Goal: Task Accomplishment & Management: Manage account settings

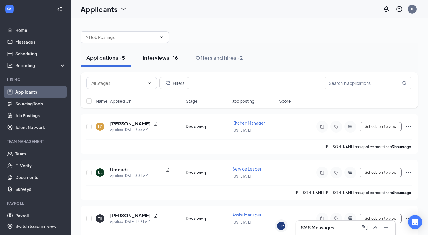
click at [166, 55] on div "Interviews · 16" at bounding box center [160, 57] width 35 height 7
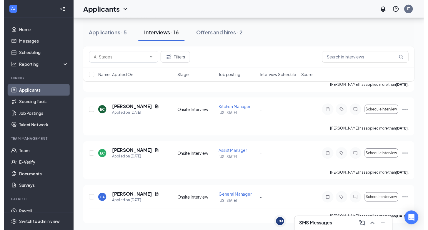
scroll to position [643, 0]
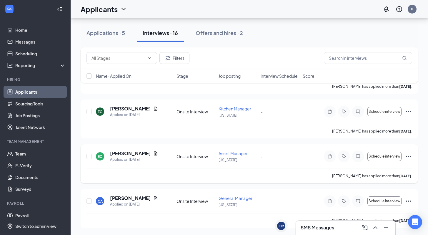
click at [409, 156] on icon "Ellipses" at bounding box center [408, 156] width 7 height 7
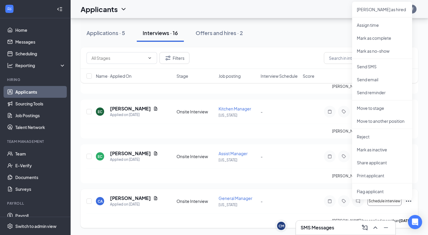
click at [210, 226] on div "Crystal Andries has applied more than 8 days ago ." at bounding box center [249, 220] width 326 height 15
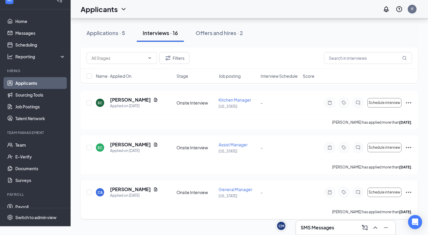
click at [126, 192] on h5 "Crystal Andries" at bounding box center [130, 189] width 41 height 6
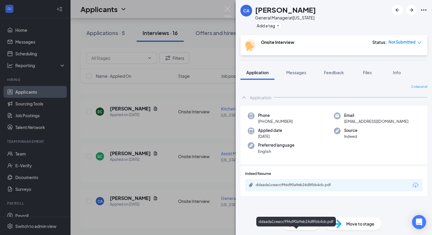
click at [273, 184] on div "ddaada1ceacc996d90a9eb24d8fbb4cb.pdf" at bounding box center [297, 184] width 82 height 5
click at [231, 6] on img at bounding box center [227, 11] width 7 height 11
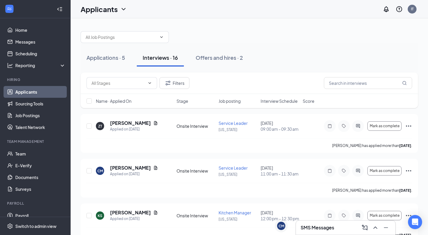
click at [323, 228] on h3 "SMS Messages" at bounding box center [318, 227] width 34 height 6
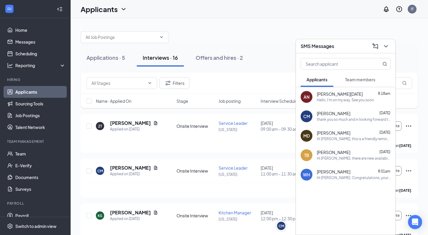
click at [262, 55] on div "Applications · 5 Interviews · 16 Offers and hires · 2" at bounding box center [249, 58] width 337 height 18
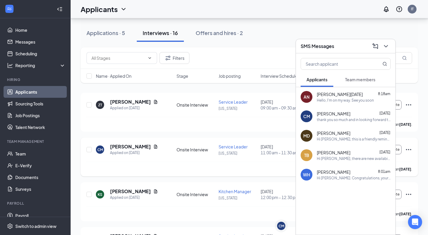
scroll to position [26, 0]
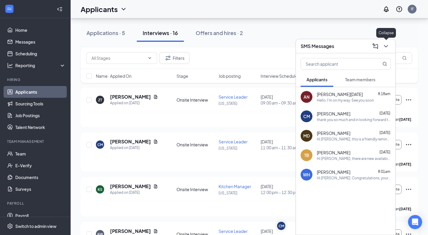
click at [386, 47] on icon "ChevronDown" at bounding box center [386, 46] width 4 height 2
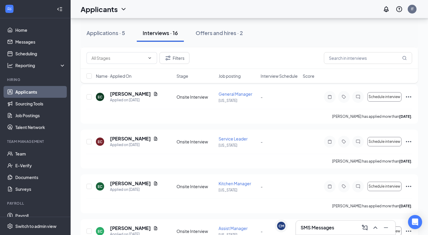
scroll to position [515, 0]
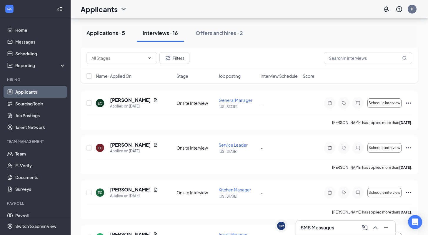
click at [104, 31] on div "Applications · 5" at bounding box center [105, 32] width 39 height 7
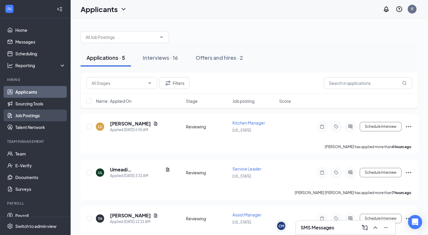
click at [28, 117] on link "Job Postings" at bounding box center [40, 115] width 50 height 12
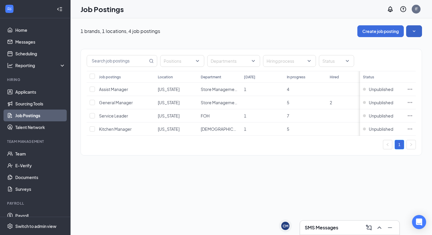
click at [413, 30] on icon "SmallChevronDown" at bounding box center [414, 31] width 6 height 6
click at [351, 74] on span "View job postings on the career page" at bounding box center [374, 71] width 71 height 5
click at [410, 87] on icon "Ellipses" at bounding box center [410, 89] width 6 height 6
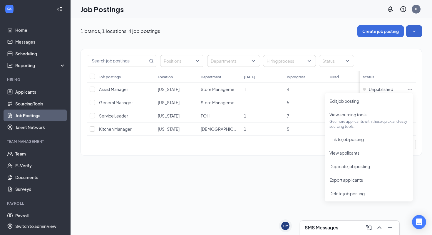
click at [290, 161] on div "Positions Departments Hiring process Status Job postings Location Department To…" at bounding box center [252, 99] width 342 height 124
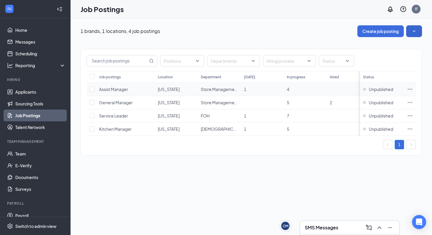
click at [413, 90] on td at bounding box center [410, 89] width 12 height 13
click at [411, 89] on icon "Ellipses" at bounding box center [410, 89] width 4 height 1
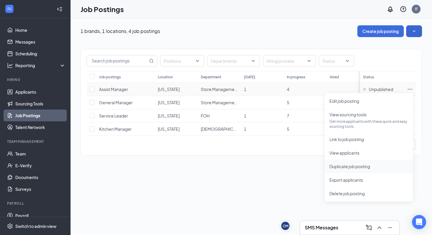
click at [362, 166] on span "Duplicate job posting" at bounding box center [350, 166] width 41 height 5
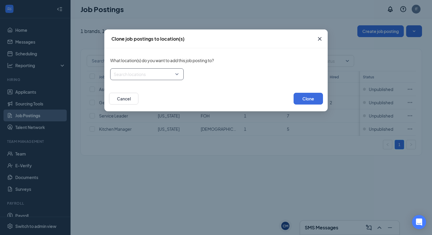
click at [169, 74] on div at bounding box center [145, 73] width 62 height 9
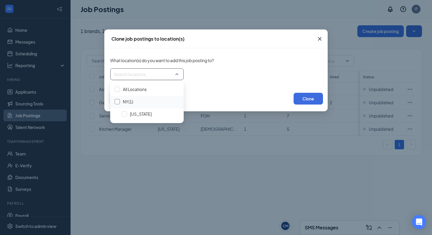
click at [119, 102] on div at bounding box center [117, 101] width 5 height 5
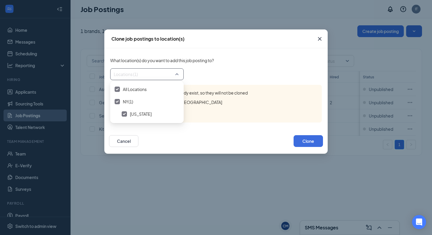
click at [215, 73] on div "Locations (1)" at bounding box center [216, 74] width 212 height 12
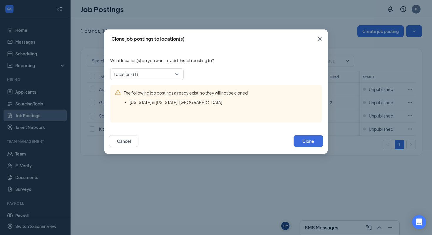
click at [165, 102] on span "New York in New York, NY" at bounding box center [176, 101] width 93 height 5
click at [320, 40] on icon "Cross" at bounding box center [319, 38] width 7 height 7
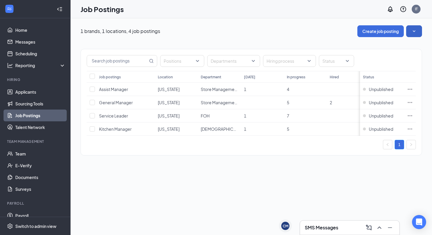
click at [410, 29] on button "button" at bounding box center [414, 31] width 16 height 12
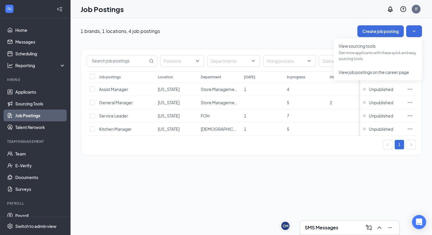
click at [248, 201] on div "1 brands, 1 locations, 4 job postings Create job posting Positions Departments …" at bounding box center [252, 126] width 362 height 216
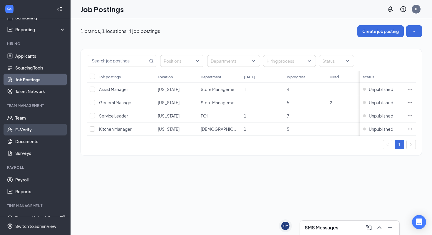
scroll to position [45, 0]
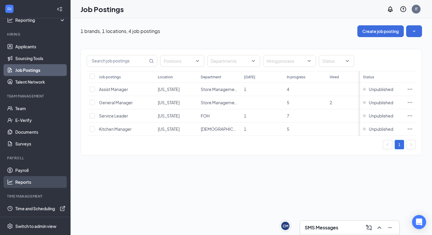
click at [22, 181] on link "Reports" at bounding box center [40, 182] width 50 height 12
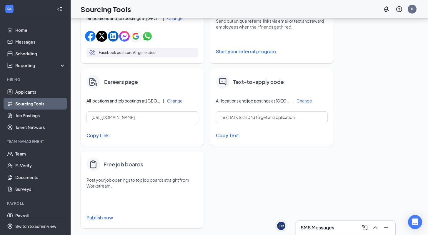
scroll to position [225, 0]
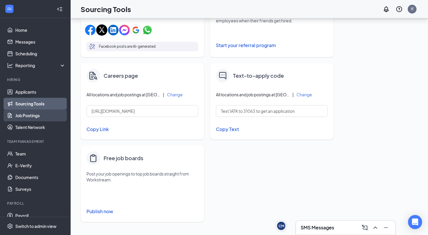
click at [26, 116] on link "Job Postings" at bounding box center [40, 115] width 50 height 12
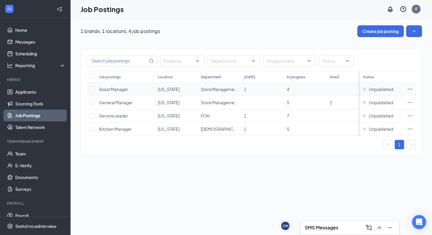
click at [409, 89] on icon "Ellipses" at bounding box center [410, 89] width 6 height 6
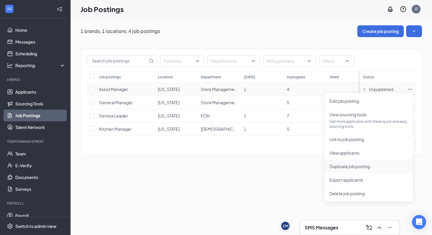
click at [356, 167] on span "Duplicate job posting" at bounding box center [350, 166] width 41 height 5
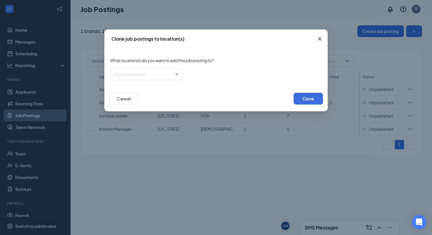
click at [319, 36] on icon "Cross" at bounding box center [319, 38] width 7 height 7
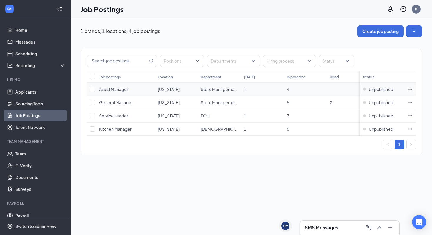
click at [408, 89] on icon "Ellipses" at bounding box center [410, 89] width 6 height 6
click at [412, 81] on th at bounding box center [410, 77] width 12 height 12
click at [410, 89] on icon "Ellipses" at bounding box center [410, 89] width 6 height 6
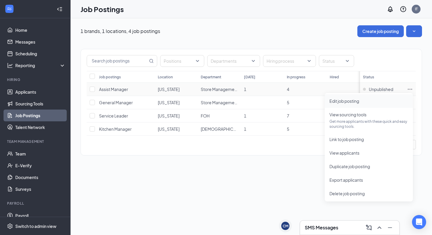
click at [359, 99] on span "Edit job posting" at bounding box center [345, 100] width 30 height 5
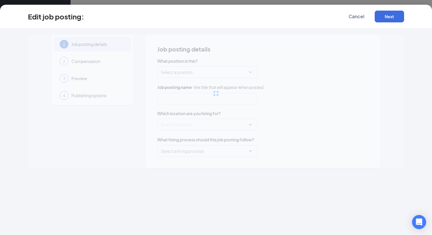
type input "Assist Manager"
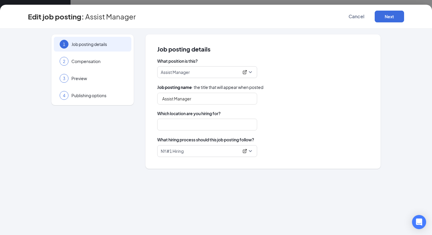
type input "New York"
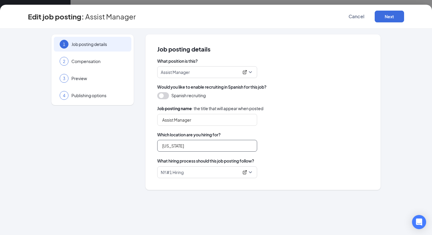
click at [225, 145] on input "New York" at bounding box center [207, 146] width 100 height 12
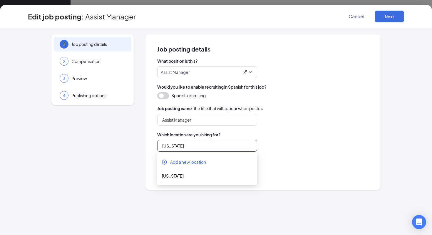
click at [225, 145] on input "New York" at bounding box center [207, 146] width 100 height 12
click at [165, 160] on icon "CirclePlus" at bounding box center [165, 162] width 6 height 6
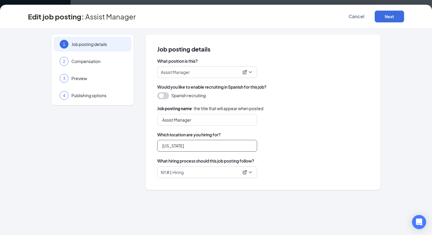
click at [175, 146] on input "[US_STATE]" at bounding box center [207, 146] width 100 height 12
click at [360, 14] on span "Cancel" at bounding box center [357, 17] width 16 height 6
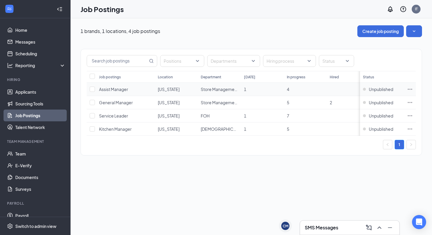
click at [409, 89] on icon "Ellipses" at bounding box center [410, 89] width 6 height 6
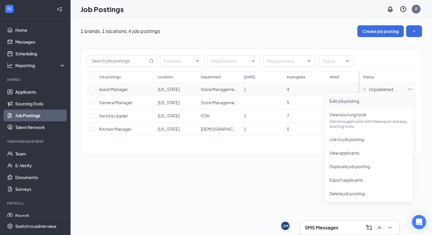
click at [340, 101] on span "Edit job posting" at bounding box center [345, 100] width 30 height 5
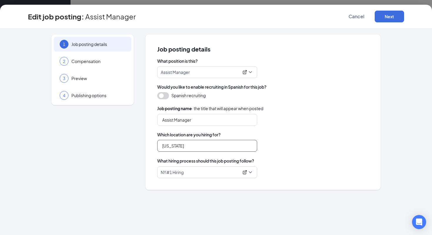
click at [187, 146] on input "[US_STATE]" at bounding box center [207, 146] width 100 height 12
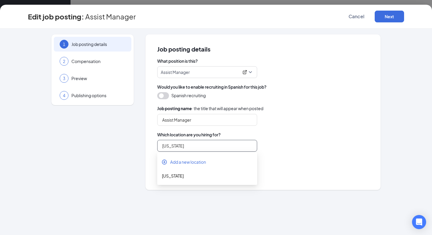
click at [187, 146] on input "[US_STATE]" at bounding box center [207, 146] width 100 height 12
type input "N"
type input "3"
type input "[US_STATE]"
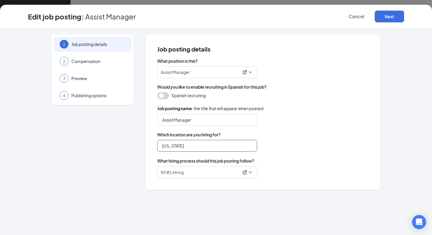
click at [188, 143] on input "[US_STATE]" at bounding box center [207, 146] width 100 height 12
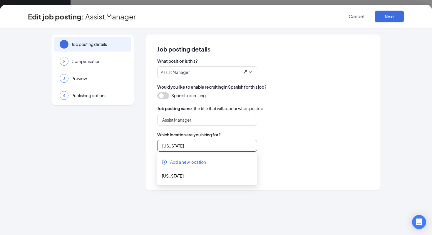
click at [186, 144] on input "[US_STATE]" at bounding box center [207, 146] width 100 height 12
click at [166, 161] on icon "CirclePlus" at bounding box center [165, 162] width 6 height 6
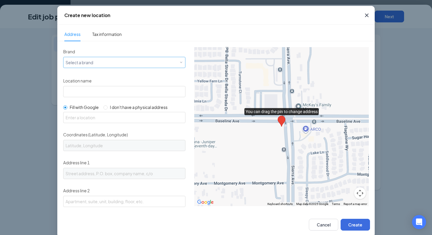
click at [121, 61] on div "Select a brand" at bounding box center [123, 62] width 115 height 7
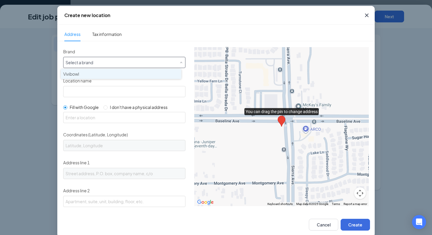
click at [108, 74] on div "Vivibowl" at bounding box center [121, 74] width 116 height 6
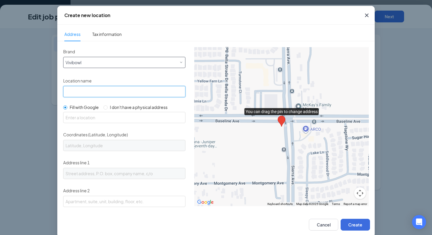
click at [92, 91] on input "Location name" at bounding box center [124, 91] width 122 height 11
type input "303 park ave s, New york, New York 10010"
click at [92, 88] on input "303 park ave s, New york, New York 10010" at bounding box center [124, 91] width 122 height 11
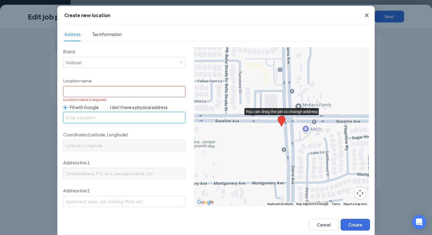
click at [74, 119] on input "text" at bounding box center [124, 117] width 122 height 11
paste input "303 park ave s, New york, New York 10010"
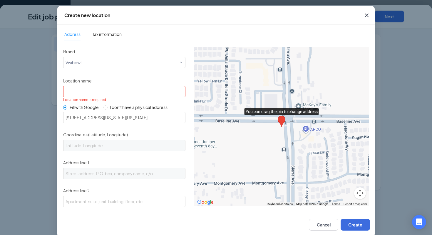
type input "303 Park Ave S, New York, NY 10010, USA"
type input "40.7403609, -73.9859068"
type input "303 Park Ave S"
type input "[US_STATE]"
type input "NY"
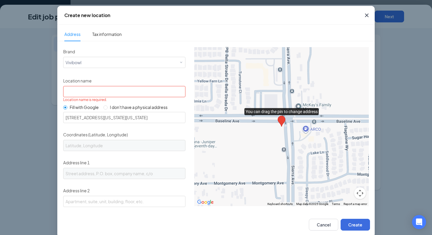
type input "10010"
type input "US"
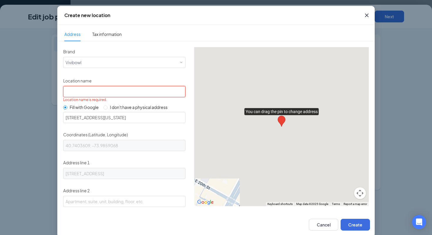
click at [81, 92] on input "Location name" at bounding box center [124, 91] width 122 height 11
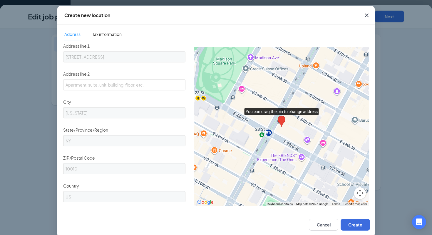
scroll to position [9, 0]
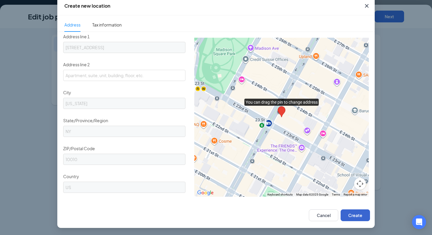
type input "NY#1"
click at [352, 213] on button "Create" at bounding box center [355, 215] width 29 height 12
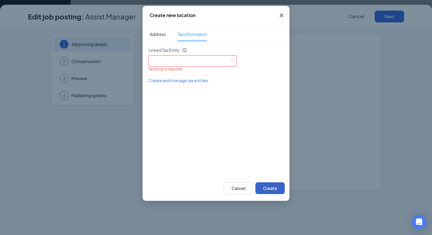
scroll to position [0, 0]
click at [194, 64] on div "Select an existing tax entity" at bounding box center [193, 60] width 88 height 11
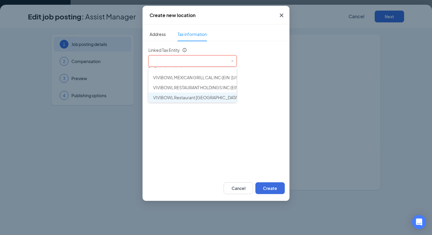
click at [184, 99] on span "VIVIBOWL Restaurant NY. INC (EIN: 333626230)" at bounding box center [249, 97] width 193 height 6
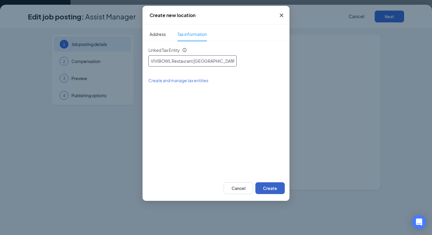
click at [270, 188] on button "Create" at bounding box center [270, 188] width 29 height 12
click at [156, 33] on span "Address" at bounding box center [158, 34] width 16 height 14
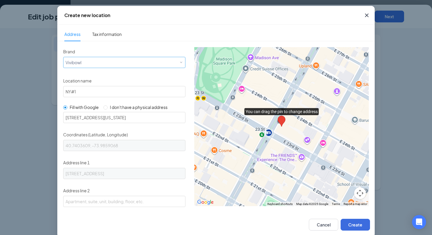
click at [114, 63] on div "Select a brand Vivibowl" at bounding box center [125, 61] width 118 height 9
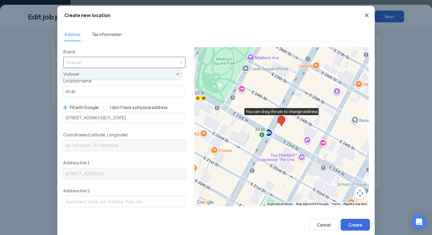
click at [156, 41] on ul "Address Tax information" at bounding box center [216, 33] width 318 height 16
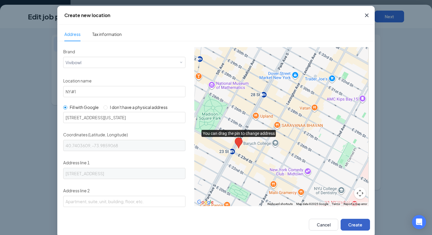
click at [359, 221] on button "Create" at bounding box center [355, 225] width 29 height 12
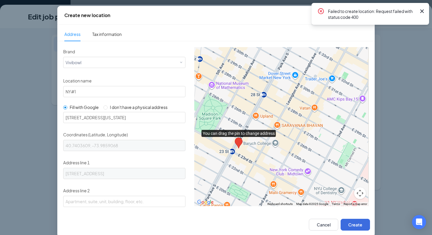
click at [422, 11] on icon "Cross" at bounding box center [423, 11] width 4 height 4
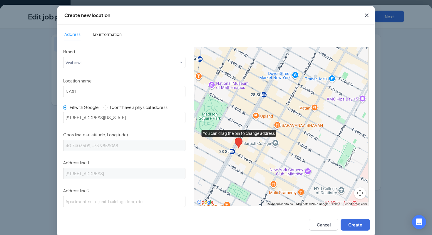
click at [366, 15] on icon "Cross" at bounding box center [367, 15] width 7 height 7
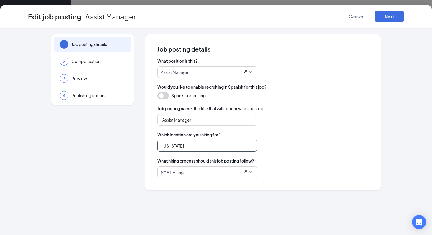
click at [183, 147] on input "[US_STATE]" at bounding box center [207, 146] width 100 height 12
click at [165, 161] on icon "CirclePlus" at bounding box center [164, 161] width 5 height 5
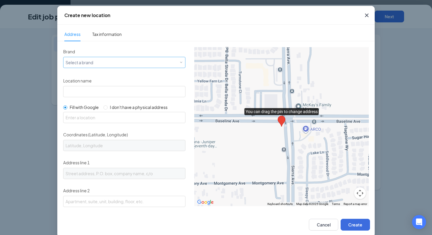
click at [120, 61] on div "Select a brand" at bounding box center [123, 62] width 115 height 7
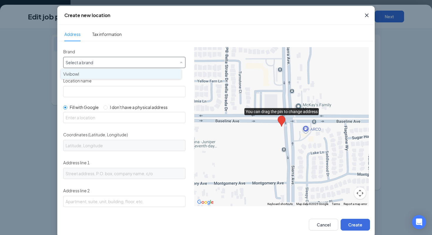
click at [101, 73] on div "Vivibowl" at bounding box center [121, 74] width 116 height 6
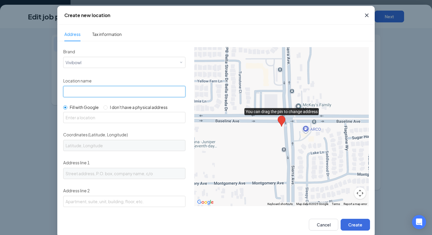
click at [89, 93] on input "Location name" at bounding box center [124, 91] width 122 height 11
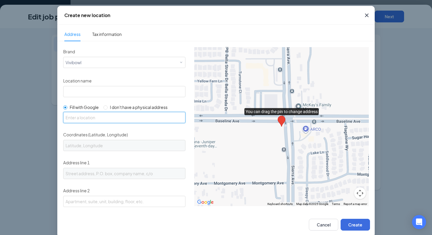
click at [80, 113] on input "text" at bounding box center [124, 117] width 122 height 11
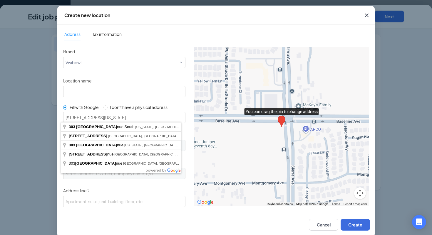
type input "[STREET_ADDRESS][US_STATE]"
type input "40.7403609, -73.9859068"
type input "[STREET_ADDRESS]"
type input "[US_STATE]"
type input "NY"
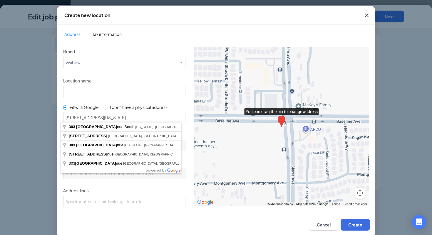
type input "10010"
type input "US"
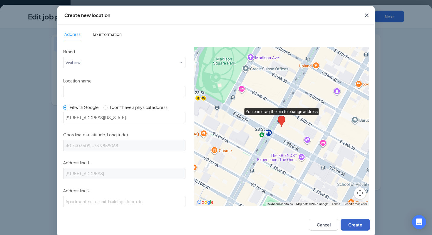
click at [354, 223] on button "Create" at bounding box center [355, 225] width 29 height 12
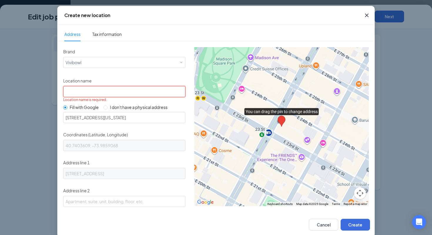
click at [119, 91] on input "Location name" at bounding box center [124, 91] width 122 height 11
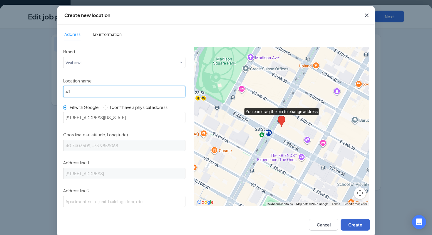
type input "#1"
click at [357, 223] on button "Create" at bounding box center [355, 225] width 29 height 12
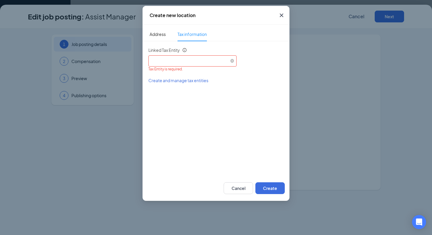
click at [210, 60] on div "Select an existing tax entity" at bounding box center [193, 60] width 84 height 9
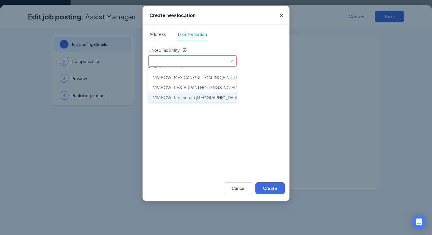
click at [196, 97] on span "VIVIBOWL Restaurant [GEOGRAPHIC_DATA]. INC (EIN: [US_EMPLOYER_IDENTIFICATION_NU…" at bounding box center [249, 97] width 193 height 6
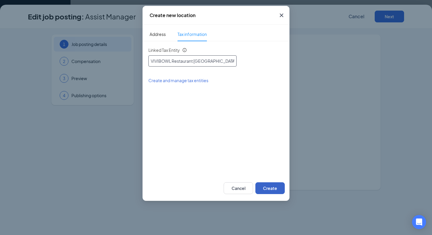
click at [274, 187] on button "Create" at bounding box center [270, 188] width 29 height 12
click at [193, 61] on span "VIVIBOWL Restaurant [GEOGRAPHIC_DATA]. INC (EIN: [US_EMPLOYER_IDENTIFICATION_NU…" at bounding box center [247, 60] width 193 height 8
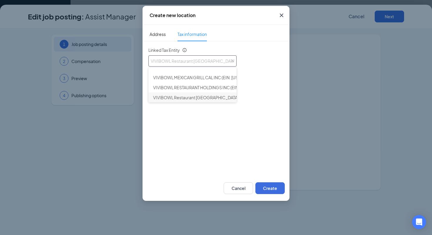
click at [186, 98] on span "VIVIBOWL Restaurant [GEOGRAPHIC_DATA]. INC (EIN: [US_EMPLOYER_IDENTIFICATION_NU…" at bounding box center [249, 97] width 193 height 6
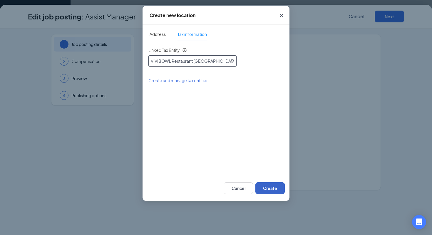
click at [269, 186] on button "Create" at bounding box center [270, 188] width 29 height 12
click at [273, 188] on button "Create" at bounding box center [270, 188] width 29 height 12
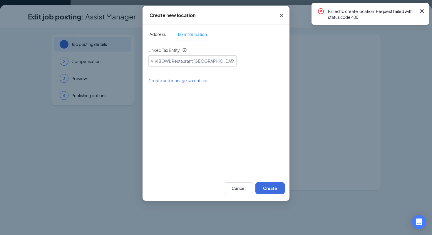
click at [281, 16] on icon "Cross" at bounding box center [282, 16] width 4 height 4
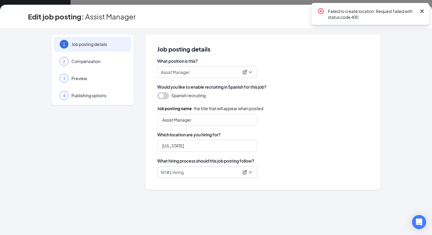
click at [425, 13] on icon "Cross" at bounding box center [422, 11] width 7 height 7
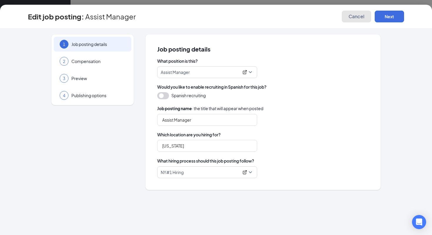
click at [356, 17] on span "Cancel" at bounding box center [357, 17] width 16 height 6
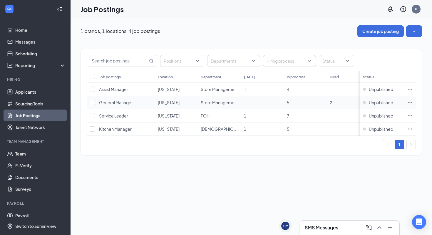
click at [410, 103] on icon "Ellipses" at bounding box center [410, 102] width 6 height 6
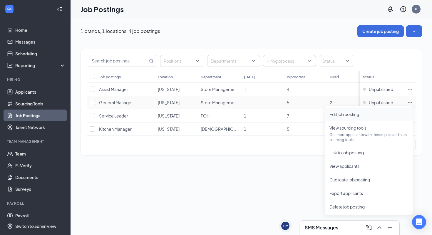
click at [338, 112] on span "Edit job posting" at bounding box center [345, 113] width 30 height 5
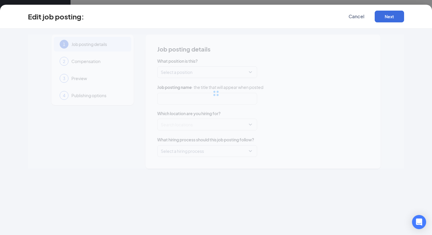
type input "General Manager"
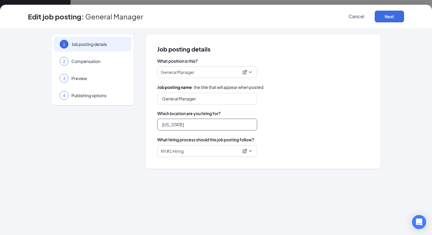
click at [183, 124] on input "[US_STATE]" at bounding box center [207, 125] width 100 height 12
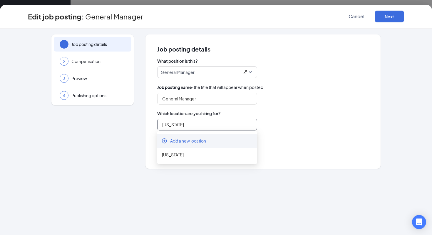
click at [177, 139] on span "Add a new location" at bounding box center [188, 141] width 36 height 6
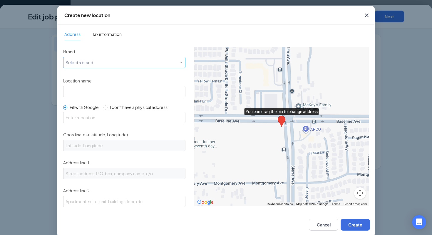
click at [129, 62] on div "Select a brand" at bounding box center [123, 62] width 115 height 7
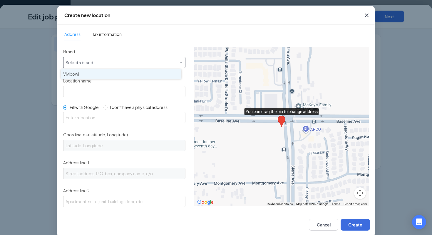
click at [108, 73] on div "Vivibowl" at bounding box center [121, 74] width 116 height 6
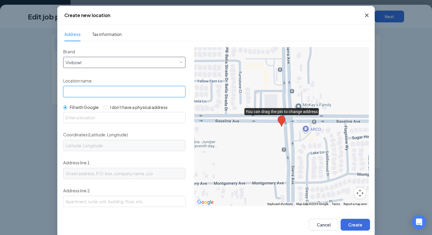
click at [98, 94] on input "Location name" at bounding box center [124, 91] width 122 height 11
type input "#1"
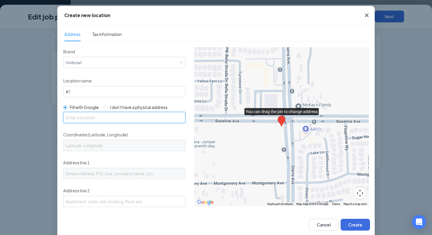
click at [79, 115] on input "text" at bounding box center [124, 117] width 122 height 11
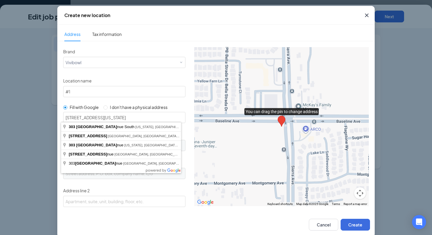
type input "[STREET_ADDRESS][US_STATE]"
type input "40.7403609, -73.9859068"
type input "[STREET_ADDRESS]"
type input "[US_STATE]"
type input "NY"
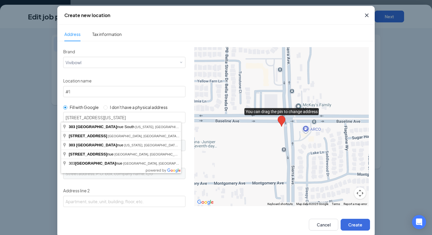
type input "10010"
type input "US"
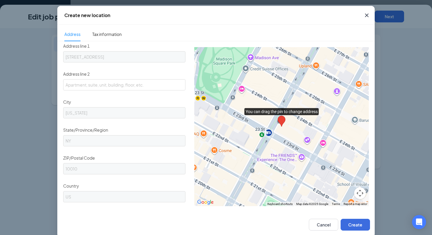
scroll to position [9, 0]
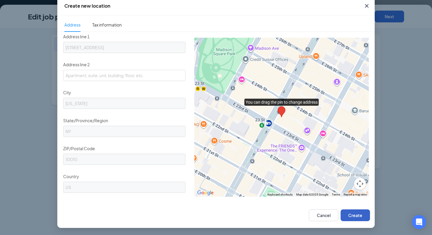
click at [350, 216] on button "Create" at bounding box center [355, 215] width 29 height 12
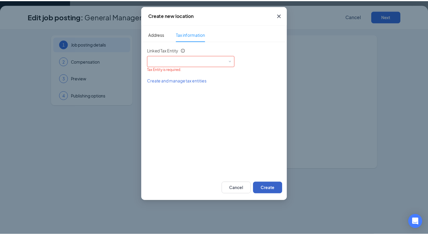
scroll to position [0, 0]
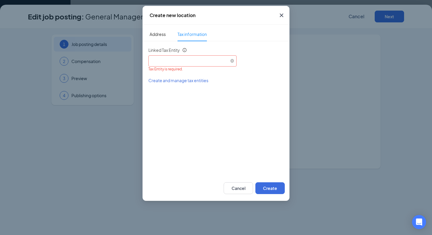
click at [221, 61] on div "Select an existing tax entity" at bounding box center [193, 60] width 84 height 9
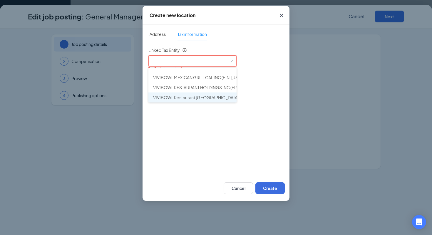
click at [200, 97] on span "VIVIBOWL Restaurant NY. INC (EIN: 333626230)" at bounding box center [249, 97] width 193 height 6
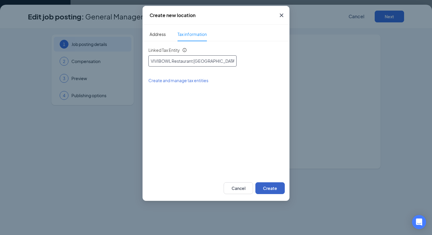
click at [269, 186] on button "Create" at bounding box center [270, 188] width 29 height 12
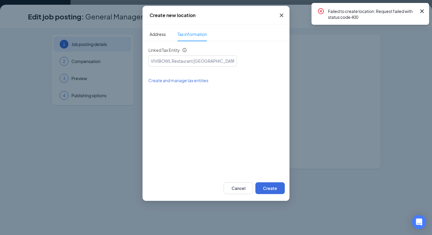
click at [423, 11] on icon "Cross" at bounding box center [422, 11] width 7 height 7
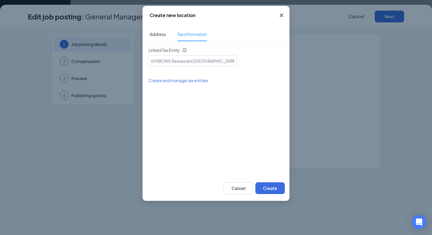
click at [282, 17] on icon "Cross" at bounding box center [281, 15] width 7 height 7
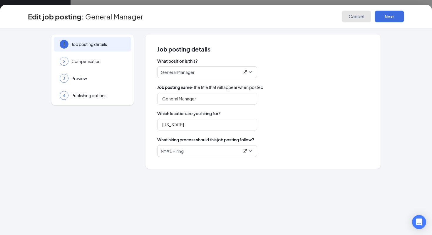
click at [353, 14] on span "Cancel" at bounding box center [357, 17] width 16 height 6
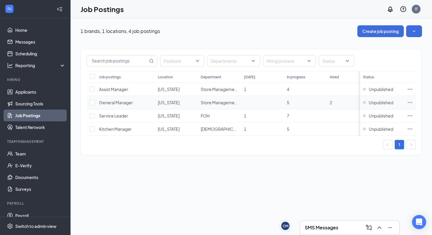
click at [406, 100] on td at bounding box center [410, 102] width 12 height 13
click at [412, 101] on icon "Ellipses" at bounding box center [410, 102] width 6 height 6
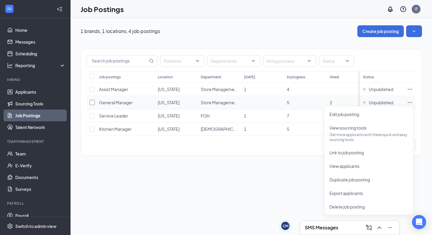
click at [93, 99] on label at bounding box center [92, 102] width 4 height 6
click at [93, 100] on input "checkbox" at bounding box center [92, 102] width 5 height 5
checkbox input "true"
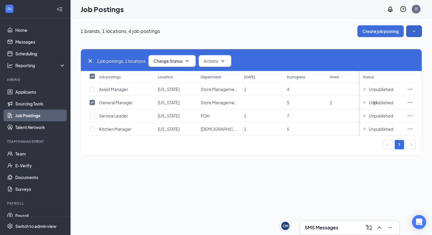
click at [414, 30] on icon "SmallChevronDown" at bounding box center [414, 31] width 6 height 6
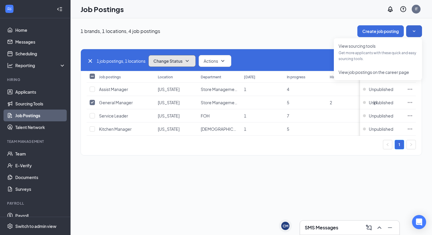
click at [189, 61] on icon "SmallChevronDown" at bounding box center [187, 61] width 3 height 2
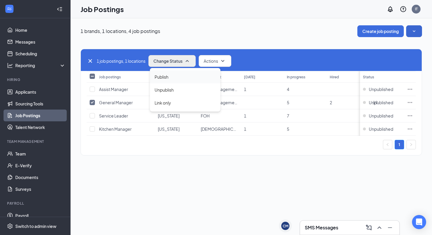
click at [172, 77] on div "Publish" at bounding box center [185, 76] width 71 height 13
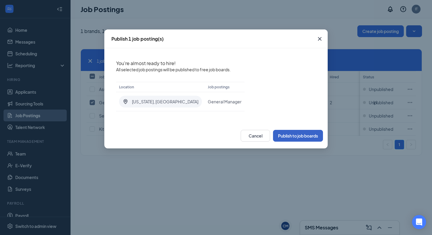
click at [297, 134] on button "Publish to job boards" at bounding box center [298, 136] width 50 height 12
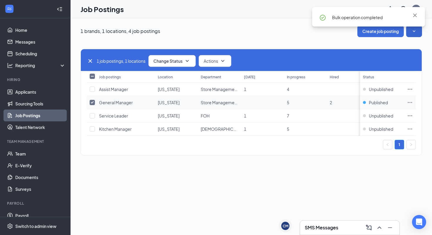
click at [112, 101] on span "General Manager" at bounding box center [116, 102] width 34 height 5
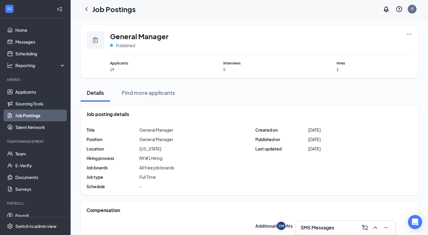
click at [411, 29] on div "General Manager Published Applicants 19 Interviews 5 Hires 2" at bounding box center [249, 51] width 337 height 53
click at [411, 34] on icon "Ellipses" at bounding box center [409, 34] width 4 height 1
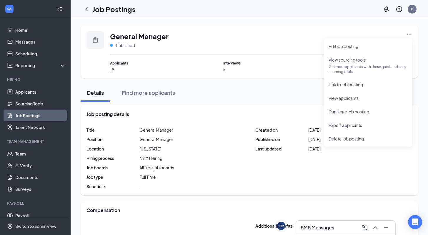
click at [26, 116] on link "Job Postings" at bounding box center [40, 115] width 50 height 12
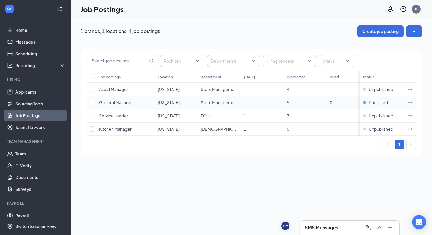
click at [106, 103] on span "General Manager" at bounding box center [116, 102] width 34 height 5
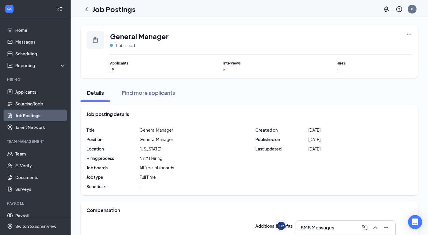
click at [39, 114] on link "Job Postings" at bounding box center [40, 115] width 50 height 12
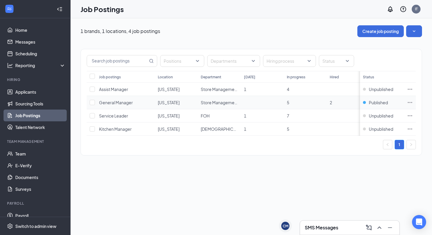
click at [409, 102] on icon "Ellipses" at bounding box center [410, 102] width 6 height 6
click at [295, 185] on div "1 brands, 1 locations, 4 job postings Create job posting Positions Departments …" at bounding box center [252, 126] width 362 height 216
click at [408, 101] on icon "Ellipses" at bounding box center [410, 102] width 6 height 6
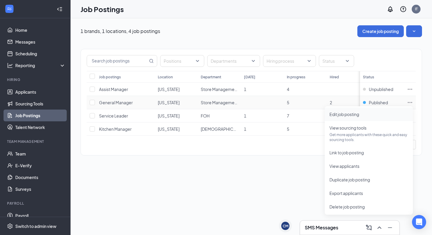
click at [347, 114] on span "Edit job posting" at bounding box center [345, 113] width 30 height 5
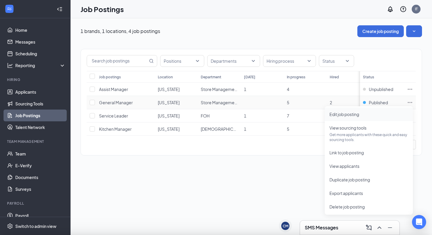
type input "General Manager"
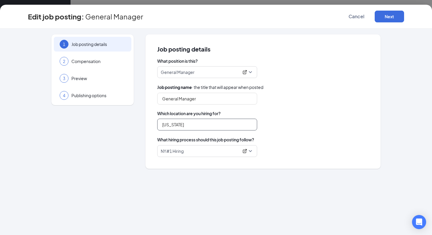
click at [187, 125] on input "New York" at bounding box center [207, 125] width 100 height 12
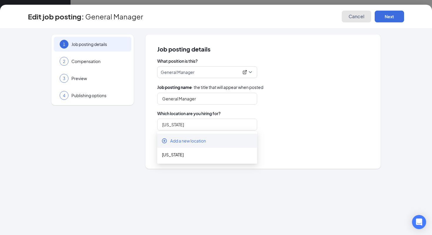
click at [355, 16] on span "Cancel" at bounding box center [357, 17] width 16 height 6
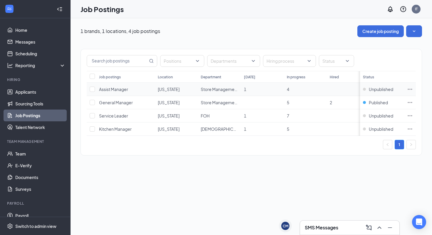
click at [410, 90] on icon "Ellipses" at bounding box center [410, 89] width 6 height 6
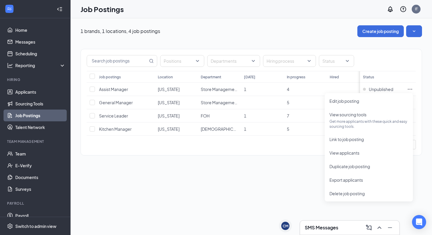
click at [272, 161] on div "Positions Departments Hiring process Status Job postings Location Department To…" at bounding box center [252, 99] width 342 height 124
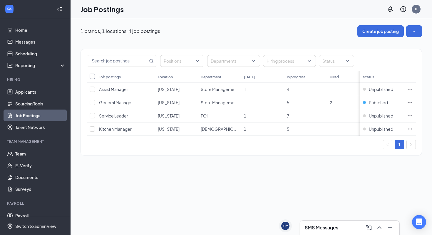
click at [93, 75] on input "Select all" at bounding box center [92, 76] width 5 height 5
checkbox input "true"
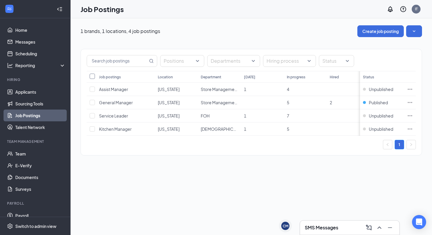
checkbox input "true"
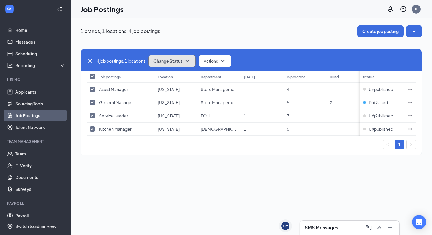
click at [194, 59] on button "Change Status" at bounding box center [172, 61] width 47 height 12
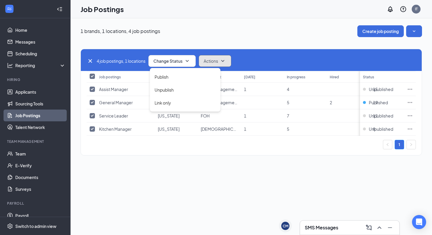
click at [217, 60] on span "Actions" at bounding box center [211, 61] width 14 height 6
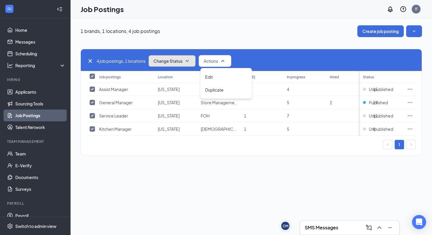
click at [181, 63] on span "Change Status" at bounding box center [168, 61] width 29 height 4
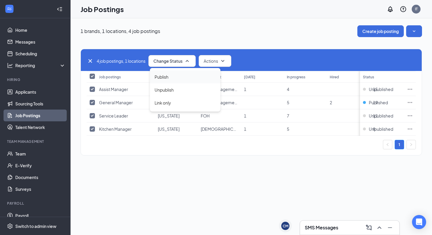
click at [166, 81] on div "Publish" at bounding box center [185, 76] width 71 height 13
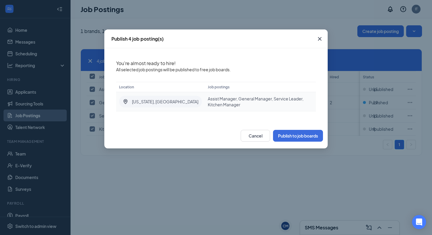
click at [129, 101] on div "New York, NY" at bounding box center [160, 102] width 83 height 12
click at [124, 100] on icon "LocationPin" at bounding box center [126, 102] width 6 height 6
click at [292, 136] on button "Publish to job boards" at bounding box center [298, 136] width 50 height 12
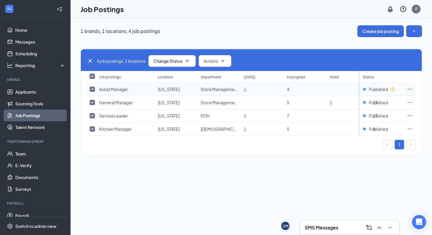
click at [115, 88] on span "Assist Manager" at bounding box center [113, 88] width 29 height 5
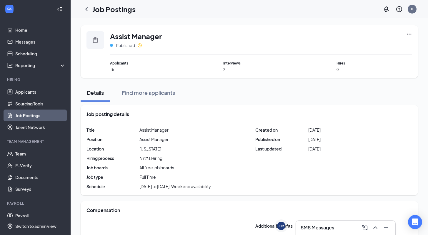
click at [29, 117] on link "Job Postings" at bounding box center [40, 115] width 50 height 12
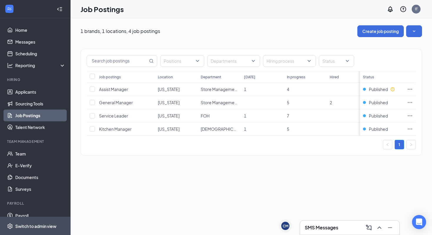
click at [36, 224] on div "Switch to admin view" at bounding box center [35, 226] width 41 height 6
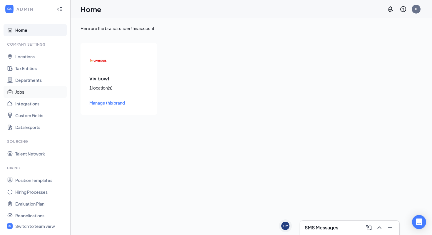
click at [25, 88] on link "Jobs" at bounding box center [40, 92] width 50 height 12
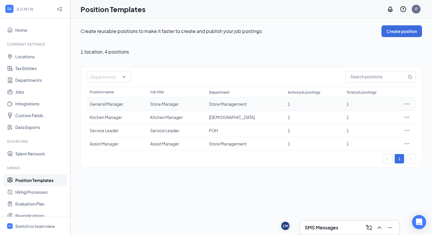
click at [118, 104] on div "General Manager" at bounding box center [117, 104] width 55 height 6
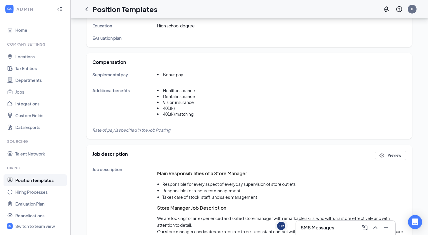
scroll to position [44, 0]
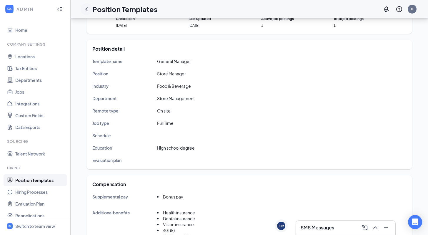
click at [87, 9] on icon "ChevronLeft" at bounding box center [86, 9] width 7 height 7
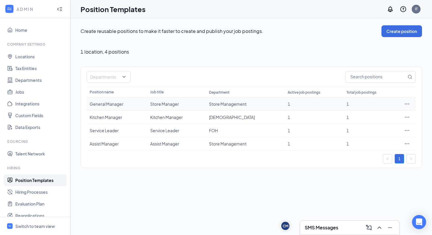
click at [409, 103] on icon "Ellipses" at bounding box center [407, 104] width 6 height 6
click at [362, 117] on span "Edit" at bounding box center [359, 115] width 8 height 5
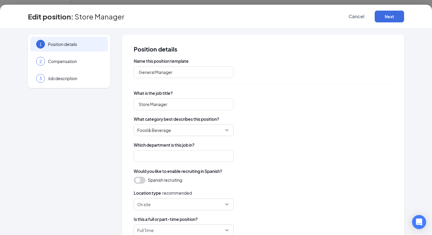
type input "Store Management"
click at [170, 104] on input "Store Manager" at bounding box center [184, 104] width 100 height 12
click at [265, 89] on div "Name this position template General Manager What is the job title? Store Manage…" at bounding box center [263, 191] width 259 height 266
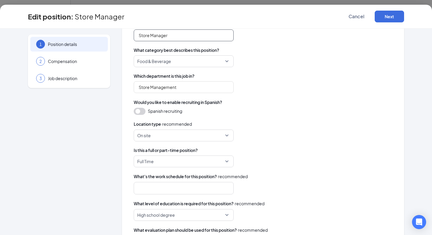
scroll to position [70, 0]
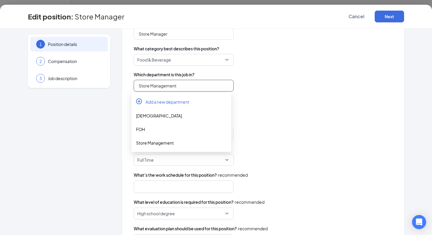
drag, startPoint x: 148, startPoint y: 86, endPoint x: 116, endPoint y: 87, distance: 32.7
click at [116, 87] on div "1 Position details 2 Compensation 3 Job description Position details Name this …" at bounding box center [216, 114] width 376 height 301
click at [287, 108] on div "Spanish recruiting" at bounding box center [263, 109] width 259 height 7
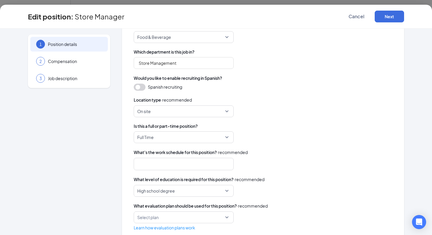
scroll to position [106, 0]
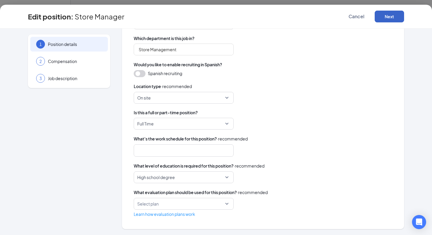
click at [387, 18] on button "Next" at bounding box center [389, 17] width 29 height 12
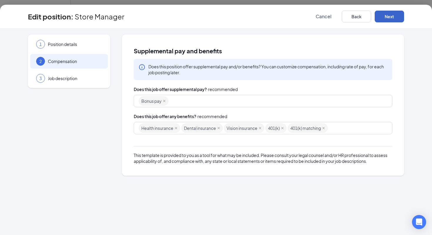
scroll to position [0, 0]
click at [351, 123] on div "Health insurance Dental insurance Vision insurance 401(k) 401(k) matching" at bounding box center [260, 128] width 243 height 11
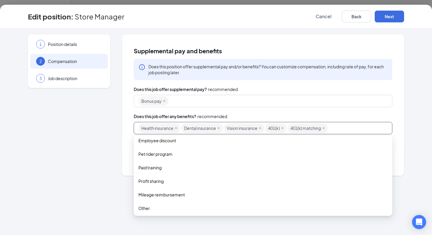
scroll to position [144, 0]
click at [210, 205] on span "Other" at bounding box center [263, 206] width 249 height 6
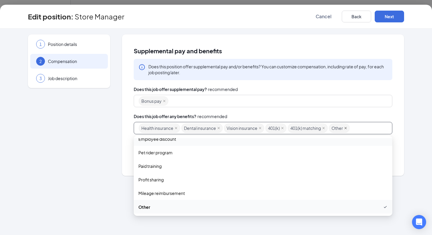
click at [347, 129] on icon "close" at bounding box center [345, 127] width 3 height 3
click at [243, 100] on div "Bonus pay" at bounding box center [260, 101] width 243 height 11
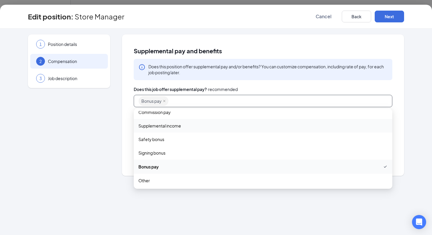
scroll to position [20, 0]
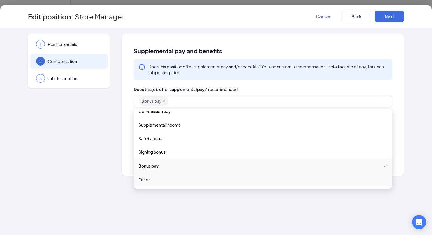
click at [175, 214] on div "1 Position details 2 Compensation 3 Job description Supplemental pay and benefi…" at bounding box center [216, 132] width 432 height 206
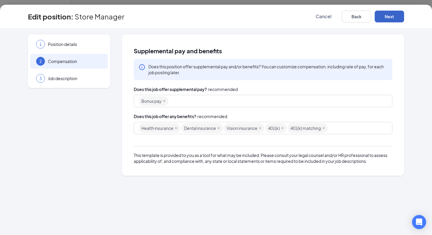
click at [389, 12] on button "Next" at bounding box center [389, 17] width 29 height 12
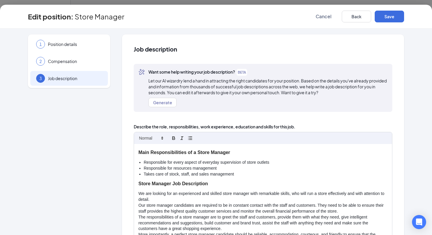
scroll to position [0, 0]
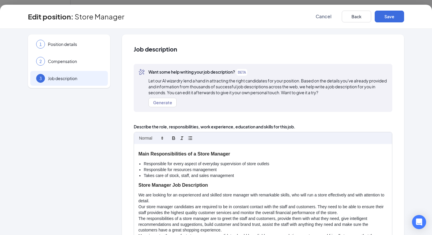
click at [207, 154] on h3 "Main Responsibilities of a Store Manager" at bounding box center [263, 154] width 249 height 7
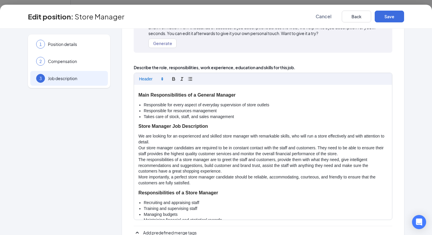
scroll to position [36, 0]
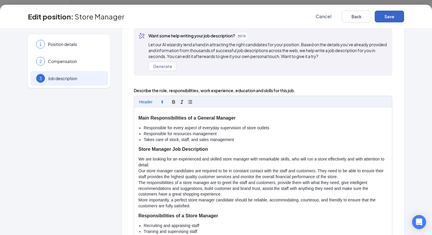
click at [390, 16] on button "Save" at bounding box center [389, 17] width 29 height 12
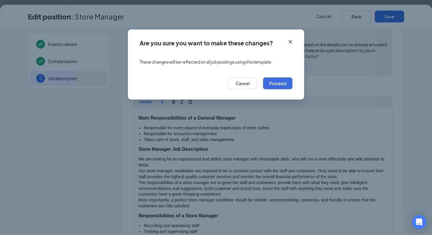
click at [290, 42] on icon "Cross" at bounding box center [291, 42] width 4 height 4
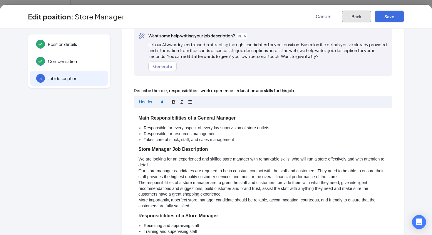
click at [361, 16] on button "Back" at bounding box center [356, 17] width 29 height 12
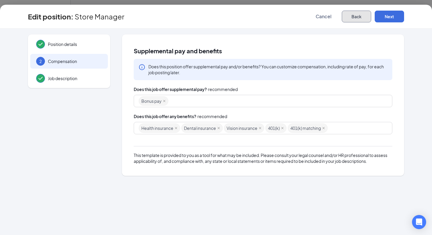
scroll to position [0, 0]
click at [321, 16] on span "Cancel" at bounding box center [324, 17] width 16 height 6
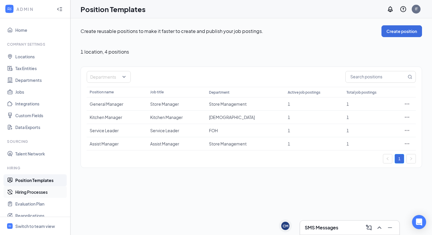
click at [37, 192] on link "Hiring Processes" at bounding box center [40, 192] width 50 height 12
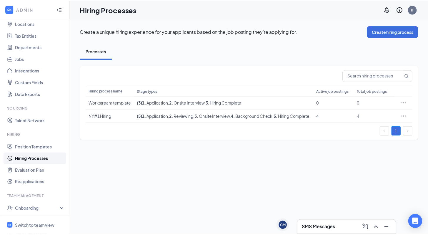
scroll to position [34, 0]
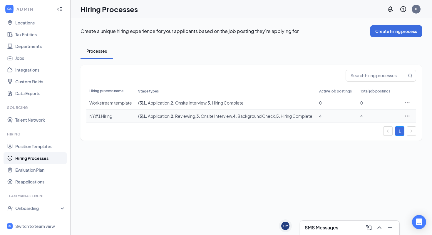
click at [408, 119] on icon "Ellipses" at bounding box center [408, 116] width 6 height 6
click at [364, 135] on span "Edit" at bounding box center [380, 137] width 51 height 6
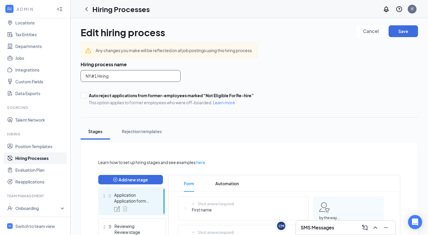
click at [114, 75] on input "NY#1 Hiring" at bounding box center [131, 76] width 100 height 12
drag, startPoint x: 114, startPoint y: 75, endPoint x: 91, endPoint y: 75, distance: 22.4
click at [91, 75] on input "NY#1 Hiring" at bounding box center [131, 76] width 100 height 12
click at [106, 76] on input "New York. Restaurant" at bounding box center [131, 76] width 100 height 12
type input "New York Restaurant"
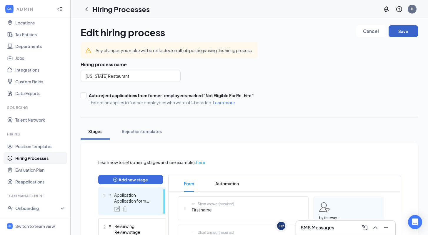
click at [401, 35] on button "Save" at bounding box center [403, 31] width 29 height 12
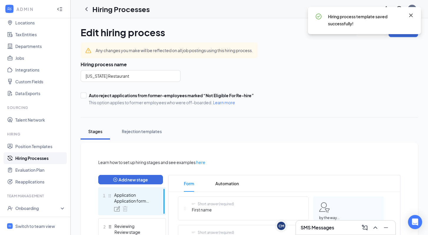
click at [410, 16] on icon "Cross" at bounding box center [411, 16] width 4 height 4
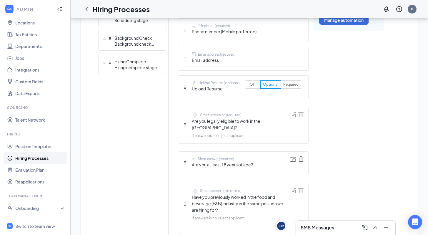
scroll to position [139, 0]
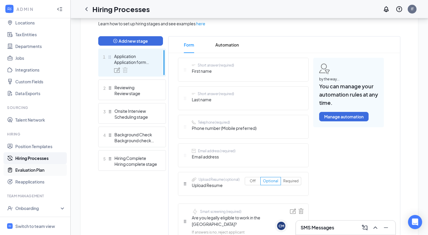
click at [33, 169] on link "Evaluation Plan" at bounding box center [40, 170] width 50 height 12
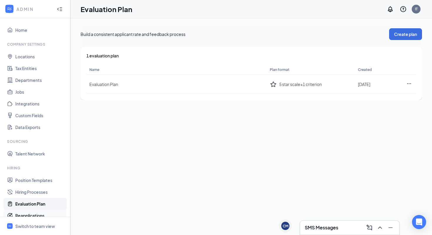
click at [29, 215] on link "Reapplications" at bounding box center [40, 215] width 50 height 12
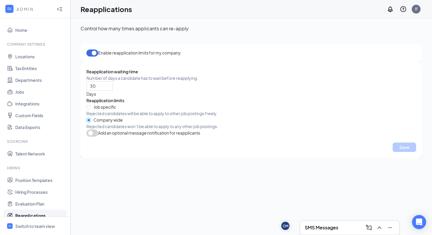
click at [89, 53] on button "button" at bounding box center [92, 52] width 12 height 7
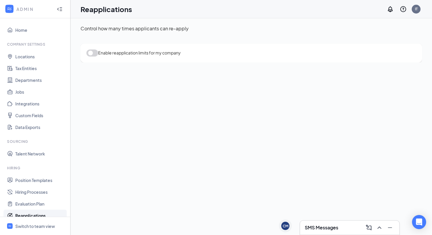
click at [94, 53] on button "button" at bounding box center [92, 52] width 12 height 7
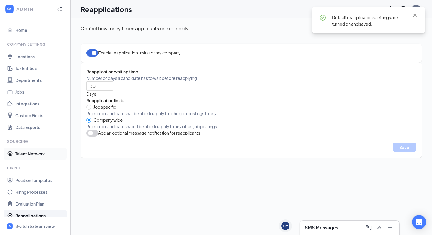
click at [32, 154] on link "Talent Network" at bounding box center [40, 154] width 50 height 12
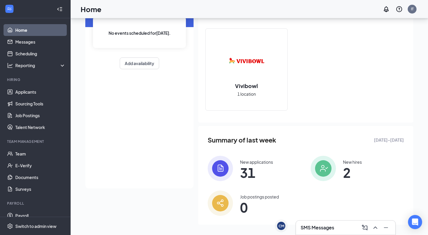
scroll to position [52, 0]
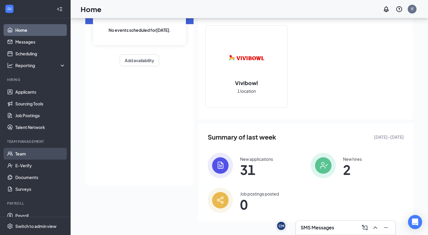
click at [21, 151] on link "Team" at bounding box center [40, 154] width 50 height 12
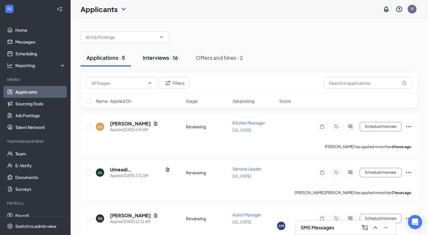
click at [154, 58] on div "Interviews · 16" at bounding box center [160, 57] width 35 height 7
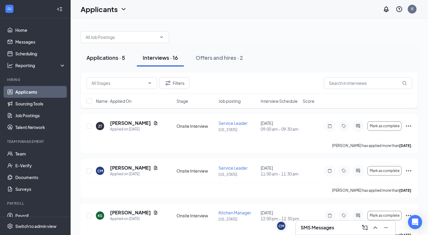
click at [114, 61] on div "Applications · 5" at bounding box center [105, 57] width 39 height 7
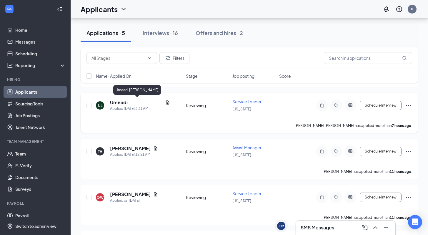
scroll to position [107, 0]
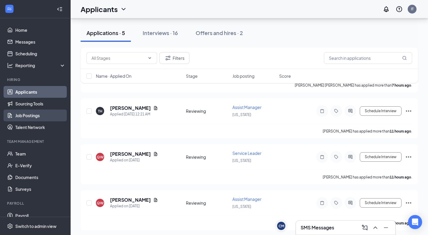
click at [30, 116] on link "Job Postings" at bounding box center [40, 115] width 50 height 12
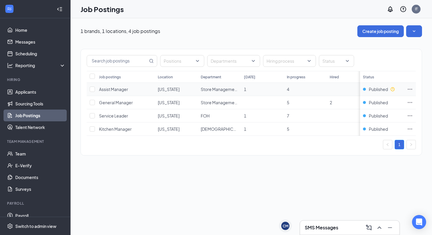
click at [112, 89] on span "Assist Manager" at bounding box center [113, 88] width 29 height 5
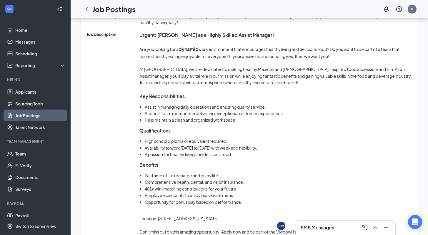
scroll to position [310, 0]
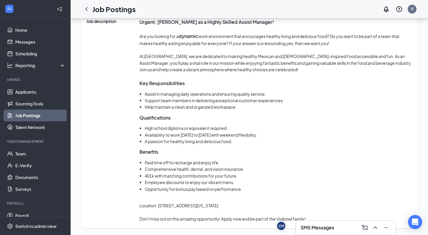
click at [87, 9] on icon "ChevronLeft" at bounding box center [86, 9] width 7 height 7
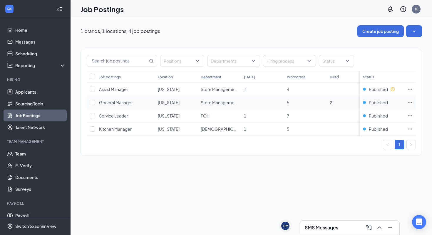
click at [117, 101] on span "General Manager" at bounding box center [116, 102] width 34 height 5
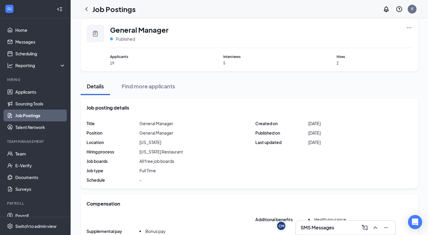
scroll to position [10, 0]
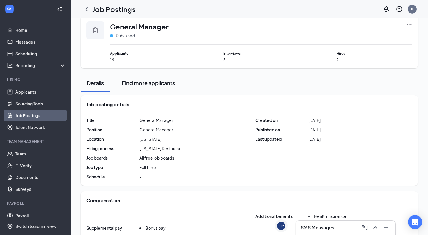
click at [151, 83] on div "Find more applicants" at bounding box center [148, 82] width 53 height 7
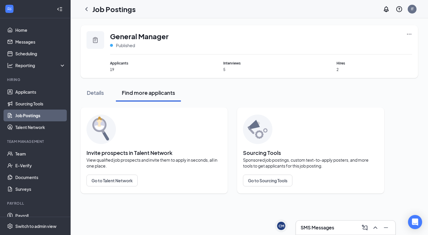
scroll to position [0, 0]
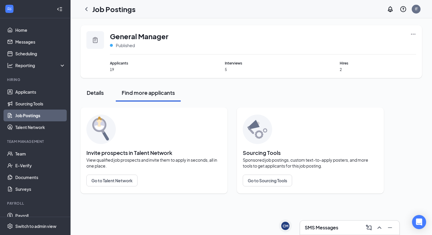
click at [97, 94] on div "Details" at bounding box center [95, 92] width 18 height 7
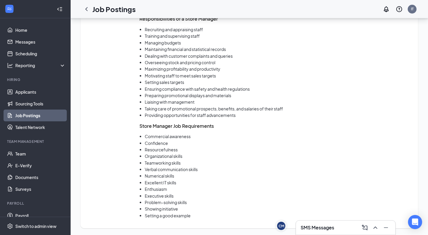
scroll to position [407, 0]
click at [86, 9] on icon "ChevronLeft" at bounding box center [86, 9] width 2 height 4
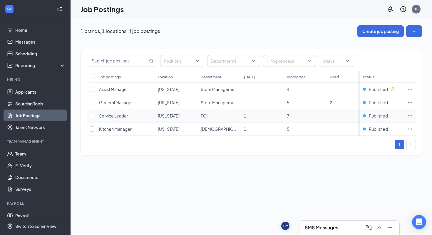
click at [114, 116] on span "Service Leader" at bounding box center [113, 115] width 29 height 5
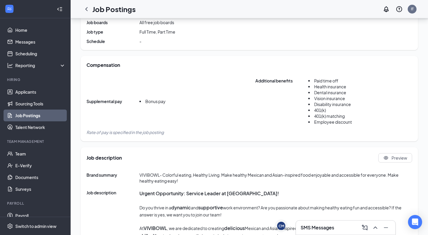
scroll to position [169, 0]
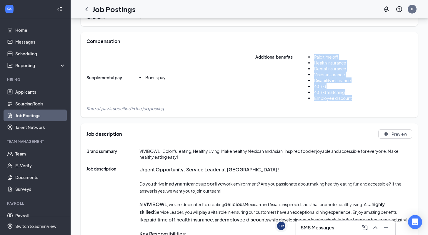
drag, startPoint x: 360, startPoint y: 95, endPoint x: 308, endPoint y: 49, distance: 69.4
click at [308, 49] on div "Compensation Supplemental pay Bonus pay Additional benefits Paid time off Healt…" at bounding box center [249, 74] width 337 height 85
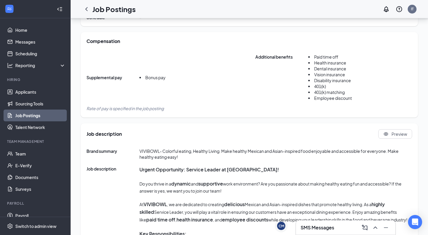
click at [279, 94] on span "Additional benefits" at bounding box center [281, 79] width 53 height 51
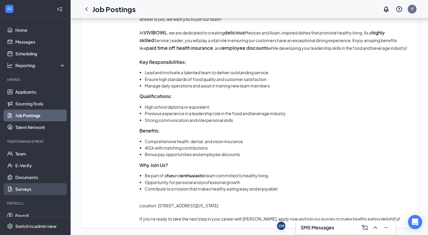
scroll to position [27, 0]
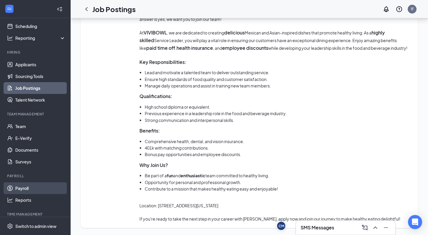
click at [29, 185] on link "Payroll" at bounding box center [40, 188] width 50 height 12
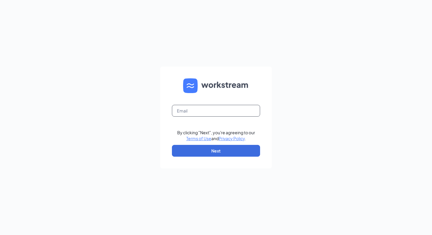
click at [197, 111] on input "text" at bounding box center [216, 111] width 88 height 12
type input "[EMAIL_ADDRESS][DOMAIN_NAME]"
click at [211, 143] on form "[EMAIL_ADDRESS][DOMAIN_NAME] By clicking "Next", you're agreeing to our Terms o…" at bounding box center [216, 117] width 112 height 102
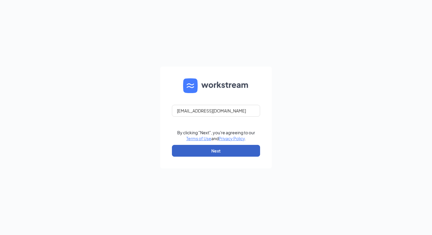
click at [211, 146] on button "Next" at bounding box center [216, 151] width 88 height 12
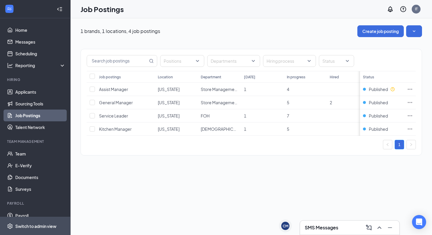
click at [29, 223] on div "Switch to admin view" at bounding box center [35, 226] width 41 height 6
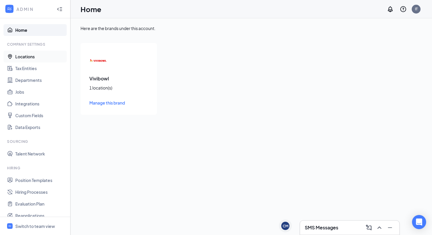
click at [24, 54] on link "Locations" at bounding box center [40, 57] width 50 height 12
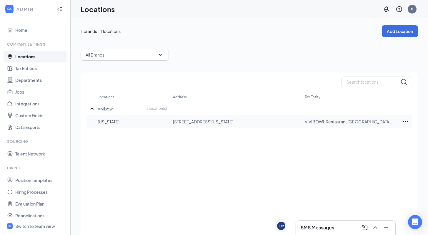
click at [111, 122] on p "New York" at bounding box center [132, 122] width 69 height 6
click at [407, 120] on icon "Ellipses" at bounding box center [405, 121] width 7 height 7
click at [357, 140] on p "Edit" at bounding box center [379, 139] width 49 height 6
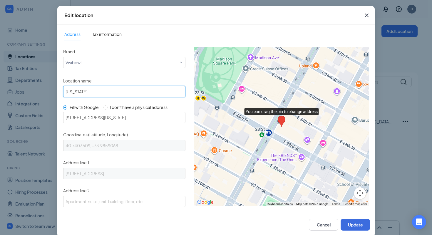
click at [126, 91] on input "New York" at bounding box center [124, 91] width 122 height 11
type input "N"
type input "#1"
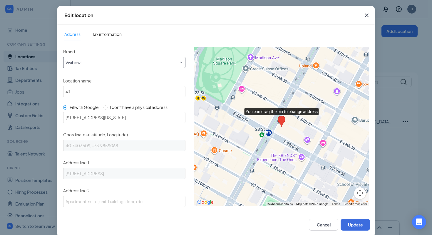
click at [99, 62] on div "Select a brand Vivibowl" at bounding box center [125, 61] width 118 height 9
click at [0, 0] on input "Brand" at bounding box center [0, 0] width 0 height 0
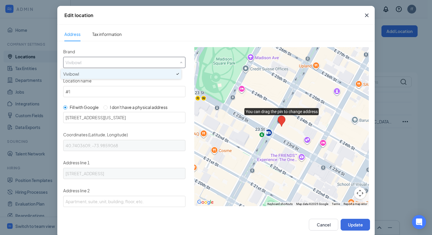
click at [99, 62] on input "Brand" at bounding box center [125, 61] width 118 height 9
click at [152, 47] on div "Brand Select a brand Vivibowl Location name #1 Fill with Google I don't have a …" at bounding box center [216, 126] width 318 height 171
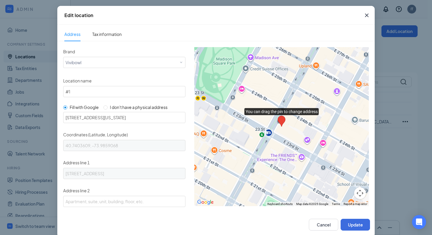
scroll to position [116, 0]
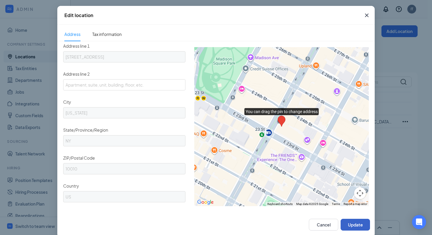
click at [353, 225] on button "Update" at bounding box center [355, 225] width 29 height 12
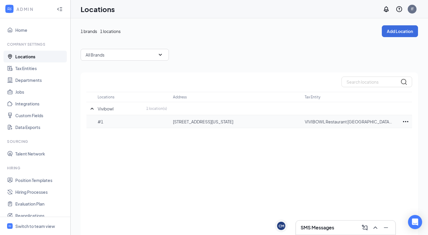
click at [406, 120] on icon "Ellipses" at bounding box center [405, 121] width 7 height 7
click at [395, 29] on button "Add Location" at bounding box center [400, 31] width 36 height 12
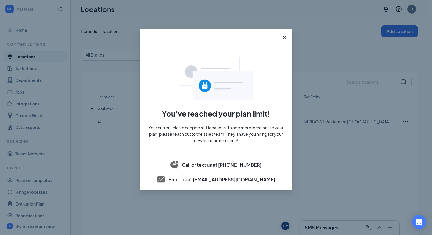
click at [284, 37] on icon "close" at bounding box center [284, 37] width 5 height 5
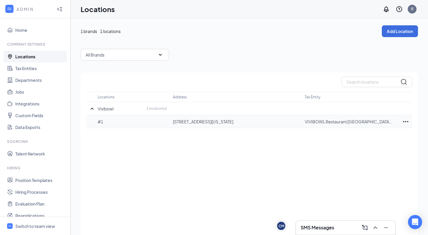
click at [408, 121] on icon "Ellipses" at bounding box center [405, 121] width 7 height 7
click at [361, 139] on p "Edit" at bounding box center [379, 139] width 49 height 6
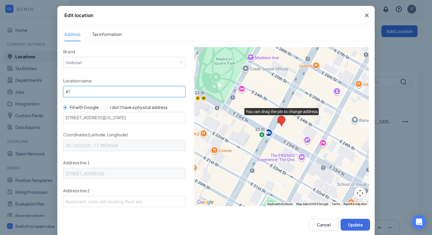
click at [121, 90] on input "#1" at bounding box center [124, 91] width 122 height 11
click at [64, 92] on input "#1" at bounding box center [124, 91] width 122 height 11
click at [80, 90] on input "NY#1" at bounding box center [124, 91] width 122 height 11
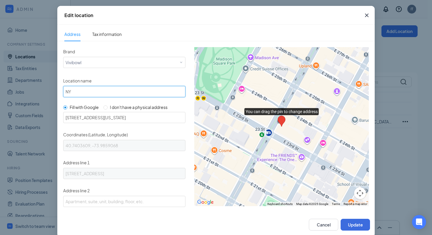
click at [93, 90] on input "NY" at bounding box center [124, 91] width 122 height 11
click at [109, 80] on div "Location name NY" at bounding box center [124, 86] width 122 height 21
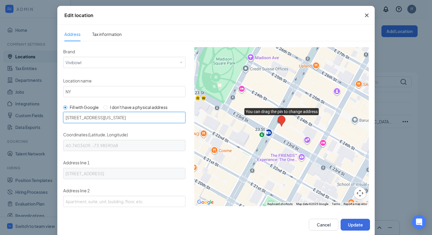
click at [86, 116] on input "[STREET_ADDRESS][US_STATE]" at bounding box center [124, 117] width 122 height 11
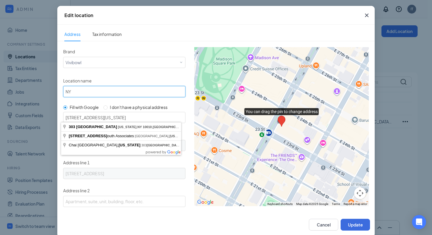
click at [78, 92] on input "NY" at bounding box center [124, 91] width 122 height 11
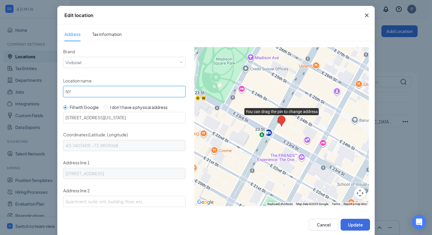
click at [78, 92] on input "NY" at bounding box center [124, 91] width 122 height 11
paste input "[STREET_ADDRESS][US_STATE]"
type input "[STREET_ADDRESS][US_STATE]"
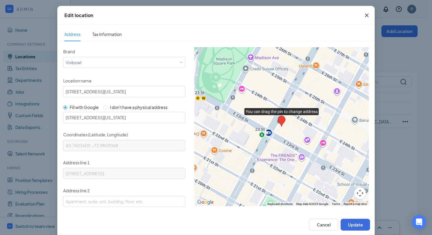
click at [113, 74] on div "Brand Select a brand Vivibowl" at bounding box center [124, 61] width 122 height 28
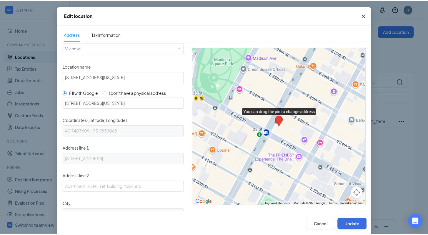
scroll to position [19, 0]
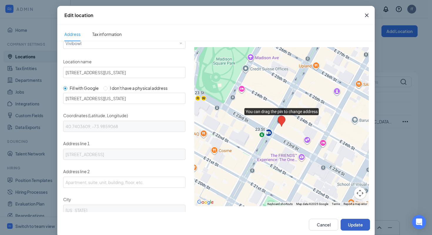
click at [352, 224] on button "Update" at bounding box center [355, 225] width 29 height 12
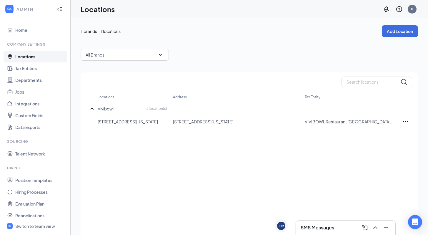
click at [220, 164] on div "Locations Address Tax Entity Vivibowl 1 location(s) 303 Park Ave S, New York, N…" at bounding box center [249, 161] width 337 height 179
click at [23, 92] on link "Jobs" at bounding box center [40, 92] width 50 height 12
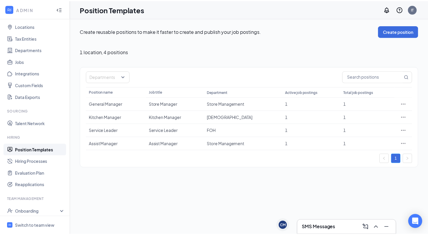
scroll to position [31, 0]
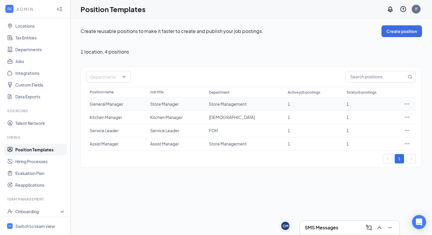
click at [110, 102] on div "General Manager" at bounding box center [117, 104] width 55 height 6
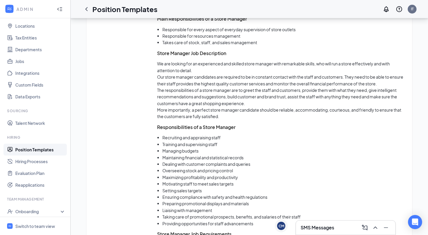
scroll to position [436, 0]
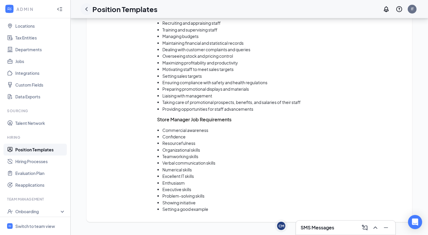
click at [88, 9] on icon "ChevronLeft" at bounding box center [86, 9] width 7 height 7
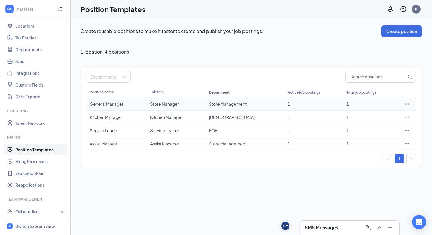
click at [408, 105] on icon "Ellipses" at bounding box center [407, 104] width 6 height 6
click at [36, 49] on link "Departments" at bounding box center [40, 50] width 50 height 12
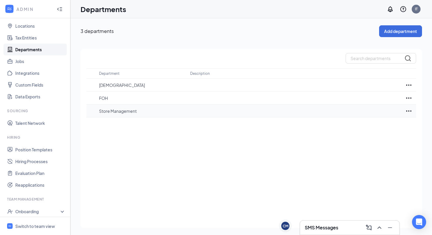
click at [408, 111] on icon "Ellipses" at bounding box center [409, 110] width 7 height 7
click at [361, 129] on p "Edit" at bounding box center [383, 129] width 49 height 6
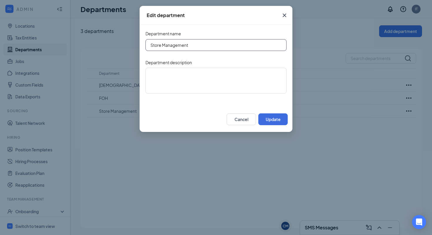
drag, startPoint x: 162, startPoint y: 45, endPoint x: 129, endPoint y: 44, distance: 33.2
click at [129, 44] on div "Edit department Department name Store Management Department description Cancel …" at bounding box center [216, 117] width 432 height 235
type input "Management"
click at [278, 118] on button "Update" at bounding box center [273, 119] width 29 height 12
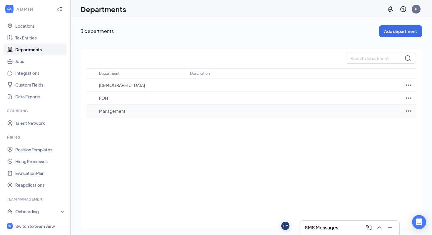
click at [411, 106] on td at bounding box center [409, 110] width 15 height 13
click at [410, 109] on icon "Ellipses" at bounding box center [409, 110] width 7 height 7
click at [366, 129] on p "Edit" at bounding box center [383, 129] width 49 height 6
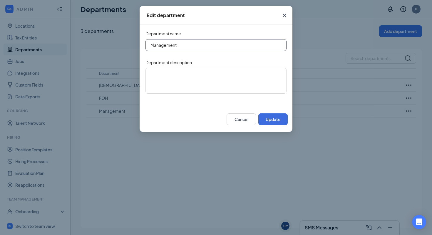
click at [151, 44] on input "Management" at bounding box center [216, 45] width 141 height 12
click at [179, 45] on input "Restaurant Management" at bounding box center [216, 45] width 141 height 12
click at [192, 44] on input "Restaurant Mngement" at bounding box center [216, 45] width 141 height 12
click at [228, 46] on input "Restaurant Mgmt" at bounding box center [216, 45] width 141 height 12
type input "Restaurant Mgmt"
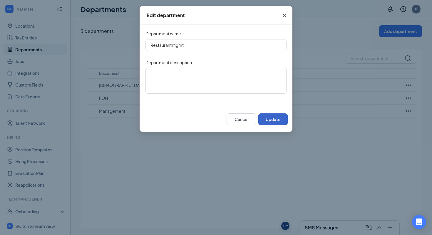
click at [267, 118] on button "Update" at bounding box center [273, 119] width 29 height 12
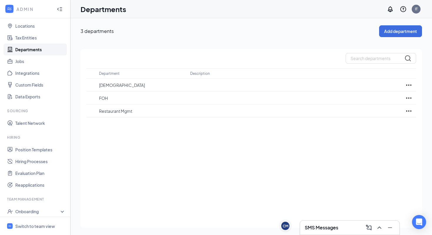
click at [185, 147] on div "Department Description BOH FOH Restaurant Mgmt" at bounding box center [252, 138] width 342 height 179
click at [26, 161] on link "Hiring Processes" at bounding box center [40, 161] width 50 height 12
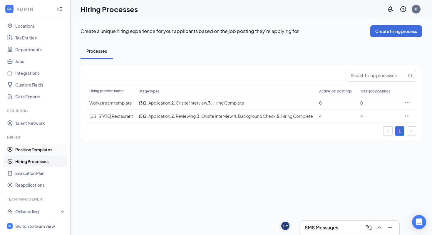
click at [41, 148] on link "Position Templates" at bounding box center [40, 150] width 50 height 12
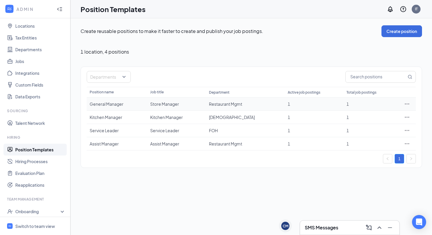
click at [406, 103] on icon "Ellipses" at bounding box center [407, 104] width 6 height 6
click at [356, 118] on span "Edit" at bounding box center [359, 115] width 8 height 5
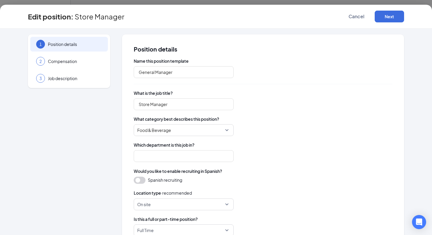
type input "Restaurant Mgmt"
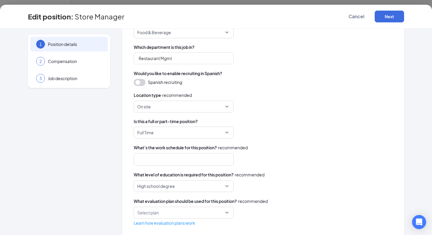
scroll to position [106, 0]
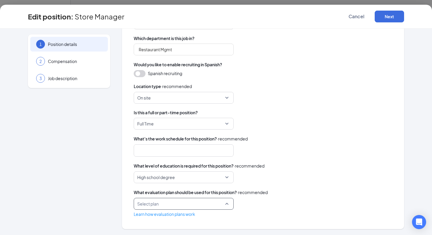
click at [158, 204] on input "search" at bounding box center [181, 203] width 89 height 11
click at [389, 15] on button "Next" at bounding box center [389, 17] width 29 height 12
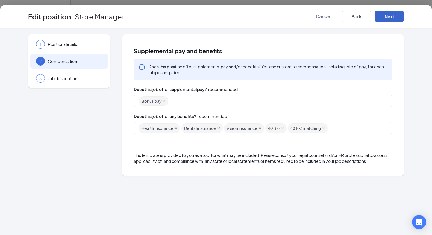
scroll to position [0, 0]
click at [338, 126] on div "Health insurance Dental insurance Vision insurance 401(k) 401(k) matching" at bounding box center [260, 128] width 243 height 11
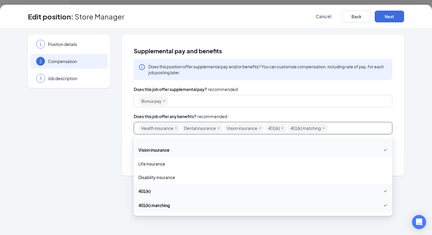
scroll to position [51, 0]
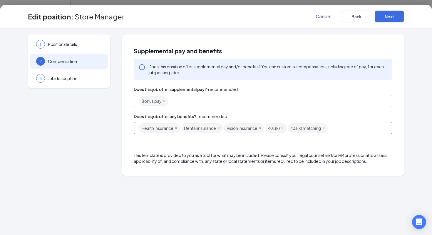
click at [343, 129] on div "Health insurance Dental insurance Vision insurance 401(k) 401(k) matching" at bounding box center [260, 128] width 243 height 11
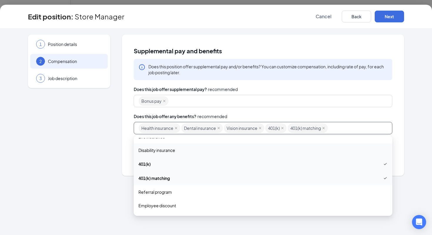
scroll to position [77, 0]
click at [166, 152] on span "Disability insurance" at bounding box center [157, 151] width 37 height 6
click at [164, 190] on span "Employee discount" at bounding box center [158, 190] width 38 height 6
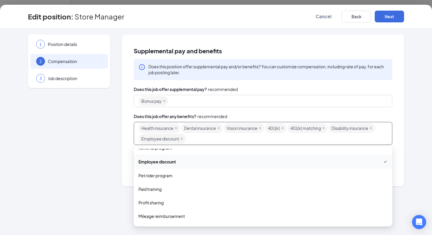
scroll to position [145, 0]
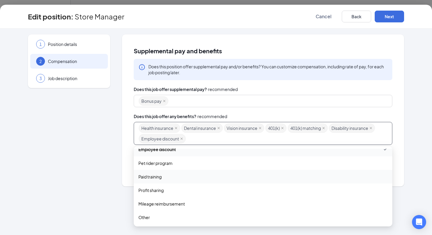
click at [166, 178] on span "Paid training" at bounding box center [263, 176] width 249 height 6
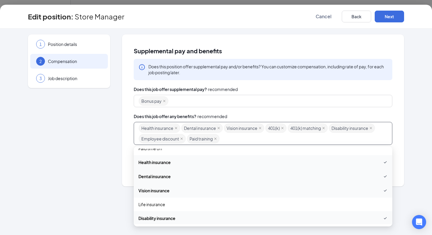
scroll to position [0, 0]
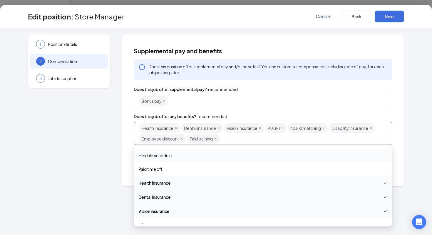
click at [399, 123] on div "Supplemental pay and benefits Does this position offer supplemental pay and/or …" at bounding box center [263, 110] width 282 height 152
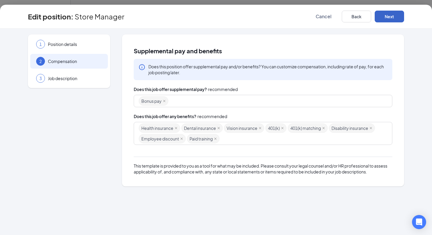
click at [395, 16] on button "Next" at bounding box center [389, 17] width 29 height 12
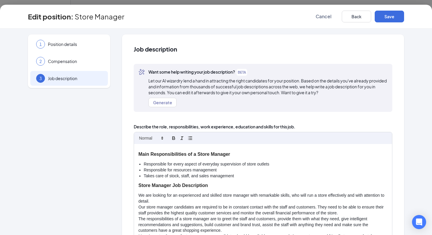
click at [207, 155] on h3 "Main Responsibilities of a Store Manager" at bounding box center [263, 154] width 249 height 7
click at [240, 185] on h3 "Store Manager Job Description" at bounding box center [263, 185] width 249 height 7
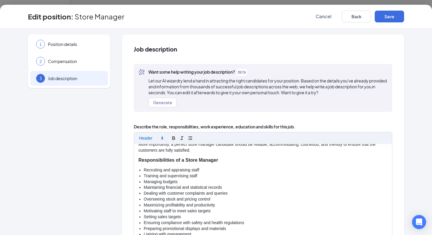
scroll to position [83, 0]
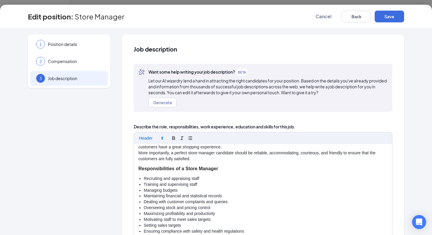
click at [195, 167] on h3 "Responsibilities of a Store Manager" at bounding box center [263, 168] width 249 height 7
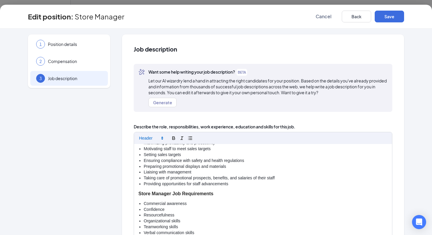
scroll to position [159, 0]
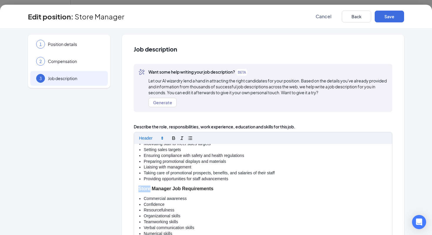
drag, startPoint x: 147, startPoint y: 188, endPoint x: 124, endPoint y: 188, distance: 22.9
click at [124, 188] on div "Job description Want some help writing your job description? BETA Let our AI wi…" at bounding box center [263, 183] width 282 height 299
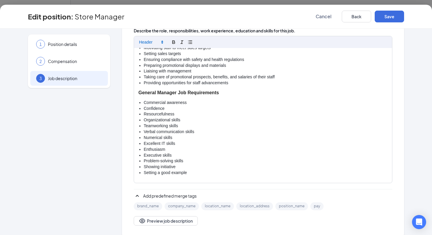
scroll to position [103, 0]
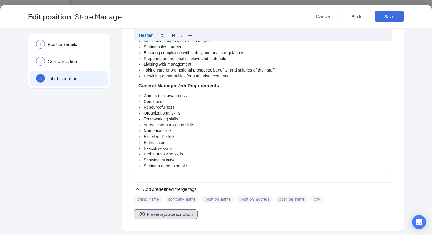
click at [168, 214] on button "Preview job description" at bounding box center [166, 213] width 64 height 9
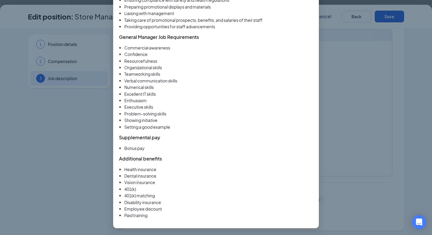
scroll to position [309, 0]
click at [332, 55] on div "Job description preview This is a general preview of how your job description w…" at bounding box center [216, 117] width 432 height 235
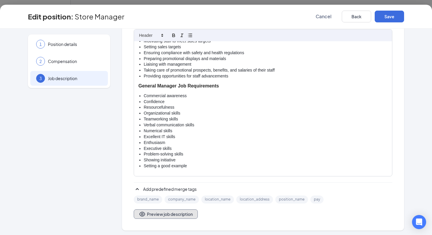
scroll to position [104, 0]
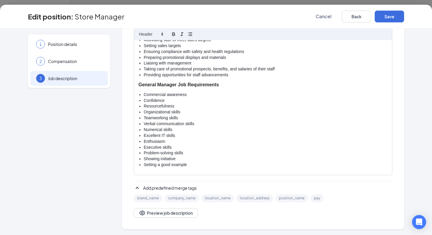
click at [200, 164] on li "Setting a good example" at bounding box center [266, 165] width 244 height 6
drag, startPoint x: 227, startPoint y: 83, endPoint x: 129, endPoint y: 87, distance: 97.4
click at [129, 87] on div "Job description Want some help writing your job description? BETA Let our AI wi…" at bounding box center [263, 80] width 282 height 299
copy h3 "General Manager Job Requirements"
click at [139, 171] on p at bounding box center [263, 174] width 249 height 6
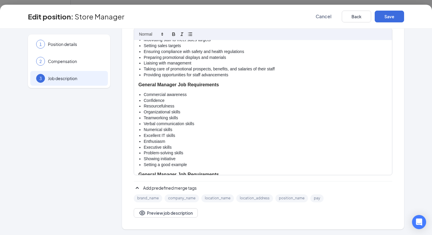
scroll to position [171, 0]
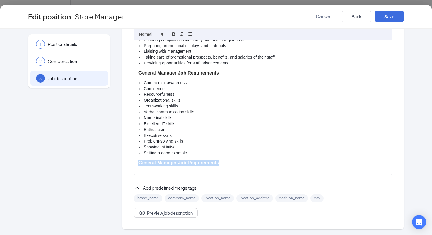
drag, startPoint x: 226, startPoint y: 162, endPoint x: 134, endPoint y: 161, distance: 92.1
click at [134, 161] on div "Main Responsibilities of a General Manager Responsible for every aspect of ever…" at bounding box center [263, 107] width 258 height 135
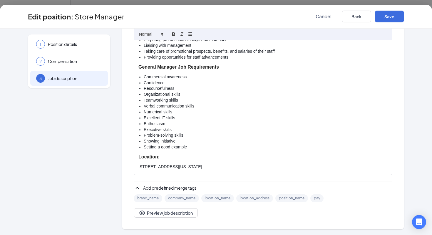
scroll to position [181, 0]
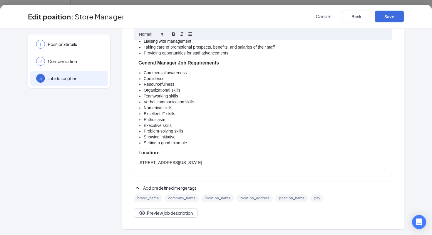
drag, startPoint x: 212, startPoint y: 162, endPoint x: 135, endPoint y: 153, distance: 77.9
click at [135, 153] on div "Main Responsibilities of a General Manager Responsible for every aspect of ever…" at bounding box center [263, 107] width 258 height 135
copy div "Location: [STREET_ADDRESS][US_STATE]"
click at [241, 157] on div "Main Responsibilities of a General Manager Responsible for every aspect of ever…" at bounding box center [263, 107] width 258 height 135
click at [229, 161] on p "[STREET_ADDRESS][US_STATE]" at bounding box center [263, 163] width 249 height 6
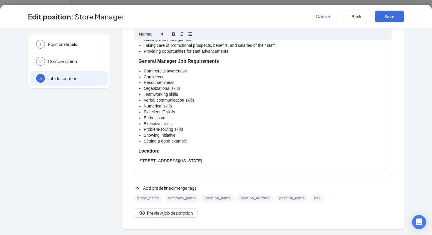
scroll to position [196, 0]
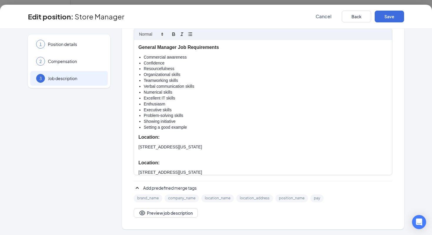
drag, startPoint x: 168, startPoint y: 162, endPoint x: 131, endPoint y: 162, distance: 36.2
click at [134, 162] on div "Main Responsibilities of a General Manager Responsible for every aspect of ever…" at bounding box center [263, 101] width 259 height 147
drag, startPoint x: 134, startPoint y: 165, endPoint x: 215, endPoint y: 166, distance: 80.9
click at [215, 166] on div "Main Responsibilities of a General Manager Responsible for every aspect of ever…" at bounding box center [263, 107] width 258 height 135
drag, startPoint x: 238, startPoint y: 166, endPoint x: 264, endPoint y: 165, distance: 26.2
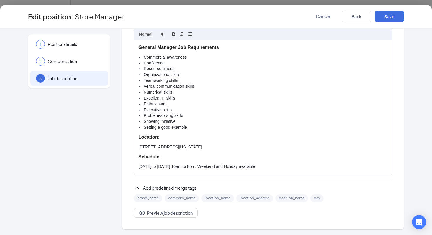
click at [264, 165] on p "[DATE] to [DATE] 10am to 8pm, Weekend and Holiday available" at bounding box center [263, 167] width 249 height 6
drag, startPoint x: 273, startPoint y: 170, endPoint x: 130, endPoint y: 156, distance: 143.4
click at [130, 156] on div "Job description Want some help writing your job description? BETA Let our AI wi…" at bounding box center [263, 80] width 282 height 299
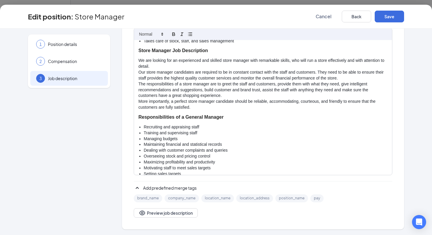
scroll to position [0, 0]
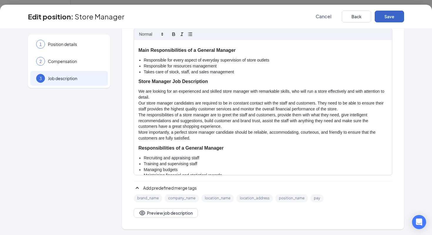
click at [389, 16] on button "Save" at bounding box center [389, 17] width 29 height 12
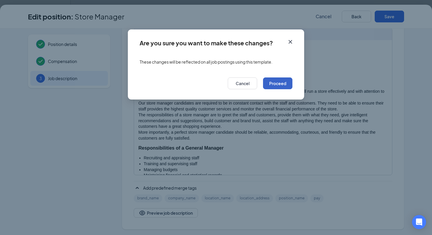
click at [280, 84] on button "Proceed" at bounding box center [277, 83] width 29 height 12
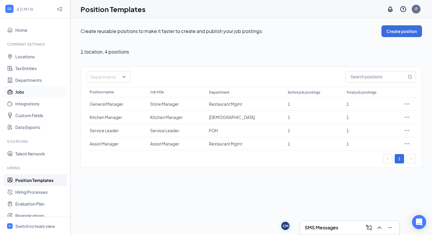
click at [36, 91] on link "Jobs" at bounding box center [40, 92] width 50 height 12
click at [164, 105] on div "Store Manager" at bounding box center [176, 104] width 53 height 6
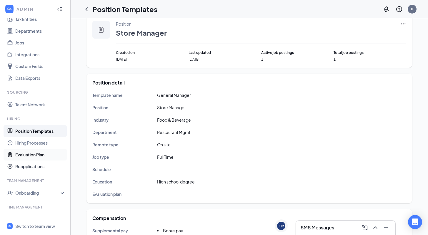
scroll to position [43, 0]
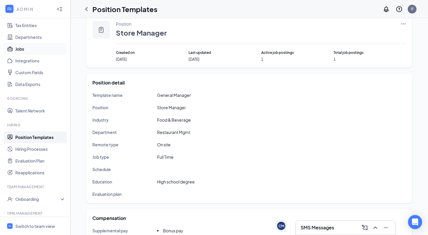
click at [21, 48] on link "Jobs" at bounding box center [40, 49] width 50 height 12
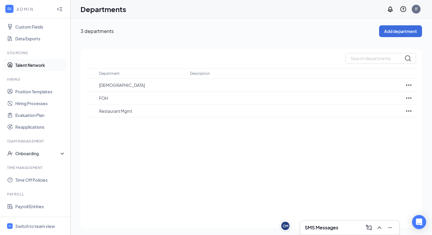
scroll to position [90, 0]
click at [38, 147] on div "Onboarding" at bounding box center [35, 152] width 71 height 12
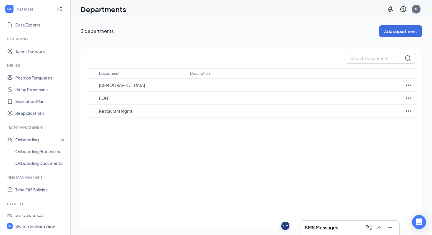
scroll to position [100, 0]
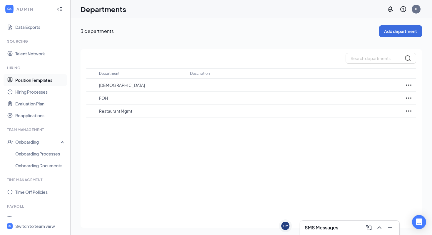
click at [27, 78] on link "Position Templates" at bounding box center [40, 80] width 50 height 12
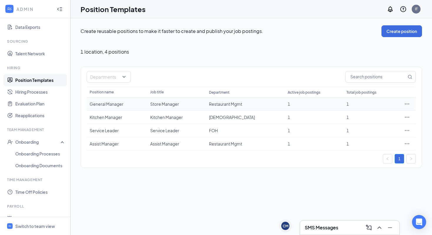
click at [404, 104] on icon "Ellipses" at bounding box center [407, 104] width 6 height 6
click at [362, 114] on span "Edit" at bounding box center [359, 115] width 8 height 5
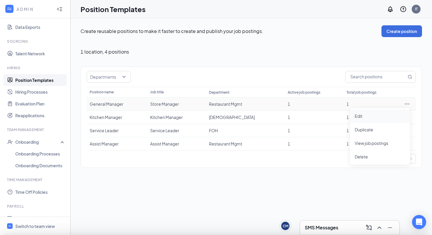
type input "General Manager"
type input "Store Manager"
type input "Restaurant Mgmt"
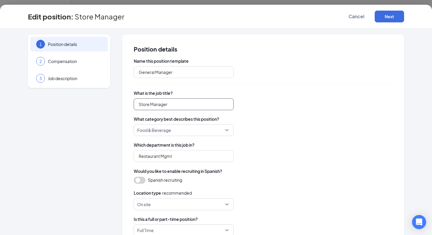
click at [161, 105] on input "Store Manager" at bounding box center [184, 104] width 100 height 12
drag, startPoint x: 146, startPoint y: 105, endPoint x: 119, endPoint y: 105, distance: 27.4
click at [119, 105] on div "1 Position details 2 Compensation 3 Job description Position details Name this …" at bounding box center [216, 184] width 376 height 301
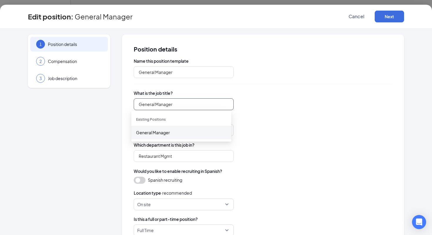
click at [141, 134] on div "General Manager" at bounding box center [181, 132] width 91 height 6
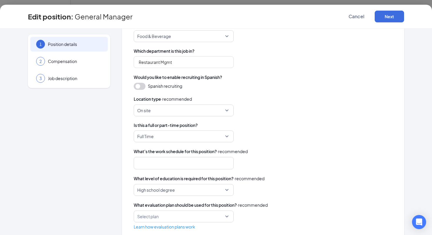
scroll to position [106, 0]
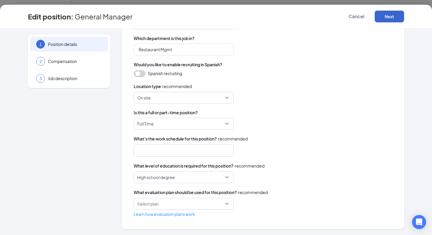
type input "General Manager"
click at [394, 17] on button "Next" at bounding box center [389, 17] width 29 height 12
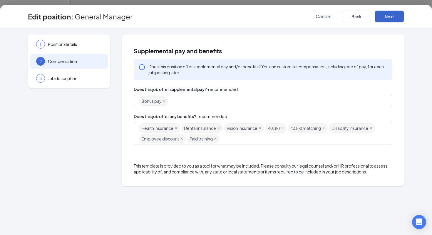
scroll to position [0, 0]
click at [392, 17] on button "Next" at bounding box center [389, 17] width 29 height 12
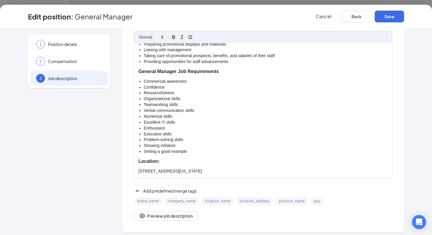
scroll to position [104, 0]
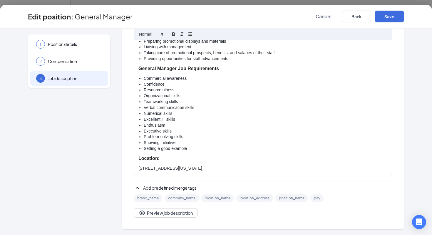
click at [215, 167] on p "[STREET_ADDRESS][US_STATE]" at bounding box center [263, 168] width 249 height 6
click at [136, 167] on div "Main Responsibilities of a General Manager Responsible for every aspect of ever…" at bounding box center [263, 107] width 258 height 135
click at [217, 166] on p "a. 303 Park Ave S, New York, NY 10010" at bounding box center [263, 168] width 249 height 6
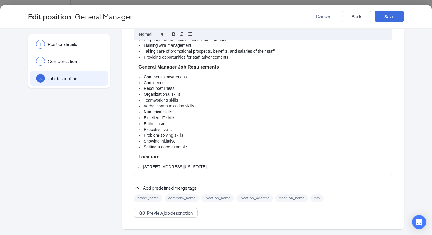
click at [156, 157] on h3 "Location:" at bounding box center [263, 157] width 249 height 7
click at [141, 172] on p at bounding box center [263, 173] width 249 height 6
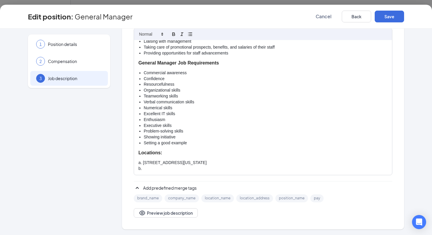
paste div
click at [143, 167] on p "b. 295 Madison Ave, New York, NY 10017" at bounding box center [263, 169] width 249 height 6
click at [229, 164] on p "a. 303 Park Ave S, New York, NY 10010" at bounding box center [263, 163] width 249 height 6
click at [221, 169] on p "b. 295 Madison Ave, New York, NY 10017" at bounding box center [263, 169] width 249 height 6
click at [392, 18] on button "Save" at bounding box center [389, 17] width 29 height 12
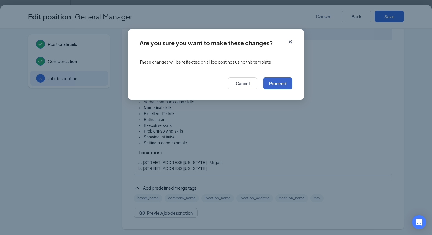
click at [276, 81] on button "Proceed" at bounding box center [277, 83] width 29 height 12
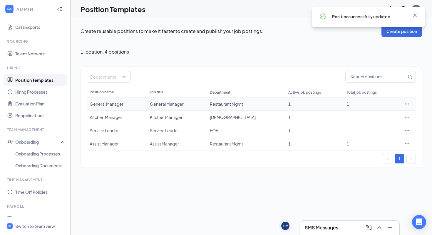
click at [100, 103] on div "General Manager" at bounding box center [117, 104] width 54 height 6
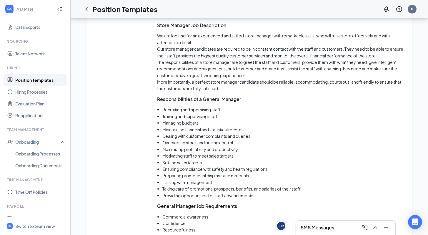
scroll to position [477, 0]
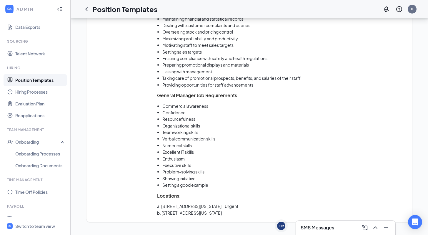
drag, startPoint x: 245, startPoint y: 213, endPoint x: 158, endPoint y: 195, distance: 89.5
click at [158, 195] on div "Main Responsibilities of a General Manager Responsible for every aspect of ever…" at bounding box center [281, 45] width 249 height 339
copy div "Locations: a. 303 Park Ave S, New York, NY 10010 - Urgent b. 295 Madison Ave, N…"
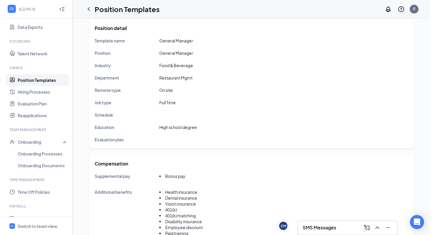
scroll to position [0, 0]
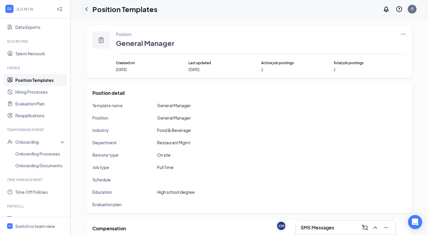
click at [91, 9] on div at bounding box center [87, 9] width 12 height 12
click at [87, 9] on icon "ChevronLeft" at bounding box center [86, 9] width 7 height 7
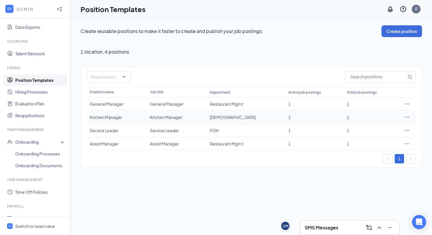
click at [406, 116] on icon "Ellipses" at bounding box center [407, 117] width 6 height 6
click at [366, 130] on span "Edit" at bounding box center [380, 129] width 51 height 6
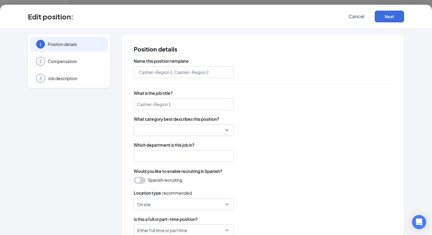
type input "Kitchen Manager"
type input "[DEMOGRAPHIC_DATA]"
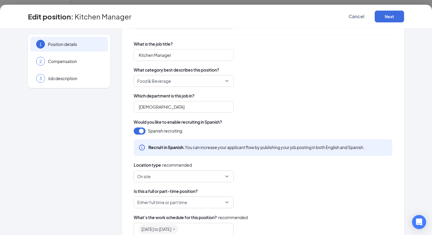
scroll to position [50, 0]
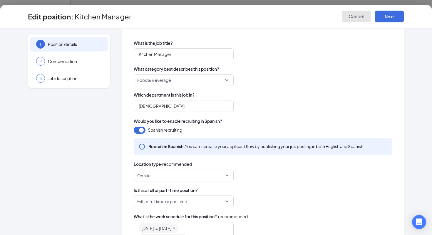
click at [354, 17] on span "Cancel" at bounding box center [357, 17] width 16 height 6
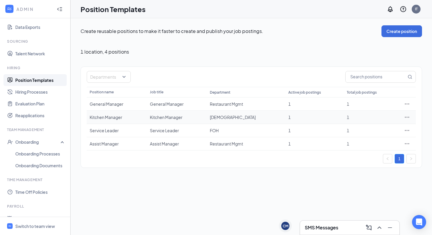
click at [407, 116] on icon "Ellipses" at bounding box center [407, 117] width 6 height 6
click at [362, 133] on li "Edit" at bounding box center [380, 129] width 60 height 14
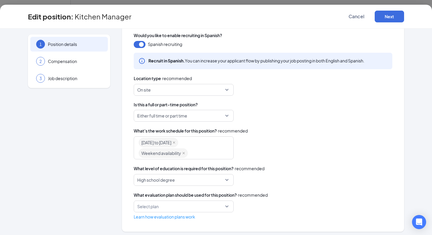
scroll to position [138, 0]
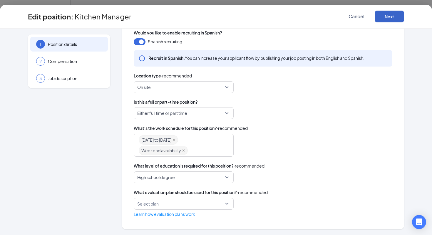
click at [383, 17] on button "Next" at bounding box center [389, 17] width 29 height 12
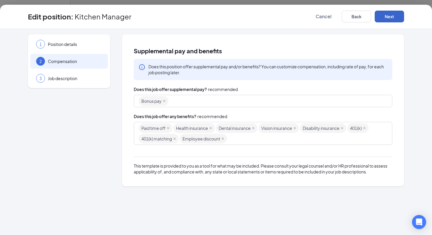
scroll to position [0, 0]
click at [239, 139] on div "Paid time off Health insurance Dental insurance Vision insurance Disability ins…" at bounding box center [260, 133] width 243 height 21
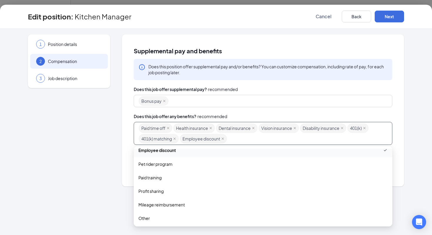
scroll to position [145, 0]
click at [164, 180] on div "Paid training" at bounding box center [263, 177] width 259 height 14
click at [412, 129] on div "1 Position details 2 Compensation 3 Job description Supplemental pay and benefi…" at bounding box center [216, 132] width 432 height 206
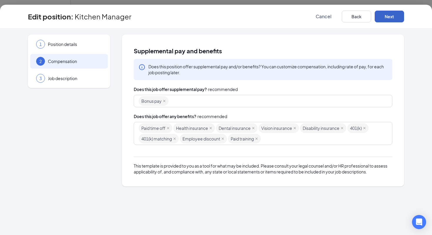
click at [392, 15] on button "Next" at bounding box center [389, 17] width 29 height 12
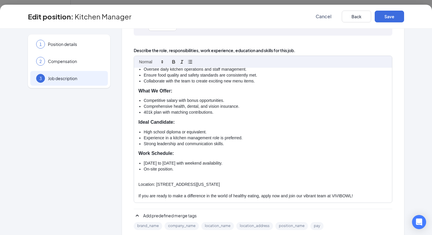
scroll to position [119, 0]
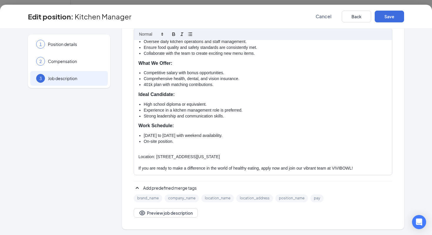
drag, startPoint x: 229, startPoint y: 155, endPoint x: 135, endPoint y: 151, distance: 94.8
click at [135, 151] on div "Urgent Kitchen Manager Position at Vivibowl - Immediate Hire! Are you looking f…" at bounding box center [263, 107] width 258 height 135
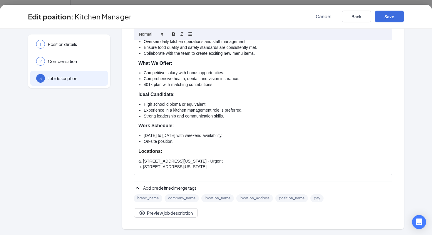
scroll to position [81, 0]
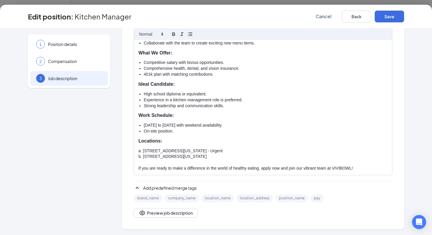
drag, startPoint x: 231, startPoint y: 149, endPoint x: 213, endPoint y: 149, distance: 18.5
click at [213, 149] on p "a. 303 Park Ave S, New York, NY 10010 - Urgent" at bounding box center [263, 151] width 249 height 6
click at [234, 150] on p "a. 303 Park Ave S, New York, NY 10010 (Urgent" at bounding box center [263, 151] width 249 height 6
drag, startPoint x: 231, startPoint y: 149, endPoint x: 211, endPoint y: 149, distance: 20.9
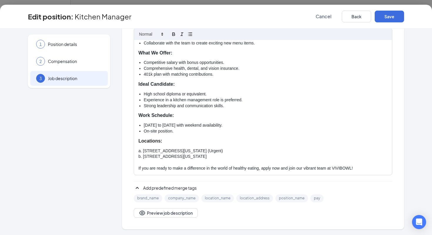
click at [211, 149] on p "a. 303 Park Ave S, New York, NY 10010 (Urgent)" at bounding box center [263, 151] width 249 height 6
click at [266, 146] on div "Urgent Kitchen Manager Position at Vivibowl - Immediate Hire! Are you looking f…" at bounding box center [263, 107] width 258 height 135
drag, startPoint x: 235, startPoint y: 151, endPoint x: 211, endPoint y: 151, distance: 24.1
click at [211, 151] on p "a. 303 Park Ave S, New York, NY 10010 (Urgent)" at bounding box center [263, 151] width 249 height 7
click at [275, 144] on div "Urgent Kitchen Manager Position at Vivibowl - Immediate Hire! Are you looking f…" at bounding box center [263, 107] width 258 height 135
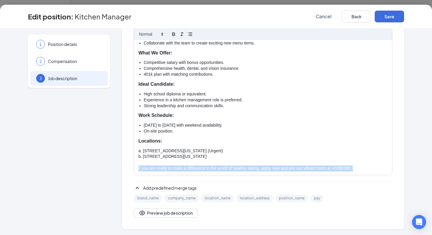
drag, startPoint x: 364, startPoint y: 168, endPoint x: 127, endPoint y: 168, distance: 237.4
click at [127, 168] on div "Job description English Spanish Want some help writing your job description? BE…" at bounding box center [263, 72] width 282 height 313
copy p "If you are ready to make a difference in the world of healthy eating, apply now…"
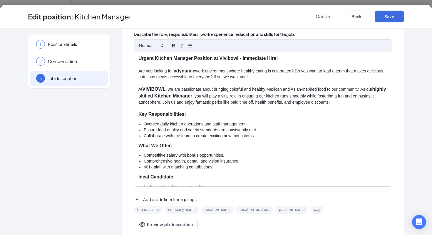
scroll to position [106, 0]
click at [236, 58] on strong "Urgent Kitchen Manager Position at Vivibowl - Immediate Hire!" at bounding box center [208, 58] width 139 height 5
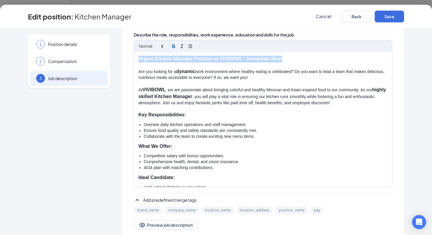
drag, startPoint x: 293, startPoint y: 60, endPoint x: 133, endPoint y: 55, distance: 159.8
click at [134, 55] on div "Urgent Kitchen Manager Position at VIVIBOWL - Immediate Hire! Are you looking f…" at bounding box center [263, 119] width 258 height 135
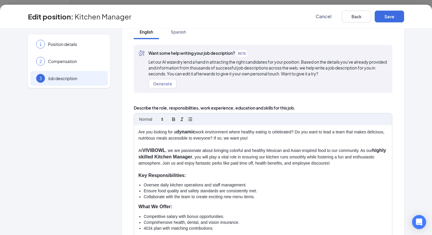
scroll to position [35, 0]
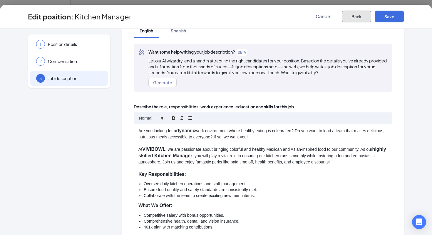
click at [354, 17] on button "Back" at bounding box center [356, 17] width 29 height 12
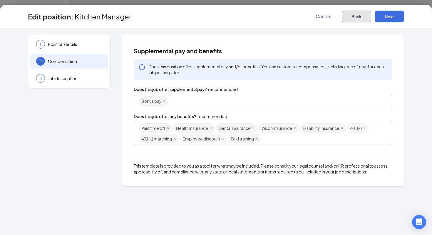
scroll to position [0, 0]
click at [387, 16] on button "Next" at bounding box center [389, 17] width 29 height 12
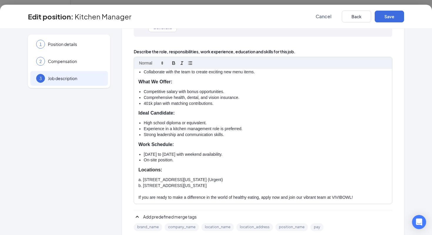
scroll to position [119, 0]
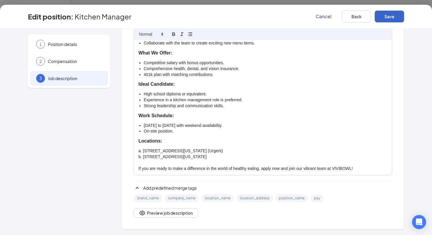
click at [388, 15] on button "Save" at bounding box center [389, 17] width 29 height 12
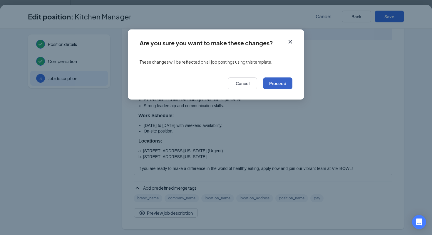
click at [280, 83] on button "Proceed" at bounding box center [277, 83] width 29 height 12
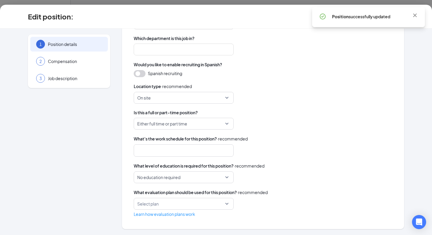
scroll to position [106, 0]
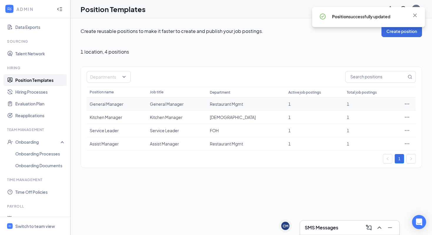
click at [406, 103] on icon "Ellipses" at bounding box center [407, 104] width 6 height 6
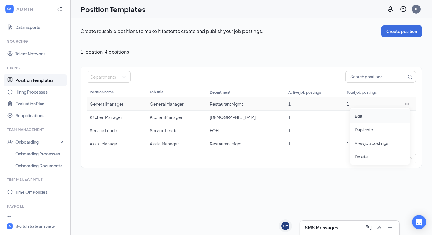
click at [363, 117] on span "Edit" at bounding box center [380, 116] width 51 height 6
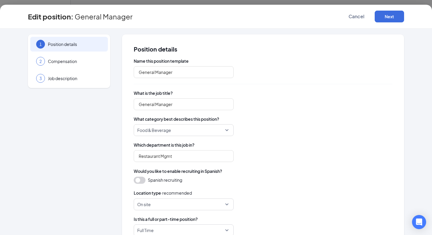
click at [140, 181] on button "button" at bounding box center [140, 179] width 12 height 7
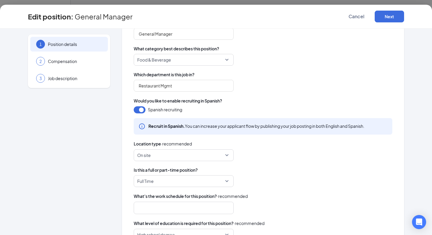
scroll to position [75, 0]
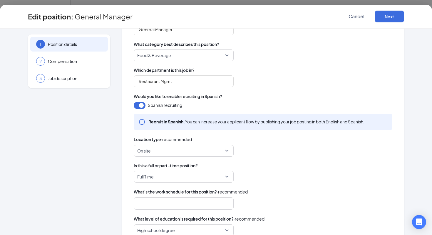
click at [150, 202] on div at bounding box center [181, 203] width 84 height 9
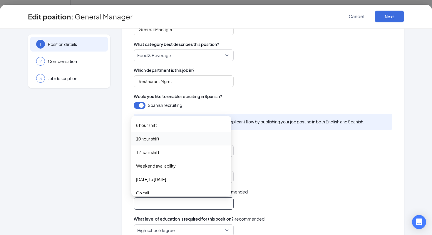
click at [158, 139] on span "10 hour shift" at bounding box center [147, 138] width 23 height 6
click at [159, 165] on span "Weekend availability" at bounding box center [156, 166] width 40 height 6
click at [160, 180] on span "Monday to Friday" at bounding box center [151, 180] width 30 height 6
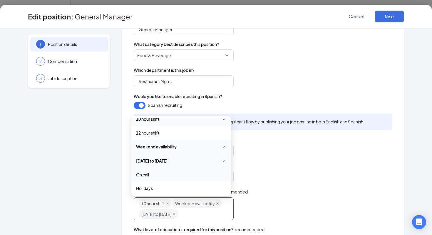
click at [162, 173] on span "On call" at bounding box center [181, 174] width 91 height 6
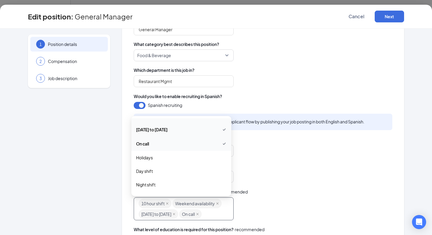
scroll to position [53, 0]
click at [156, 158] on span "Holidays" at bounding box center [181, 156] width 91 height 6
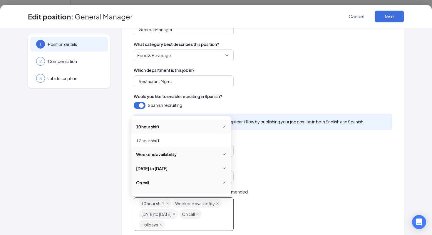
scroll to position [0, 0]
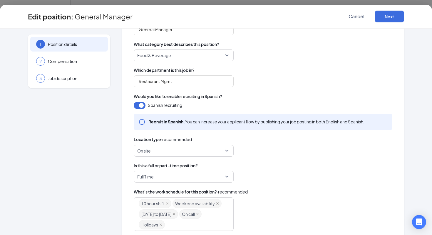
click at [306, 177] on div "Full Time" at bounding box center [263, 177] width 259 height 12
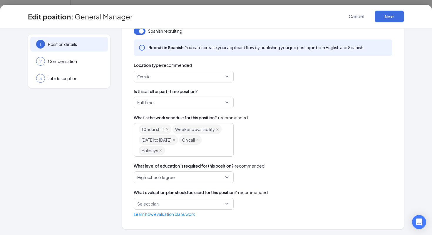
scroll to position [149, 0]
click at [384, 19] on button "Next" at bounding box center [389, 17] width 29 height 12
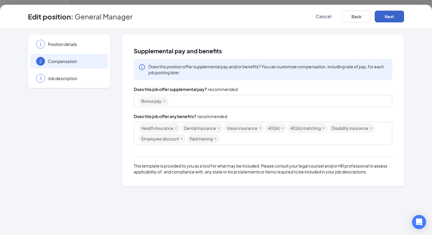
scroll to position [0, 0]
click at [389, 13] on button "Next" at bounding box center [389, 17] width 29 height 12
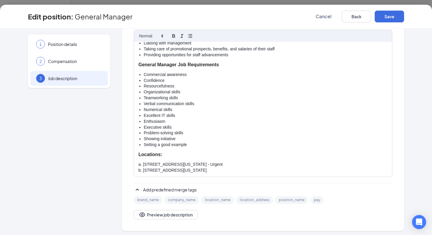
scroll to position [119, 0]
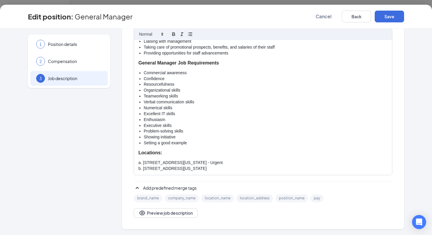
drag, startPoint x: 229, startPoint y: 163, endPoint x: 213, endPoint y: 163, distance: 15.6
click at [213, 163] on p "a. 303 Park Ave S, New York, NY 10010 - Urgent" at bounding box center [263, 163] width 249 height 6
click at [212, 161] on p "a. 303 Park Ave S, New York, NY 10010 - Urgent" at bounding box center [263, 163] width 249 height 6
click at [210, 161] on p "a. 303 Park Ave S, New York, NY 10010(Urgent" at bounding box center [263, 163] width 249 height 6
click at [230, 162] on p "a. 303 Park Ave S, New York, NY 10010 (Urgent" at bounding box center [263, 163] width 249 height 6
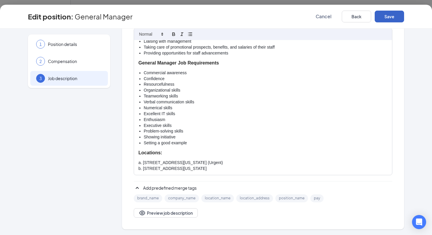
click at [389, 15] on button "Save" at bounding box center [389, 17] width 29 height 12
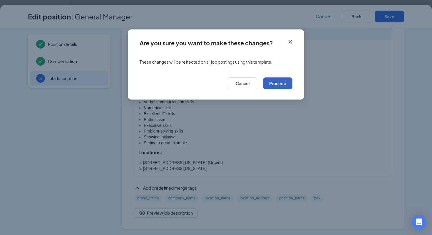
click at [275, 80] on button "Proceed" at bounding box center [277, 83] width 29 height 12
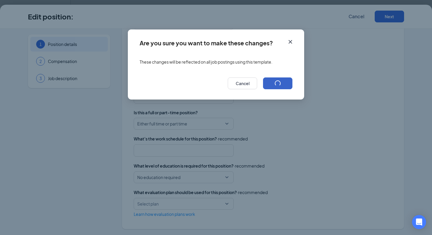
scroll to position [106, 0]
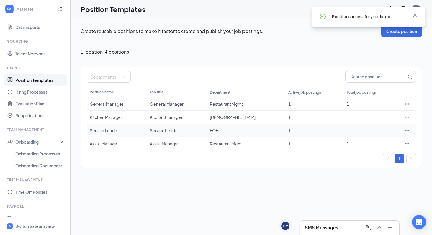
click at [407, 130] on icon "Ellipses" at bounding box center [407, 130] width 4 height 1
click at [359, 144] on span "Edit" at bounding box center [359, 142] width 8 height 5
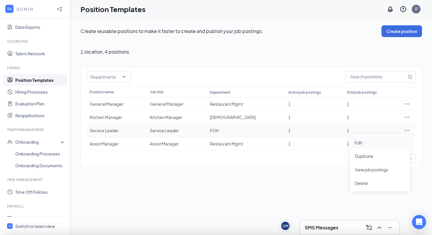
type input "Service Leader"
type input "FOH"
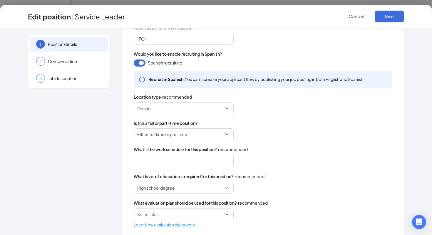
scroll to position [119, 0]
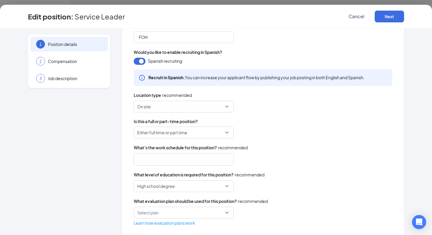
click at [174, 159] on div at bounding box center [181, 158] width 84 height 9
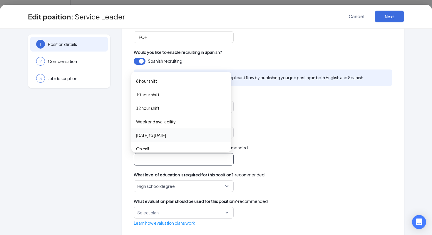
click at [157, 136] on span "Monday to Friday" at bounding box center [151, 135] width 30 height 6
click at [161, 121] on span "Weekend availability" at bounding box center [156, 121] width 40 height 6
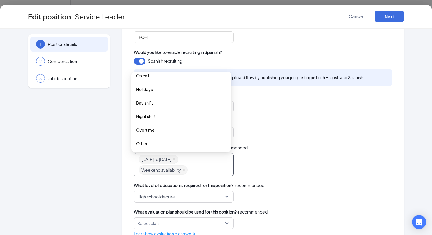
scroll to position [75, 0]
click at [296, 130] on div "Either full time or part time" at bounding box center [263, 132] width 259 height 12
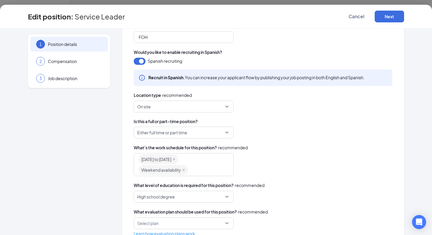
scroll to position [138, 0]
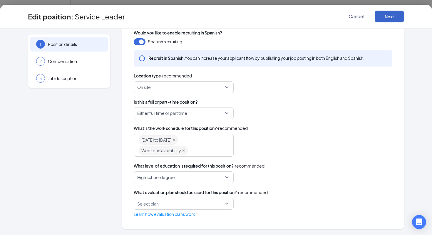
click at [389, 18] on button "Next" at bounding box center [389, 17] width 29 height 12
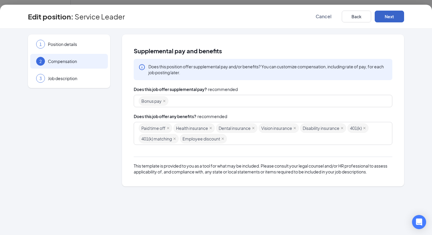
click at [240, 137] on div "Paid time off Health insurance Dental insurance Vision insurance Disability ins…" at bounding box center [260, 133] width 243 height 21
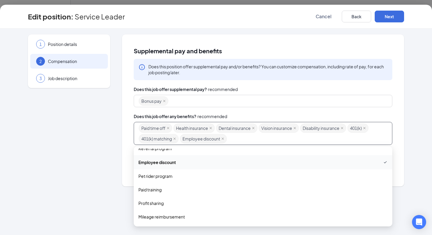
scroll to position [133, 0]
click at [171, 191] on span "Paid training" at bounding box center [263, 189] width 249 height 6
click at [388, 16] on button "Next" at bounding box center [389, 17] width 29 height 12
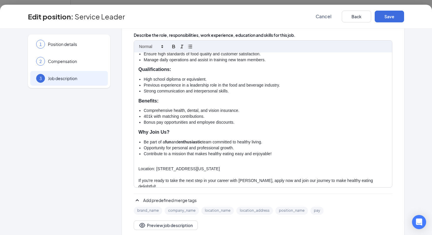
scroll to position [119, 0]
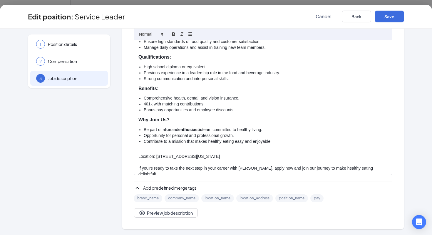
drag, startPoint x: 246, startPoint y: 157, endPoint x: 136, endPoint y: 152, distance: 111.0
click at [136, 152] on div "Urgent Opportunity: Service Leader at VIVIBOWL! Do you thrive in a dynamic and …" at bounding box center [263, 107] width 258 height 135
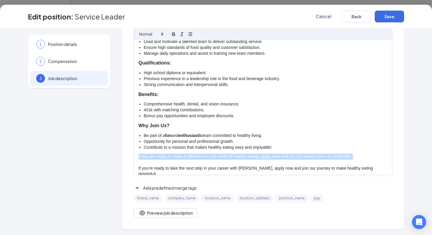
drag, startPoint x: 133, startPoint y: 157, endPoint x: 369, endPoint y: 154, distance: 235.3
click at [369, 154] on div "Urgent Opportunity: Service Leader at VIVIBOWL! Do you thrive in a dynamic and …" at bounding box center [263, 107] width 258 height 135
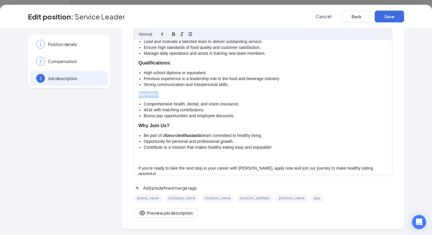
drag, startPoint x: 161, startPoint y: 93, endPoint x: 134, endPoint y: 93, distance: 27.6
click at [134, 93] on div "Urgent Opportunity: Service Leader at VIVIBOWL! Do you thrive in a dynamic and …" at bounding box center [263, 107] width 258 height 135
copy strong "Benefits:"
click at [142, 154] on p at bounding box center [263, 157] width 249 height 6
click at [153, 158] on p "Benefits" at bounding box center [263, 157] width 249 height 6
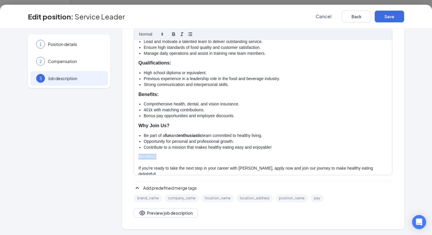
drag, startPoint x: 155, startPoint y: 154, endPoint x: 131, endPoint y: 155, distance: 23.5
click at [134, 155] on div "Urgent Opportunity: Service Leader at VIVIBOWL! Do you thrive in a dynamic and …" at bounding box center [263, 101] width 259 height 147
click at [146, 162] on p at bounding box center [263, 163] width 249 height 6
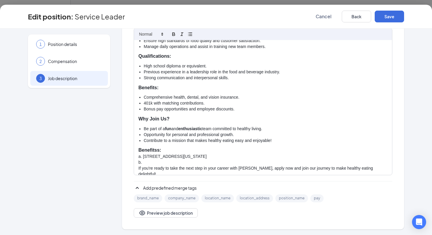
scroll to position [84, 0]
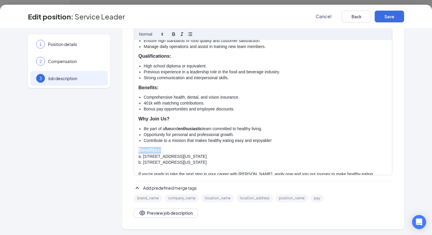
drag, startPoint x: 167, startPoint y: 150, endPoint x: 128, endPoint y: 149, distance: 39.1
click at [128, 149] on div "Job description English Spanish Want some help writing your job description? BE…" at bounding box center [263, 72] width 282 height 313
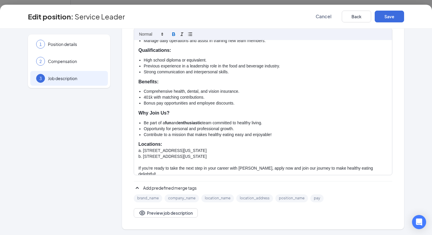
click at [215, 152] on p "a. 303 Park Ave S, New York, NY 10010" at bounding box center [263, 151] width 249 height 6
click at [390, 14] on button "Save" at bounding box center [389, 17] width 29 height 12
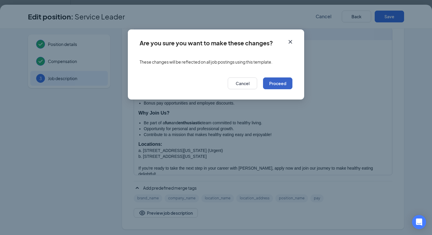
click at [281, 84] on button "Proceed" at bounding box center [277, 83] width 29 height 12
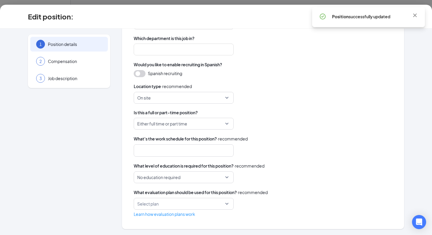
scroll to position [106, 0]
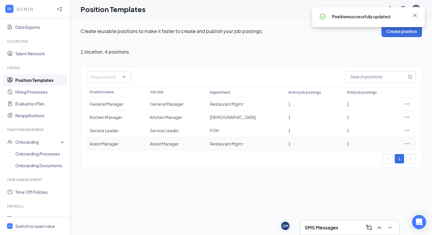
click at [406, 141] on icon "Ellipses" at bounding box center [407, 144] width 6 height 6
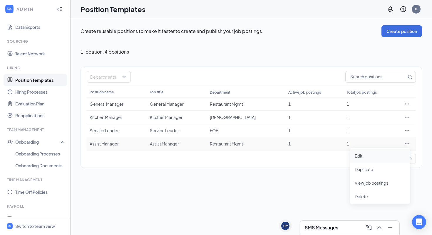
click at [364, 154] on span "Edit" at bounding box center [380, 155] width 51 height 6
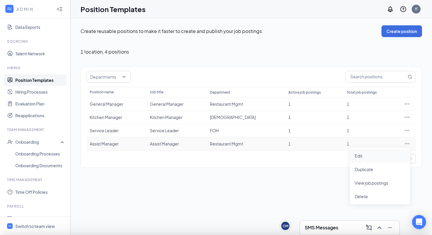
type input "Assist Manager"
type input "Restaurant Mgmt"
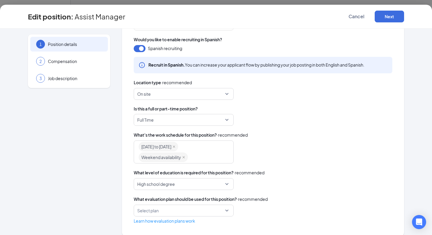
scroll to position [138, 0]
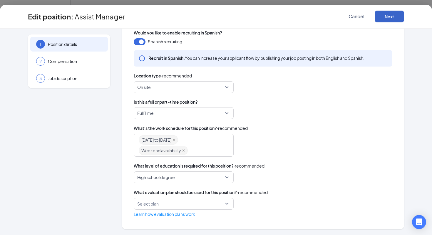
click at [386, 18] on button "Next" at bounding box center [389, 17] width 29 height 12
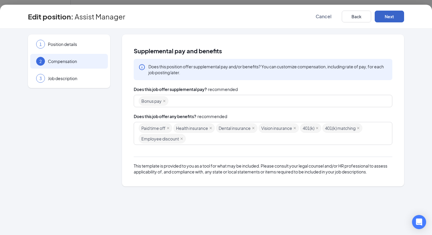
scroll to position [0, 0]
click at [199, 135] on div "Paid time off Health insurance Dental insurance Vision insurance 401(k) 401(k) …" at bounding box center [260, 133] width 243 height 21
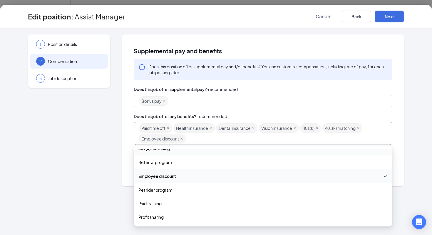
scroll to position [120, 0]
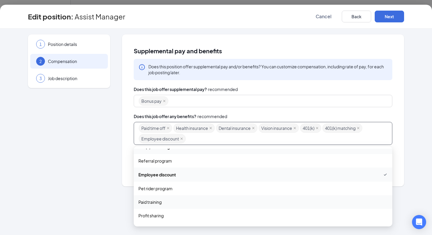
click at [159, 203] on span "Paid training" at bounding box center [150, 202] width 23 height 6
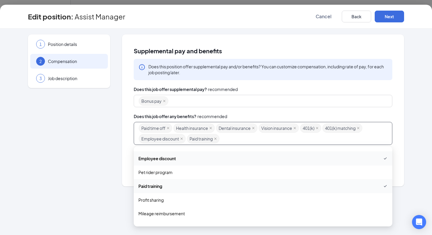
scroll to position [146, 0]
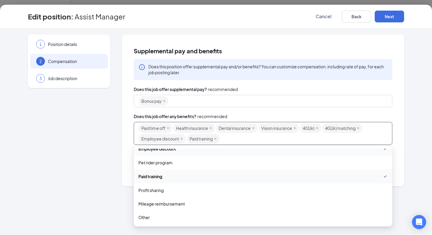
click at [370, 96] on div "Bonus pay" at bounding box center [260, 101] width 243 height 11
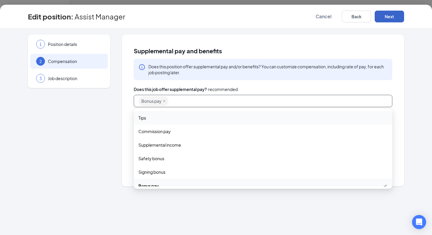
click at [394, 14] on button "Next" at bounding box center [389, 17] width 29 height 12
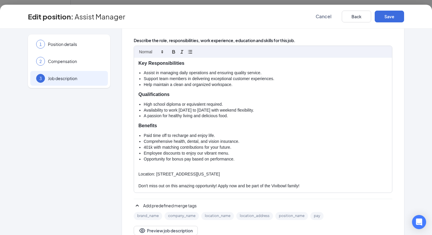
scroll to position [119, 0]
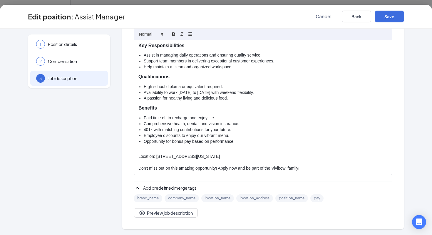
click at [155, 155] on p "Location: 303 Park Ave S, New York, NY 10010" at bounding box center [263, 157] width 249 height 6
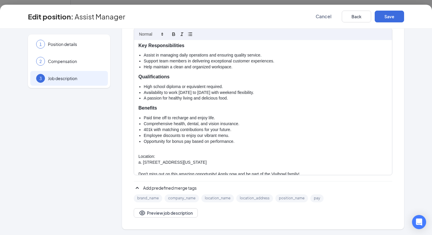
click at [237, 160] on p "a. 303 Park Ave S, New York, NY 10010" at bounding box center [263, 162] width 249 height 6
click at [258, 160] on p "a. 303 Park Ave S, New York, NY 10010" at bounding box center [263, 162] width 249 height 6
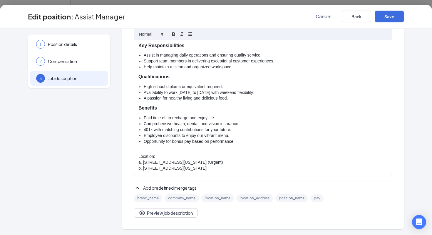
click at [145, 148] on p at bounding box center [263, 151] width 249 height 6
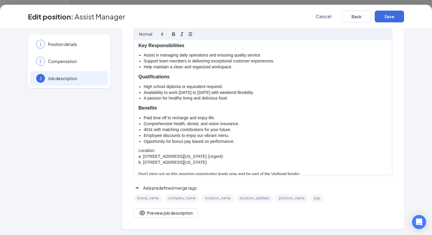
drag, startPoint x: 163, startPoint y: 150, endPoint x: 126, endPoint y: 149, distance: 37.1
click at [126, 149] on div "Job description English Spanish Want some help writing your job description? BE…" at bounding box center [263, 72] width 282 height 313
click at [178, 146] on div "Urgent: Join Vivibowl as a Highly Skilled Assist Manager! Are you looking for a…" at bounding box center [263, 107] width 258 height 135
click at [169, 151] on p "Location:" at bounding box center [263, 151] width 249 height 7
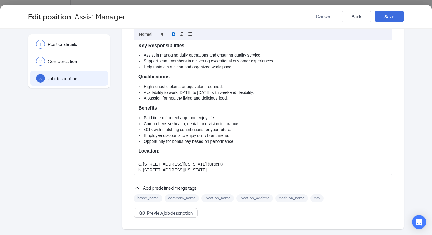
click at [161, 151] on p "Location:" at bounding box center [263, 151] width 249 height 7
click at [148, 159] on p at bounding box center [263, 157] width 249 height 6
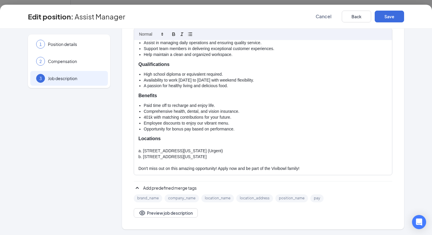
click at [284, 167] on p "Don't miss out on this amazing opportunity! Apply now and be part of the Vivibo…" at bounding box center [263, 169] width 249 height 6
click at [392, 19] on button "Save" at bounding box center [389, 17] width 29 height 12
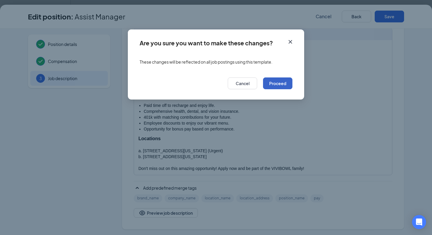
click at [286, 84] on button "Proceed" at bounding box center [277, 83] width 29 height 12
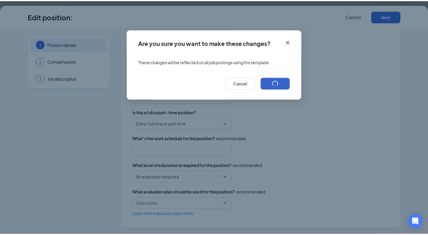
scroll to position [106, 0]
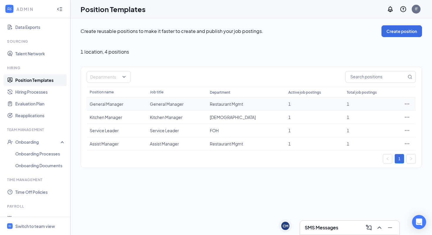
click at [104, 103] on div "General Manager" at bounding box center [117, 104] width 54 height 6
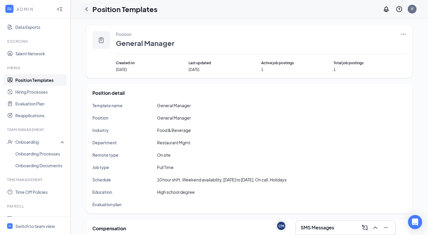
click at [86, 10] on icon "ChevronLeft" at bounding box center [86, 9] width 7 height 7
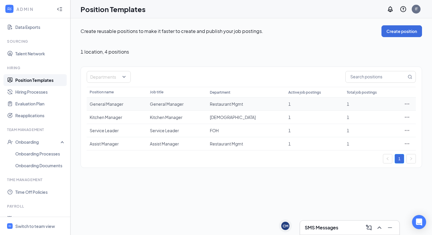
click at [404, 102] on icon "Ellipses" at bounding box center [407, 104] width 6 height 6
click at [359, 117] on span "Edit" at bounding box center [359, 115] width 8 height 5
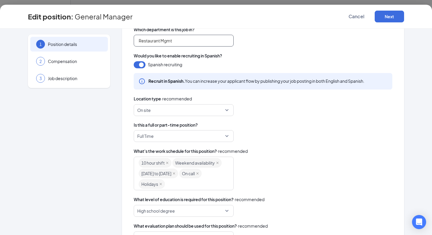
scroll to position [121, 0]
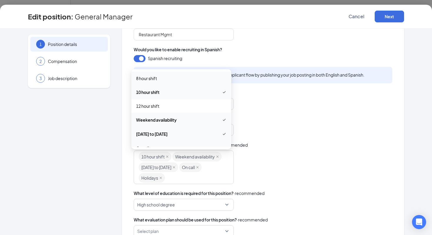
drag, startPoint x: 150, startPoint y: 167, endPoint x: 150, endPoint y: 160, distance: 7.4
click at [150, 160] on div "10 hour shift Weekend availability Monday to Friday On call Holidays" at bounding box center [181, 167] width 84 height 32
click at [213, 163] on div "10 hour shift Weekend availability Monday to Friday On call Holidays" at bounding box center [181, 167] width 84 height 32
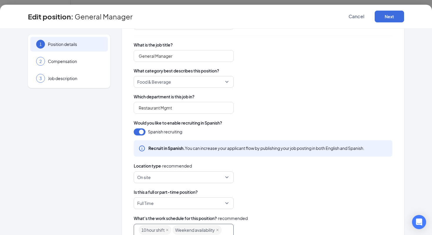
scroll to position [35, 0]
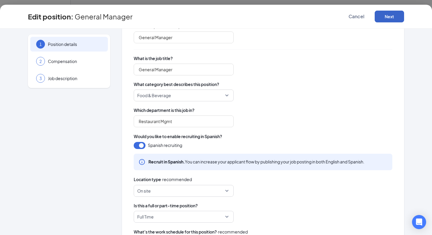
click at [396, 17] on button "Next" at bounding box center [389, 17] width 29 height 12
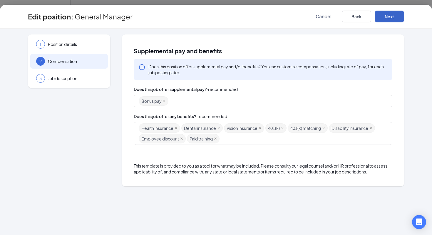
click at [394, 13] on button "Next" at bounding box center [389, 17] width 29 height 12
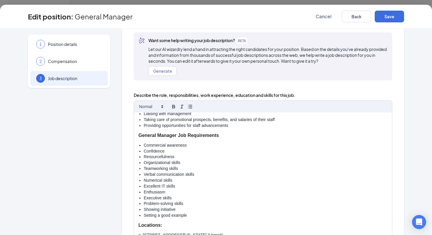
scroll to position [119, 0]
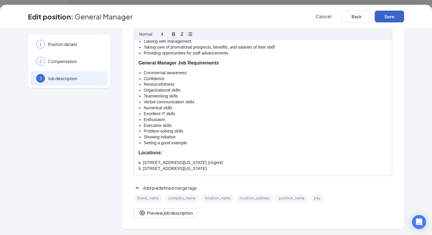
click at [388, 18] on button "Save" at bounding box center [389, 17] width 29 height 12
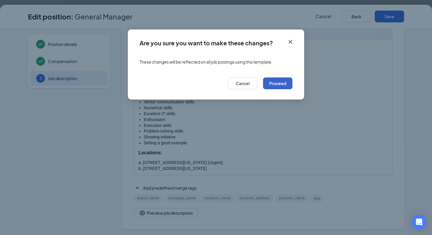
click at [276, 84] on button "Proceed" at bounding box center [277, 83] width 29 height 12
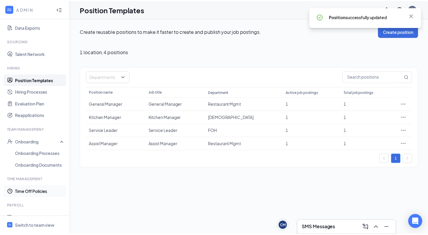
scroll to position [148, 0]
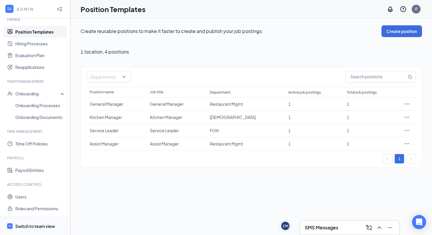
click at [29, 223] on div "Switch to team view" at bounding box center [35, 226] width 40 height 6
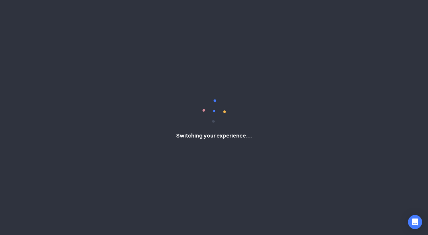
scroll to position [45, 0]
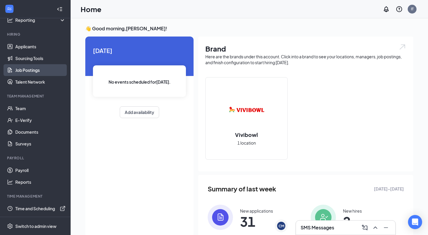
click at [25, 69] on link "Job Postings" at bounding box center [40, 70] width 50 height 12
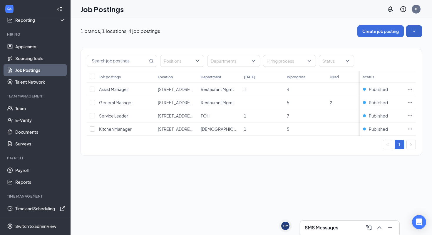
click at [414, 30] on icon "SmallChevronDown" at bounding box center [414, 31] width 6 height 6
click at [366, 75] on span "View job postings on the career page" at bounding box center [378, 72] width 79 height 6
click at [110, 103] on span "General Manager" at bounding box center [116, 102] width 34 height 5
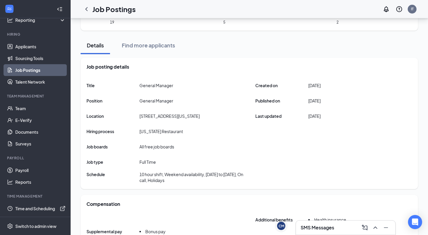
scroll to position [21, 0]
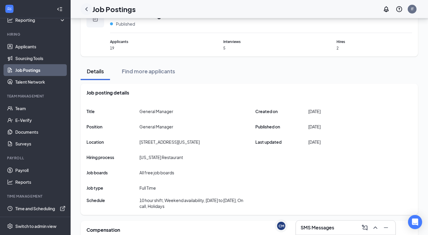
click at [87, 9] on icon "ChevronLeft" at bounding box center [86, 9] width 7 height 7
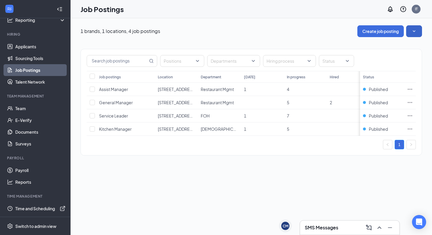
click at [412, 30] on icon "SmallChevronDown" at bounding box center [414, 31] width 6 height 6
click at [354, 72] on span "View job postings on the career page" at bounding box center [374, 71] width 71 height 5
click at [28, 69] on link "Job Postings" at bounding box center [40, 70] width 50 height 12
click at [32, 224] on div "Switch to admin view" at bounding box center [35, 226] width 41 height 6
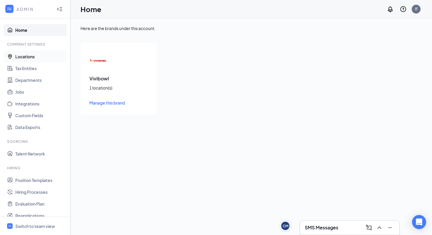
click at [24, 55] on link "Locations" at bounding box center [40, 57] width 50 height 12
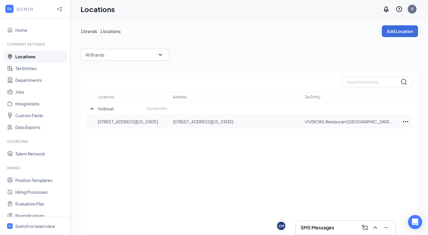
click at [406, 119] on icon "Ellipses" at bounding box center [405, 121] width 7 height 7
click at [360, 136] on p "Edit" at bounding box center [379, 139] width 49 height 6
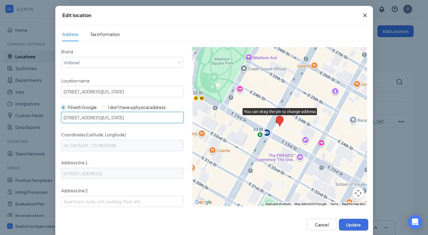
click at [155, 115] on input "[STREET_ADDRESS][US_STATE]" at bounding box center [122, 117] width 122 height 11
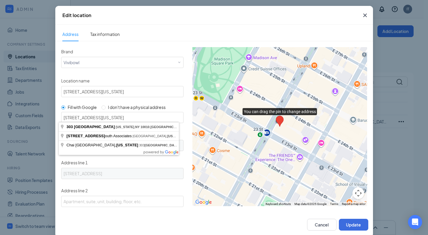
click at [151, 77] on div "Location name 303 Park Ave S, New York, NY 10010, USA" at bounding box center [122, 86] width 122 height 21
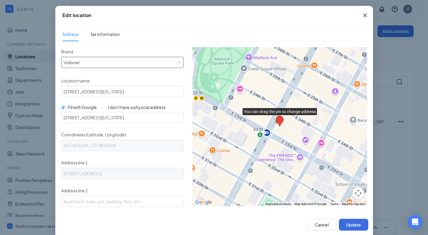
click at [105, 62] on div "Select a brand Vivibowl" at bounding box center [123, 61] width 118 height 9
click at [363, 12] on icon "Cross" at bounding box center [364, 15] width 7 height 7
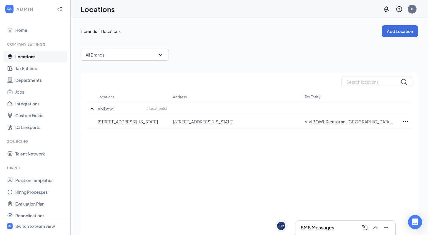
click at [119, 54] on div "All Brands" at bounding box center [125, 55] width 88 height 12
click at [189, 24] on div "1 brands 1 locations Add Location All Brands All Brands Vivibowl Locations Addr…" at bounding box center [249, 138] width 357 height 240
click at [396, 31] on button "Add Location" at bounding box center [400, 31] width 36 height 12
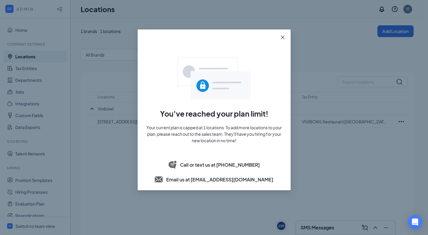
click at [283, 38] on icon "close" at bounding box center [283, 38] width 4 height 4
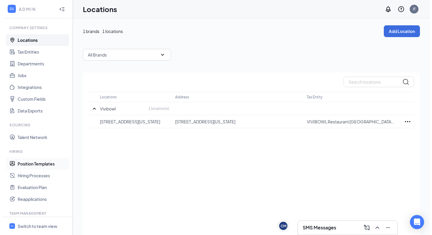
scroll to position [17, 0]
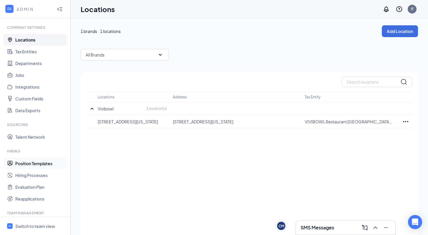
click at [37, 162] on link "Position Templates" at bounding box center [40, 163] width 50 height 12
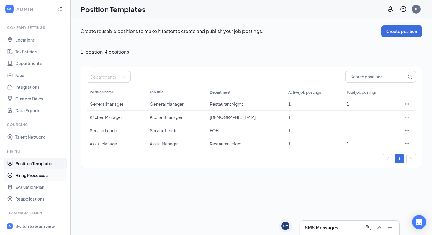
click at [36, 175] on link "Hiring Processes" at bounding box center [40, 175] width 50 height 12
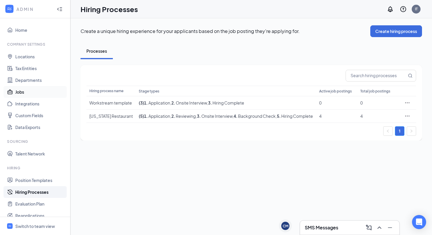
click at [25, 91] on link "Jobs" at bounding box center [40, 92] width 50 height 12
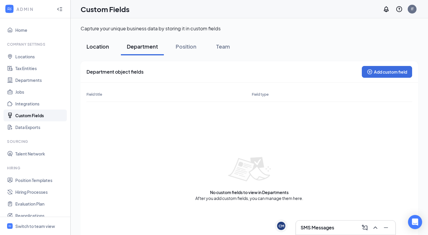
click at [94, 46] on div "Location" at bounding box center [97, 46] width 23 height 7
click at [132, 46] on div "Department" at bounding box center [142, 46] width 31 height 7
click at [182, 43] on div "Position" at bounding box center [186, 46] width 21 height 7
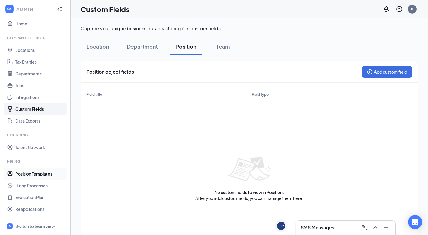
scroll to position [9, 0]
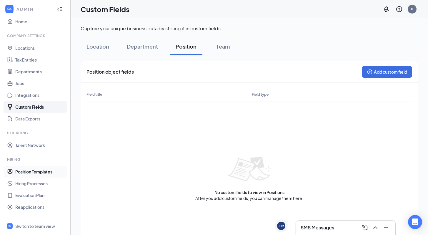
click at [28, 169] on link "Position Templates" at bounding box center [40, 172] width 50 height 12
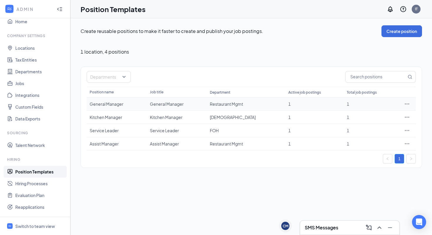
click at [108, 103] on div "General Manager" at bounding box center [117, 104] width 54 height 6
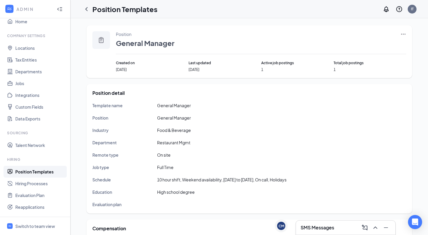
click at [403, 33] on icon "Ellipses" at bounding box center [403, 34] width 6 height 6
click at [367, 74] on span "View job postings" at bounding box center [368, 73] width 34 height 5
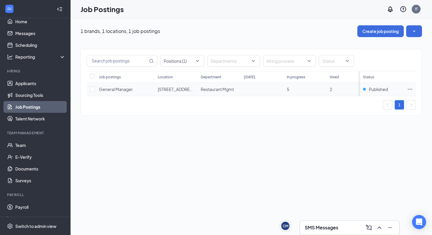
click at [410, 88] on icon "Ellipses" at bounding box center [410, 89] width 6 height 6
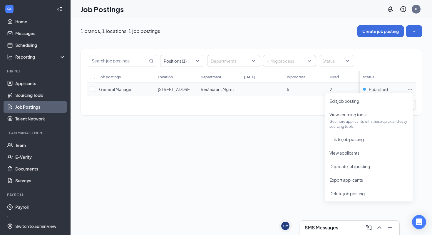
click at [119, 90] on span "General Manager" at bounding box center [116, 88] width 34 height 5
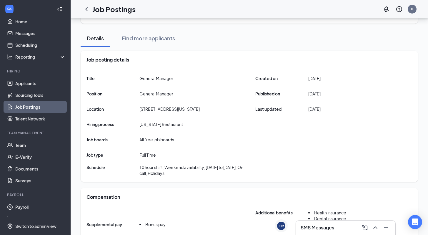
scroll to position [53, 0]
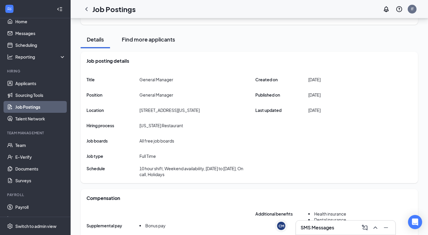
click at [143, 40] on div "Find more applicants" at bounding box center [148, 39] width 53 height 7
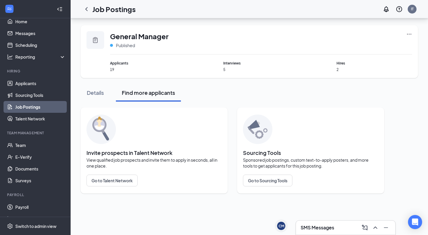
scroll to position [0, 0]
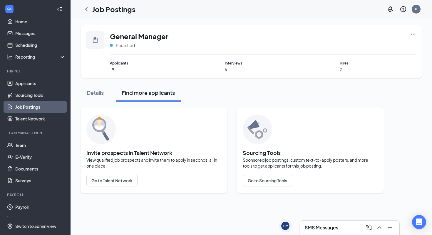
click at [32, 105] on link "Job Postings" at bounding box center [40, 107] width 50 height 12
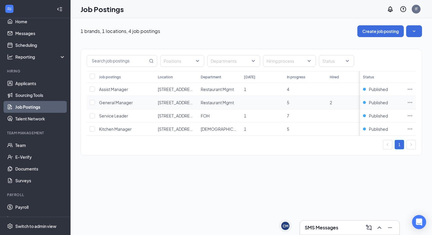
click at [409, 101] on icon "Ellipses" at bounding box center [410, 102] width 6 height 6
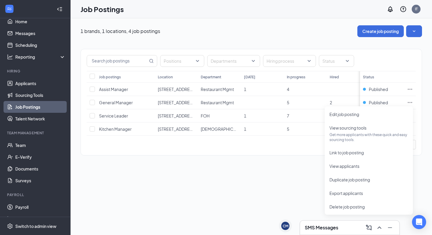
click at [244, 190] on div "1 brands, 1 locations, 4 job postings Create job posting Positions Departments …" at bounding box center [252, 126] width 362 height 216
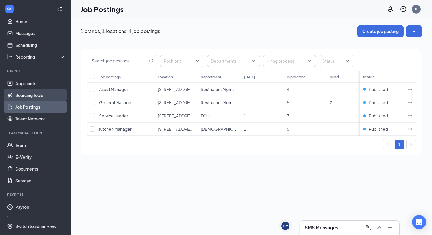
click at [31, 94] on link "Sourcing Tools" at bounding box center [40, 95] width 50 height 12
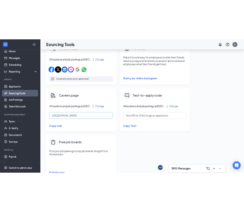
scroll to position [225, 0]
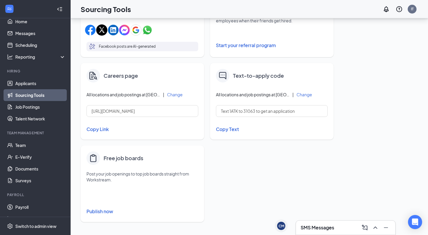
click at [93, 130] on button "Copy Link" at bounding box center [142, 129] width 112 height 10
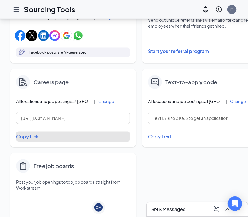
scroll to position [210, 0]
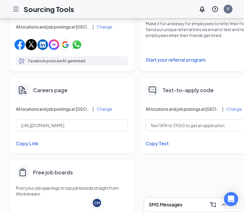
click at [78, 110] on span "All locations and job postings at Vivibowl" at bounding box center [53, 109] width 74 height 6
click at [104, 110] on button "Change" at bounding box center [104, 109] width 16 height 4
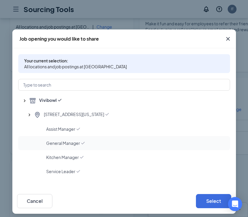
scroll to position [4, 0]
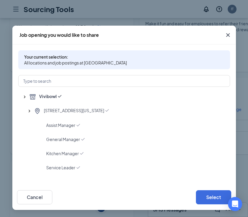
click at [227, 35] on icon "Cross" at bounding box center [227, 34] width 7 height 7
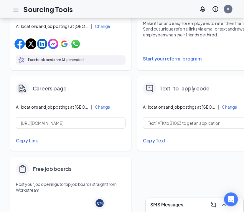
scroll to position [0, 0]
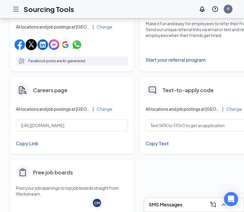
click at [232, 109] on button "Change" at bounding box center [234, 109] width 16 height 4
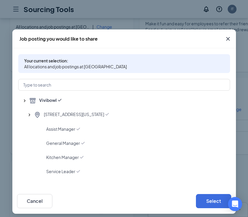
click at [227, 38] on icon "Cross" at bounding box center [227, 38] width 7 height 7
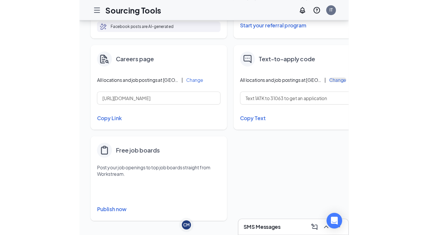
scroll to position [189, 0]
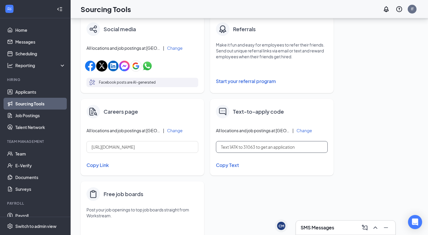
click at [232, 150] on input "Text 1ATK to 31063 to get an application" at bounding box center [272, 147] width 112 height 12
click at [236, 148] on input "Text 1ATK to 31063 to get an application" at bounding box center [272, 147] width 112 height 12
click at [236, 145] on input "Text 1ATK to 31063 to get an application" at bounding box center [272, 147] width 112 height 12
click at [26, 29] on link "Home" at bounding box center [40, 30] width 50 height 12
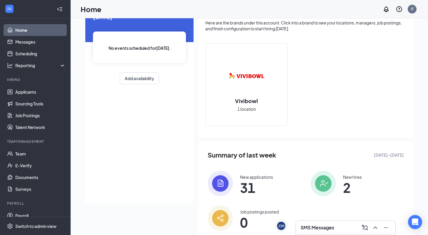
scroll to position [11, 0]
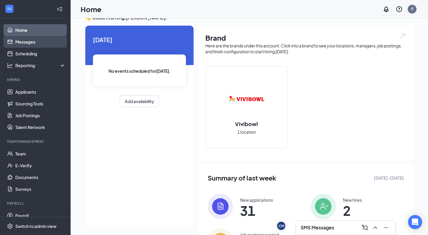
click at [31, 42] on link "Messages" at bounding box center [40, 42] width 50 height 12
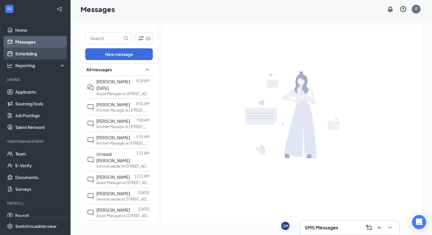
click at [28, 55] on link "Scheduling" at bounding box center [40, 54] width 50 height 12
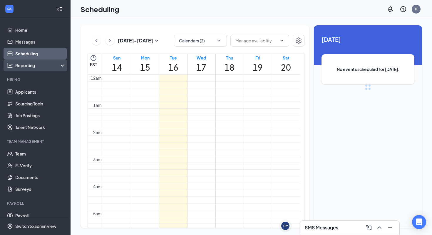
scroll to position [289, 0]
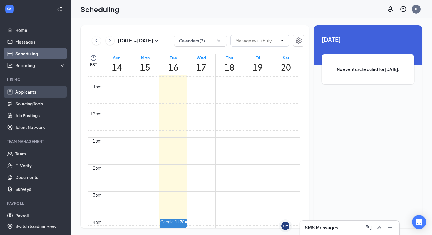
click at [26, 94] on link "Applicants" at bounding box center [40, 92] width 50 height 12
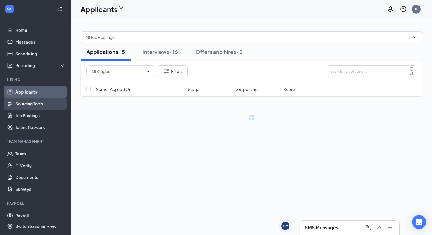
click at [28, 106] on link "Sourcing Tools" at bounding box center [40, 104] width 50 height 12
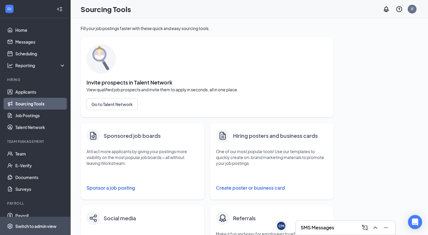
click at [32, 222] on span "Switch to admin view" at bounding box center [40, 226] width 50 height 18
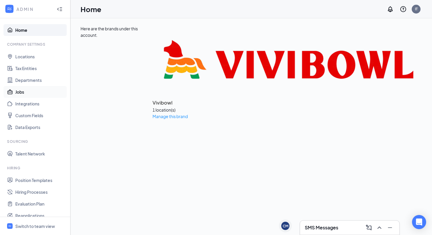
click at [23, 92] on link "Jobs" at bounding box center [40, 92] width 50 height 12
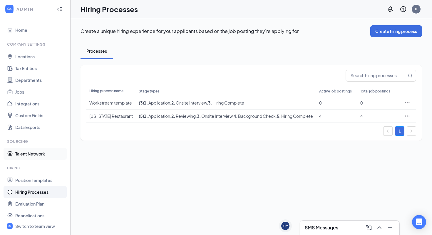
click at [26, 152] on link "Talent Network" at bounding box center [40, 154] width 50 height 12
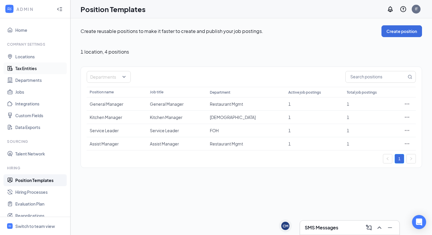
click at [27, 67] on link "Tax Entities" at bounding box center [40, 68] width 50 height 12
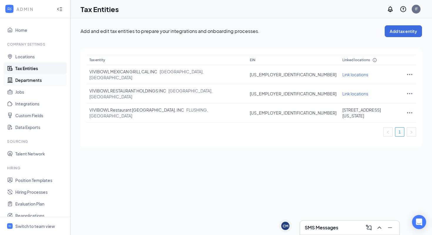
click at [28, 80] on link "Departments" at bounding box center [40, 80] width 50 height 12
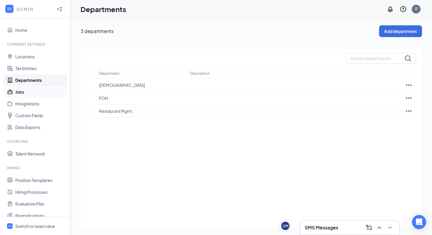
click at [22, 94] on link "Jobs" at bounding box center [40, 92] width 50 height 12
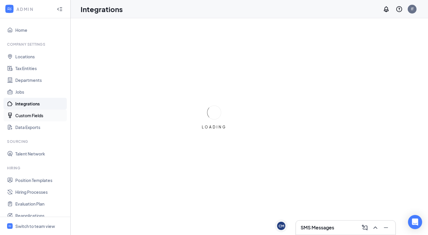
click at [25, 116] on link "Custom Fields" at bounding box center [40, 115] width 50 height 12
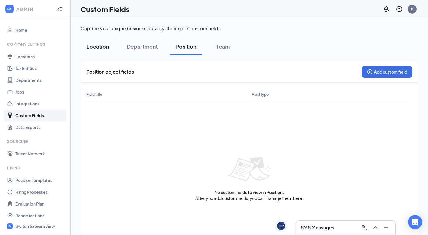
click at [95, 51] on button "Location" at bounding box center [98, 47] width 34 height 18
click at [371, 69] on icon "PlusCircle" at bounding box center [370, 72] width 6 height 6
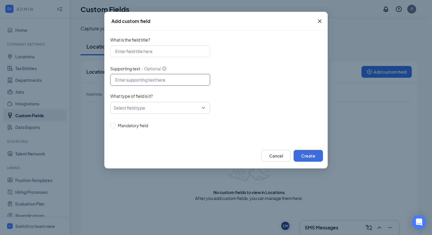
click at [199, 80] on input "Supporting text · Optional" at bounding box center [160, 80] width 100 height 12
click at [319, 19] on icon "Cross" at bounding box center [319, 21] width 7 height 7
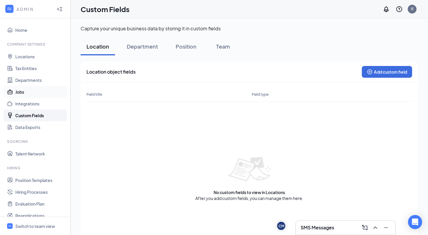
click at [24, 92] on link "Jobs" at bounding box center [40, 92] width 50 height 12
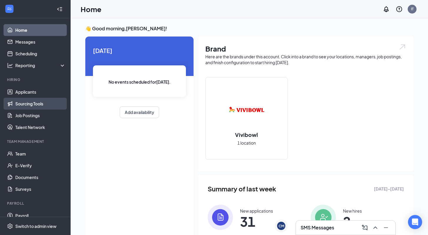
click at [29, 101] on link "Sourcing Tools" at bounding box center [40, 104] width 50 height 12
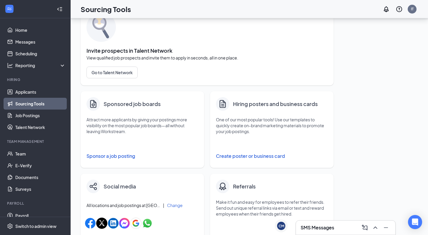
scroll to position [33, 0]
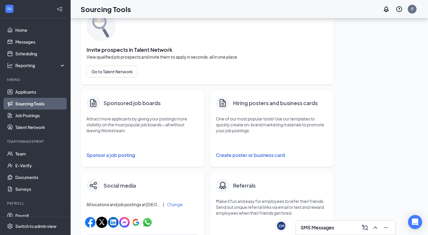
click at [240, 157] on button "Create poster or business card" at bounding box center [272, 155] width 112 height 12
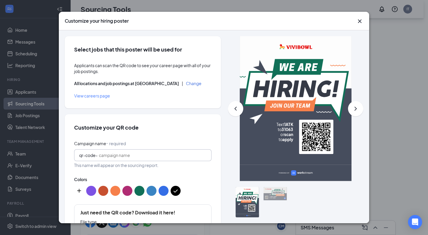
click at [132, 155] on input "Campaign name ⠂ required" at bounding box center [153, 155] width 108 height 6
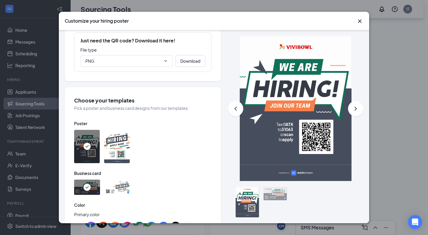
scroll to position [249, 0]
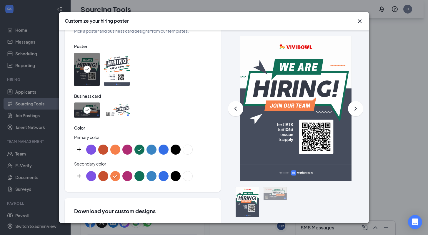
click at [124, 110] on img at bounding box center [117, 109] width 26 height 15
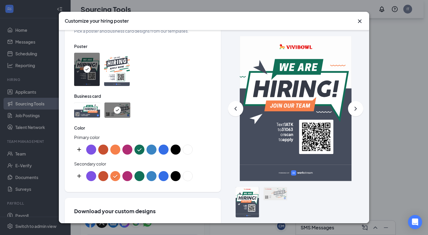
click at [121, 67] on img at bounding box center [117, 69] width 26 height 33
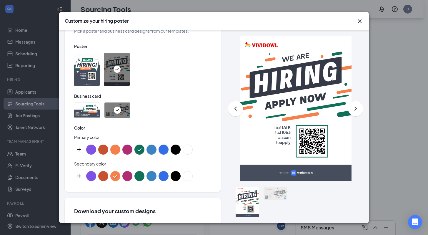
click at [139, 148] on button "color button #117058" at bounding box center [139, 149] width 10 height 10
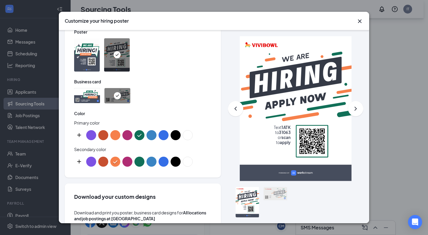
scroll to position [264, 0]
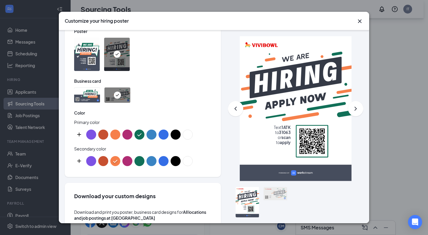
click at [123, 161] on button "color button #B02C73" at bounding box center [127, 161] width 10 height 10
click at [114, 160] on button "color button #F6804B" at bounding box center [115, 161] width 10 height 10
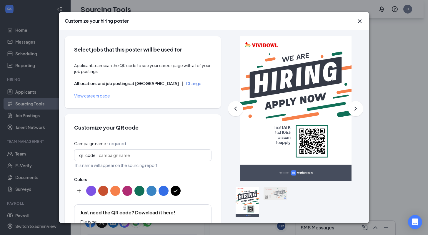
scroll to position [30, 0]
click at [352, 111] on icon "ChevronRight" at bounding box center [355, 108] width 7 height 7
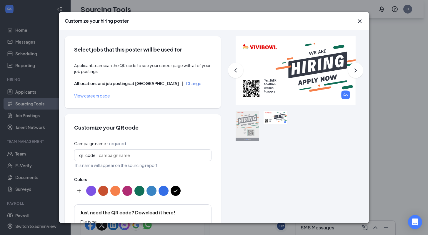
click at [228, 71] on button at bounding box center [235, 70] width 15 height 15
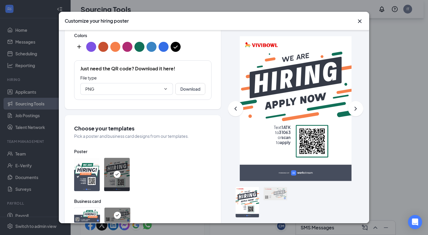
scroll to position [149, 0]
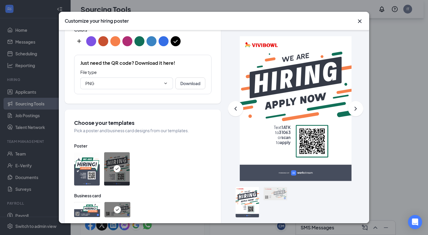
click at [94, 169] on img at bounding box center [87, 168] width 26 height 33
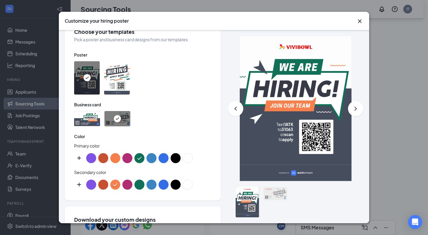
scroll to position [244, 0]
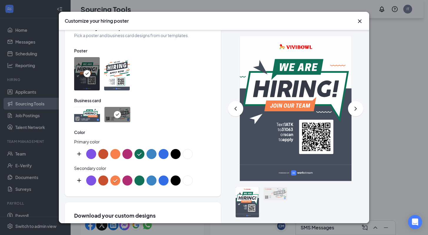
click at [174, 154] on button "color button #000000" at bounding box center [176, 154] width 10 height 10
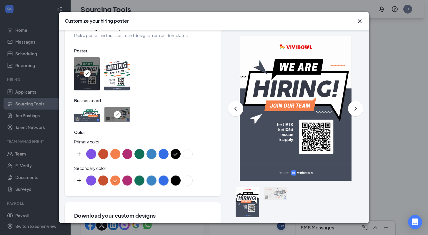
click at [137, 153] on button "color button #117058" at bounding box center [139, 154] width 10 height 10
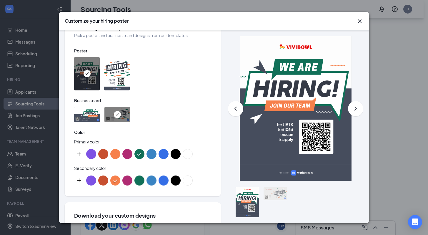
click at [127, 154] on button "color button #B02C73" at bounding box center [127, 154] width 10 height 10
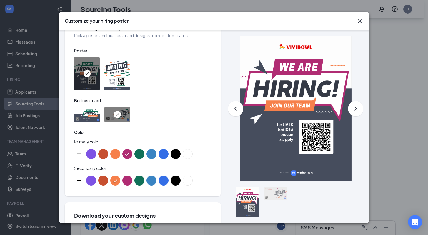
click at [101, 154] on button "color button #C75030" at bounding box center [103, 154] width 10 height 10
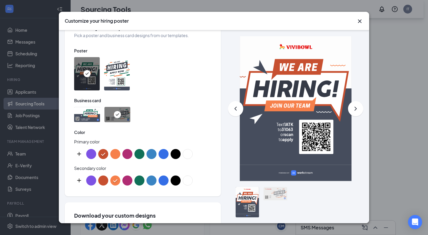
click at [116, 153] on button "color button #F6804B" at bounding box center [115, 154] width 10 height 10
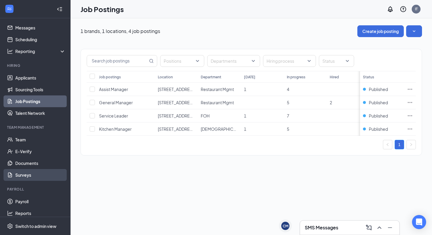
scroll to position [45, 0]
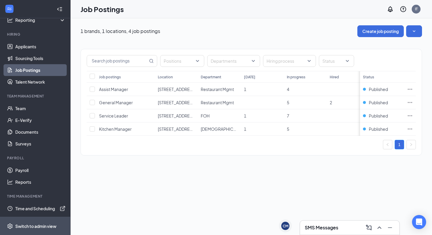
click at [34, 225] on div "Switch to admin view" at bounding box center [35, 226] width 41 height 6
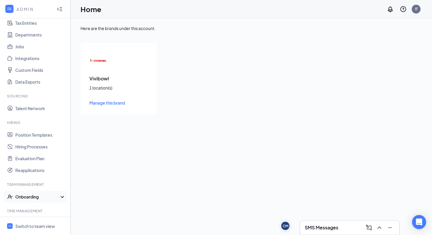
click at [26, 192] on div "Onboarding" at bounding box center [35, 197] width 71 height 12
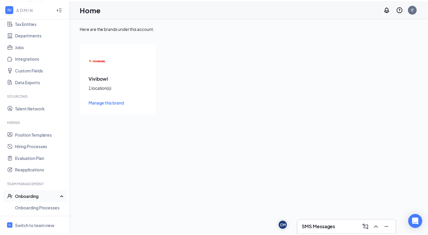
scroll to position [89, 0]
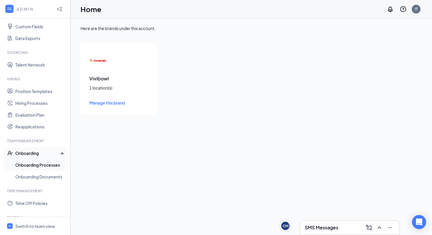
click at [27, 166] on link "Onboarding Processes" at bounding box center [40, 165] width 50 height 12
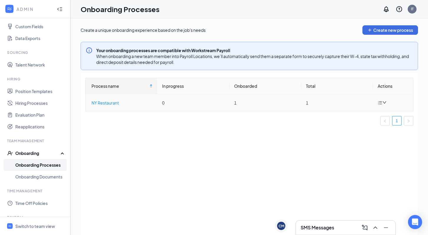
click at [105, 103] on div "NY Restaurant" at bounding box center [121, 102] width 61 height 6
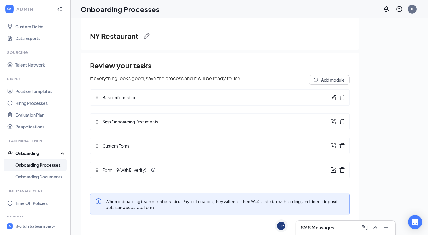
scroll to position [7, 0]
click at [30, 181] on link "Onboarding Documents" at bounding box center [40, 177] width 50 height 12
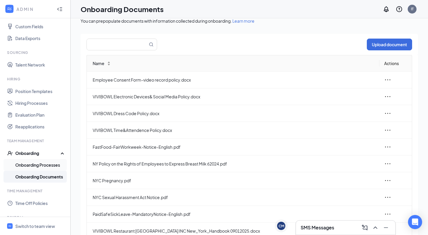
click at [29, 162] on link "Onboarding Processes" at bounding box center [40, 165] width 50 height 12
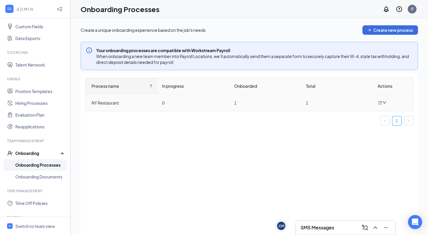
click at [380, 102] on icon "bars" at bounding box center [380, 102] width 5 height 5
click at [351, 117] on div "Edit process" at bounding box center [353, 116] width 64 height 7
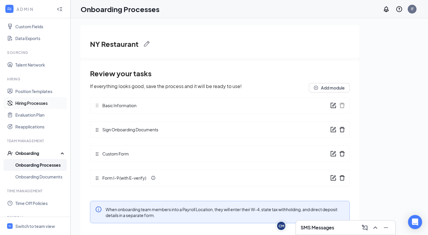
click at [29, 102] on link "Hiring Processes" at bounding box center [40, 103] width 50 height 12
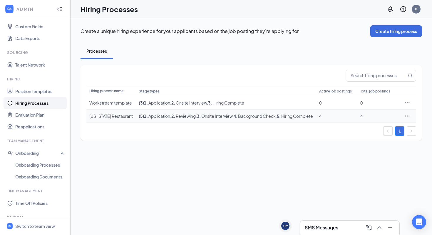
click at [95, 119] on div "[US_STATE] Restaurant" at bounding box center [111, 116] width 44 height 6
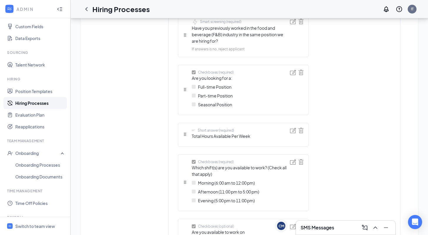
scroll to position [477, 0]
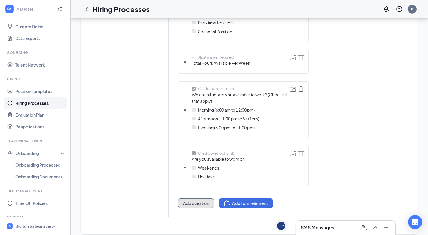
click at [193, 199] on button "Add question" at bounding box center [196, 202] width 36 height 9
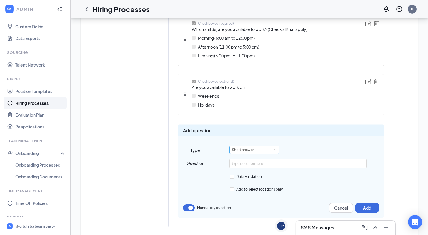
scroll to position [530, 0]
click at [242, 150] on div "Short answer" at bounding box center [245, 149] width 26 height 8
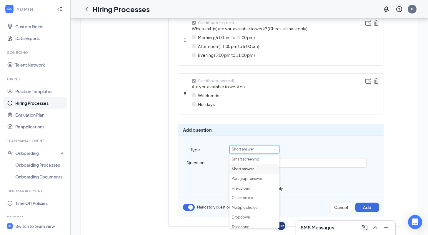
click at [301, 146] on div "Short answer" at bounding box center [306, 149] width 154 height 8
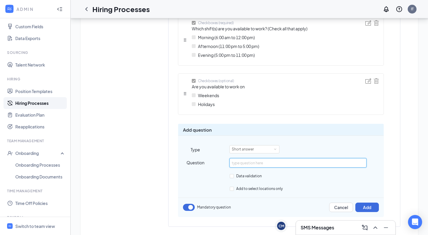
click at [275, 162] on input "text" at bounding box center [297, 162] width 137 height 9
type input "Which work location are you prefer to work?"
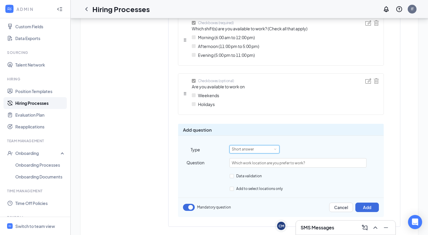
click at [258, 148] on div "Short answer" at bounding box center [254, 149] width 45 height 8
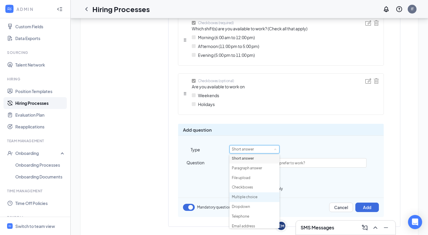
scroll to position [12, 0]
click at [254, 197] on li "Multiple choice" at bounding box center [254, 196] width 50 height 10
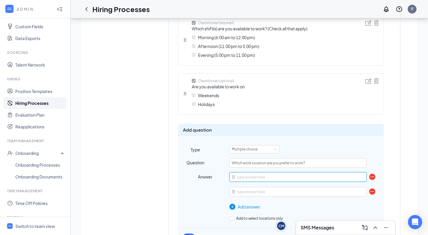
click at [246, 175] on input "text" at bounding box center [297, 176] width 137 height 9
type input "[STREET_ADDRESS][US_STATE]"
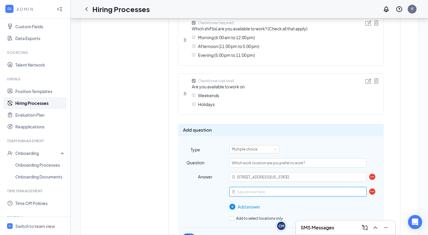
click at [239, 193] on input "text" at bounding box center [297, 191] width 137 height 9
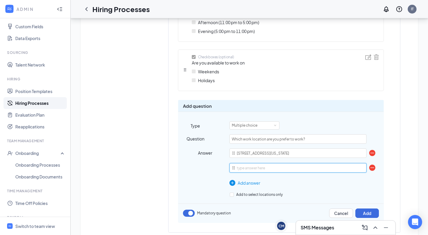
scroll to position [554, 0]
click at [247, 166] on input "text" at bounding box center [297, 166] width 137 height 9
paste input "[STREET_ADDRESS][US_STATE]"
type input "[STREET_ADDRESS][US_STATE]"
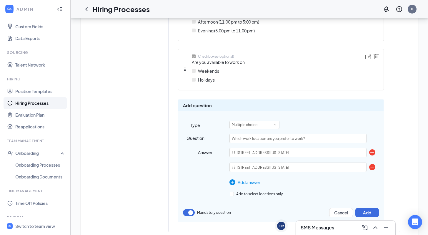
click at [234, 183] on img at bounding box center [232, 182] width 6 height 6
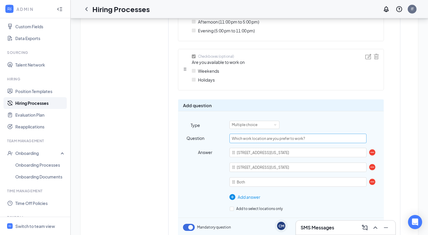
type input "Both"
click at [253, 138] on input "Which work location are you prefer to work?" at bounding box center [297, 138] width 137 height 9
click at [263, 137] on input "Which location are you prefer to work?" at bounding box center [297, 138] width 137 height 9
click at [286, 139] on input "Which location do you prefer to work?" at bounding box center [297, 138] width 137 height 9
click at [279, 139] on input "Which location do you prefer to work?" at bounding box center [297, 138] width 137 height 9
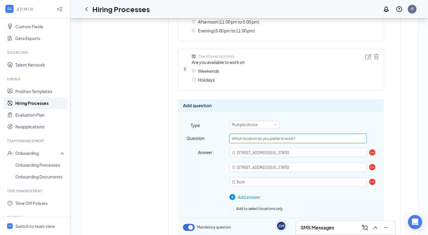
click at [292, 138] on input "Which location do you prefer to work?" at bounding box center [297, 138] width 137 height 9
drag, startPoint x: 305, startPoint y: 136, endPoint x: 221, endPoint y: 137, distance: 84.1
click at [221, 137] on div "Question Which location do you prefer to ?" at bounding box center [280, 138] width 205 height 9
click at [301, 139] on input "Which location do you prefer to ?" at bounding box center [297, 138] width 137 height 9
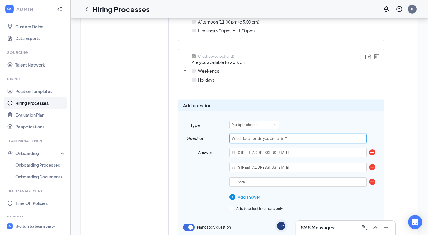
click at [301, 139] on input "Which location do you prefer to ?" at bounding box center [297, 138] width 137 height 9
paste input "work at"
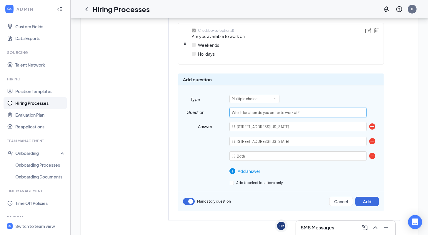
scroll to position [589, 0]
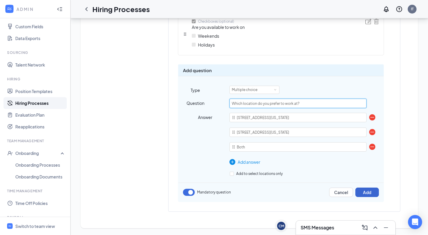
type input "Which location do you prefer to work at?"
click at [371, 193] on button "Add" at bounding box center [367, 191] width 24 height 9
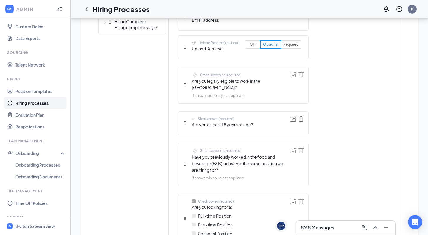
scroll to position [0, 0]
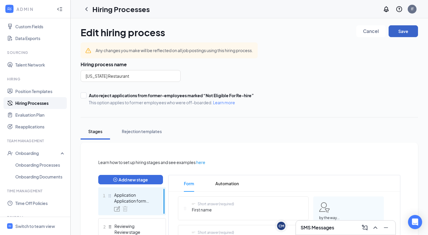
click at [403, 29] on button "Save" at bounding box center [403, 31] width 29 height 12
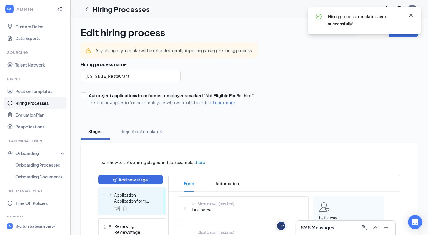
click at [411, 13] on icon "Cross" at bounding box center [410, 15] width 7 height 7
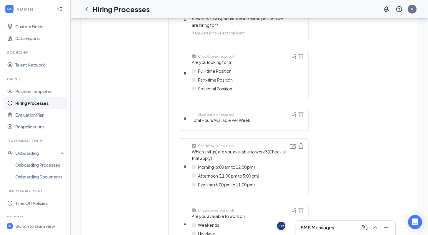
scroll to position [535, 0]
